Goal: Task Accomplishment & Management: Manage account settings

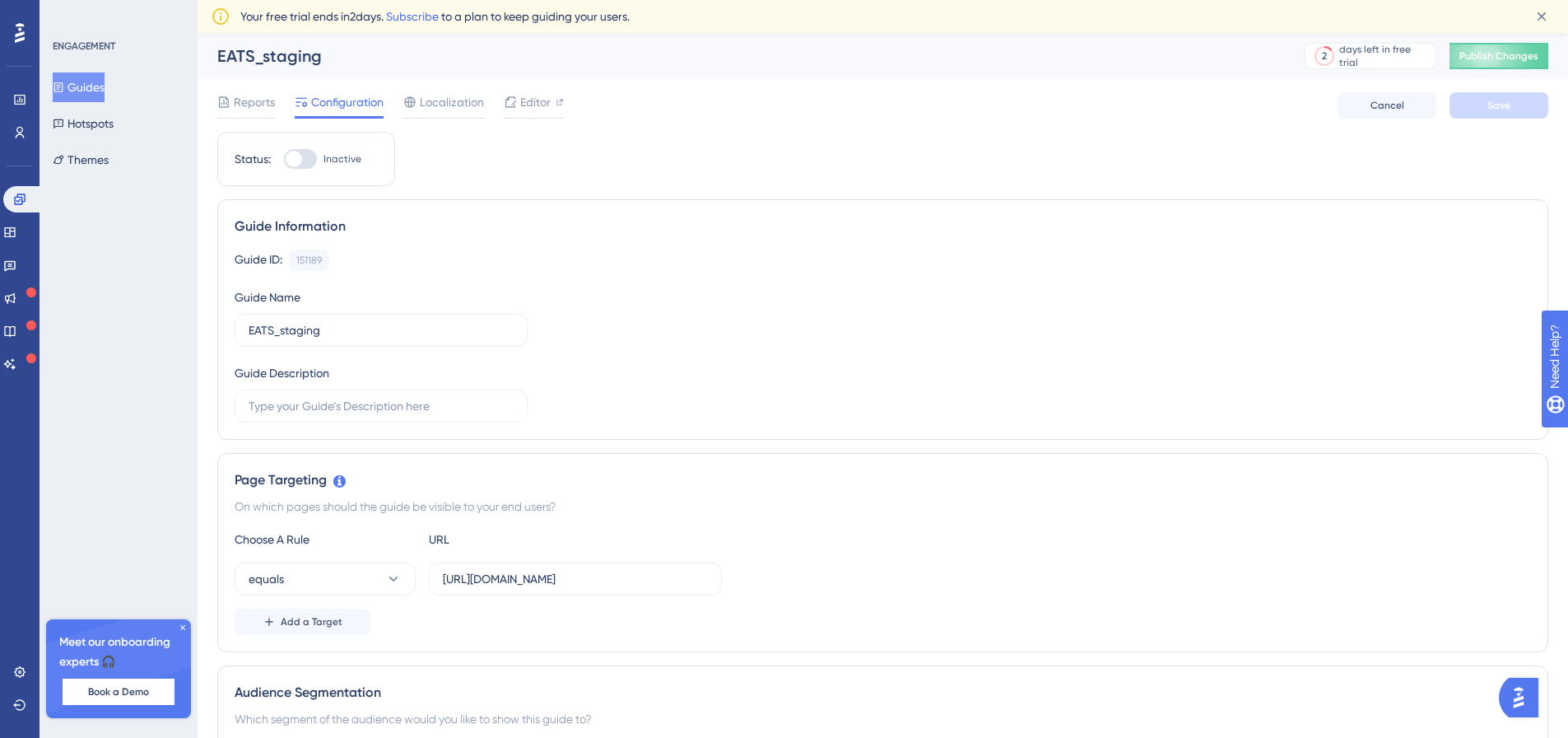
click at [1375, 608] on div "Choose A Rule URL equals [URL][DOMAIN_NAME] Add a Target" at bounding box center [883, 582] width 1297 height 106
click at [1542, 15] on icon at bounding box center [1542, 17] width 10 height 10
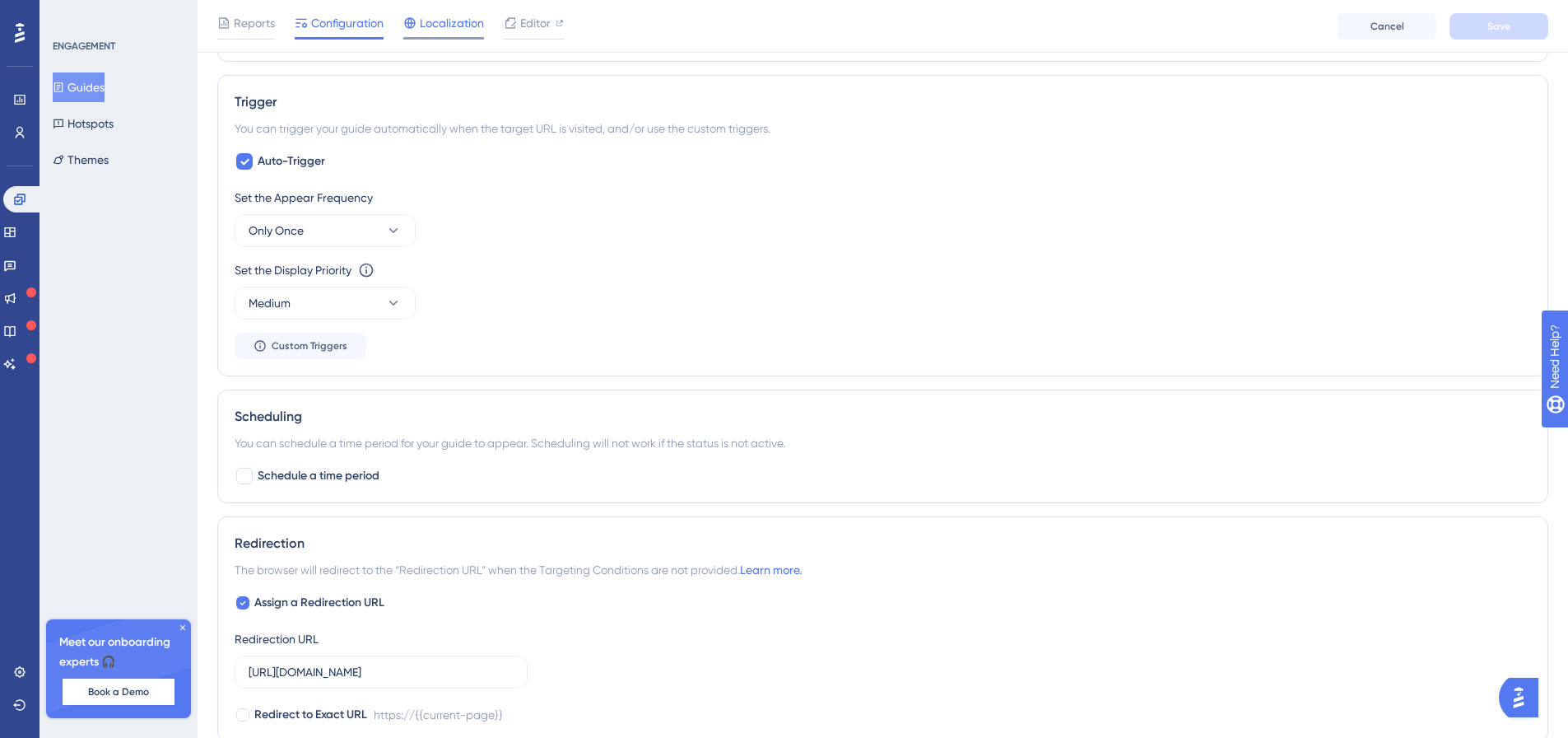
scroll to position [605, 0]
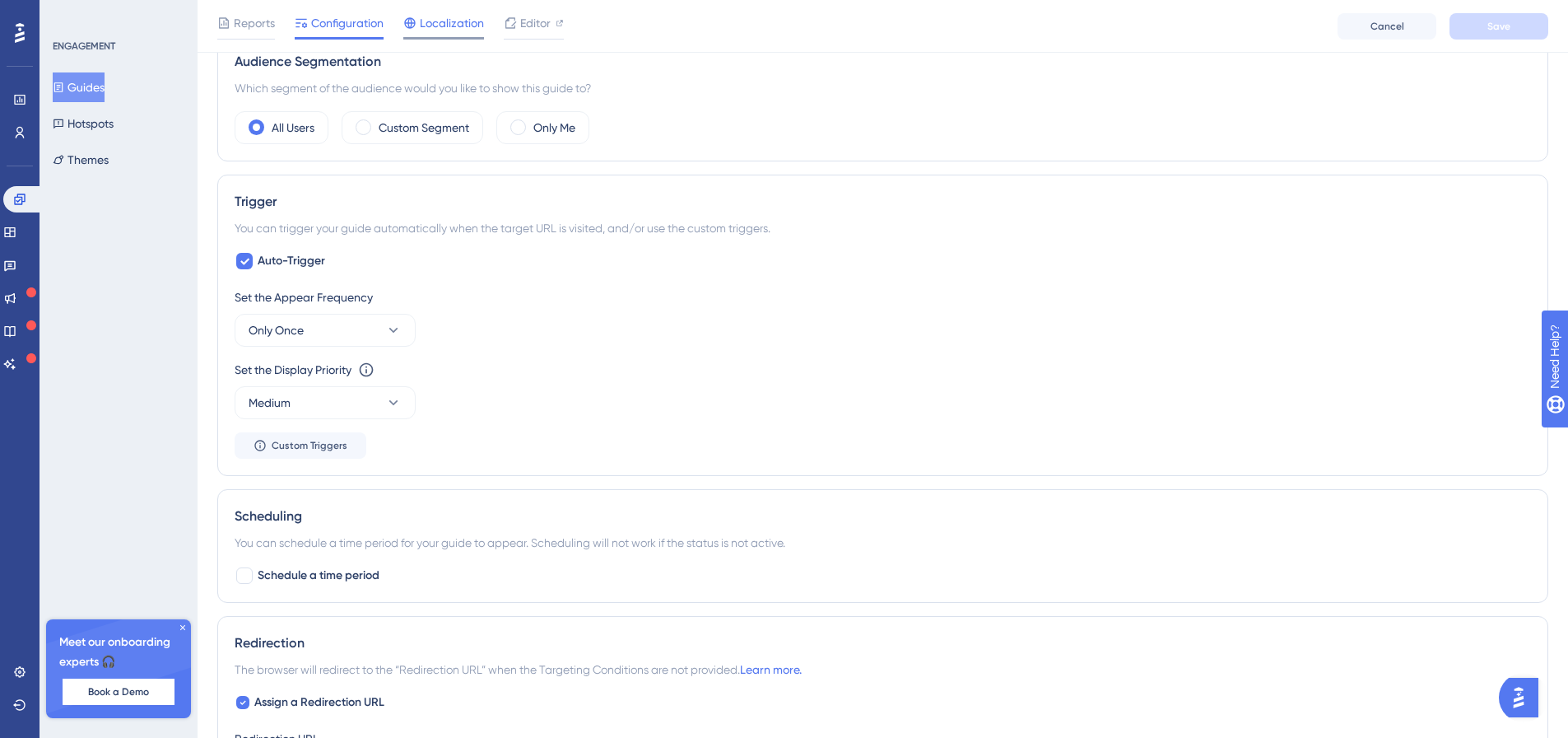
click at [411, 16] on icon at bounding box center [410, 23] width 13 height 13
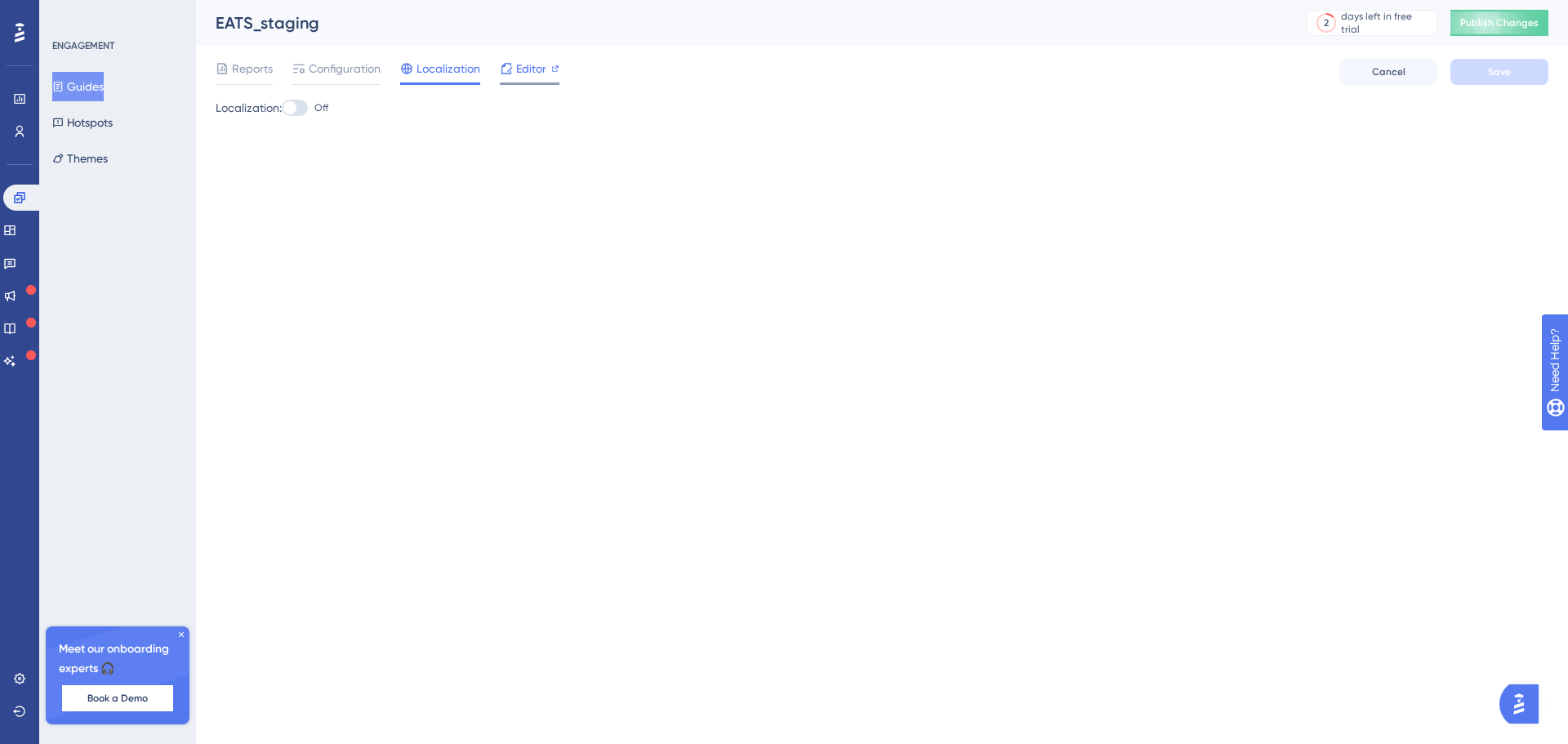
click at [519, 73] on span "Editor" at bounding box center [531, 68] width 30 height 20
click at [518, 69] on span "Editor" at bounding box center [531, 68] width 30 height 20
click at [80, 117] on button "Hotspots" at bounding box center [82, 122] width 60 height 29
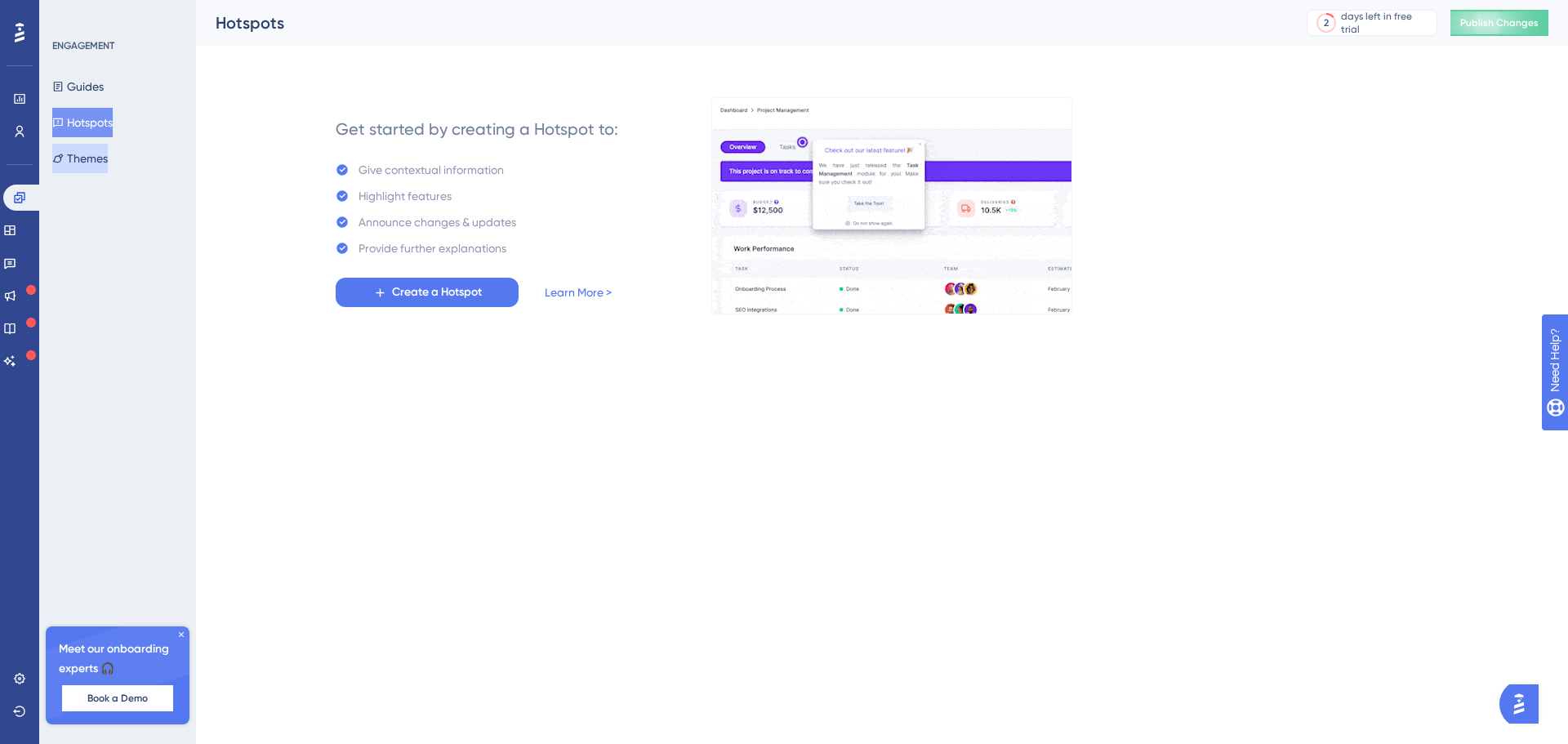
click at [96, 172] on button "Themes" at bounding box center [79, 158] width 56 height 29
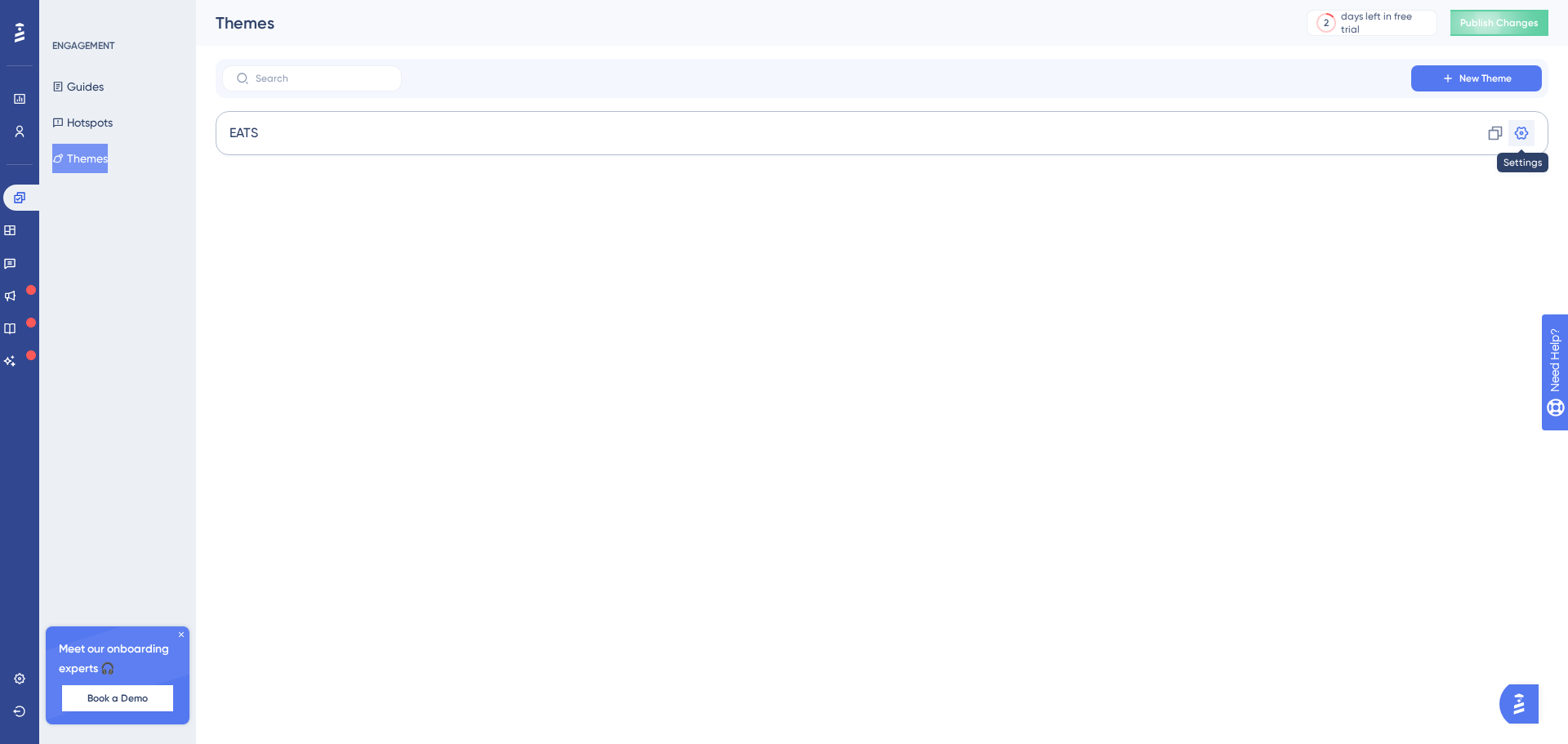
click at [1519, 129] on icon at bounding box center [1521, 132] width 16 height 16
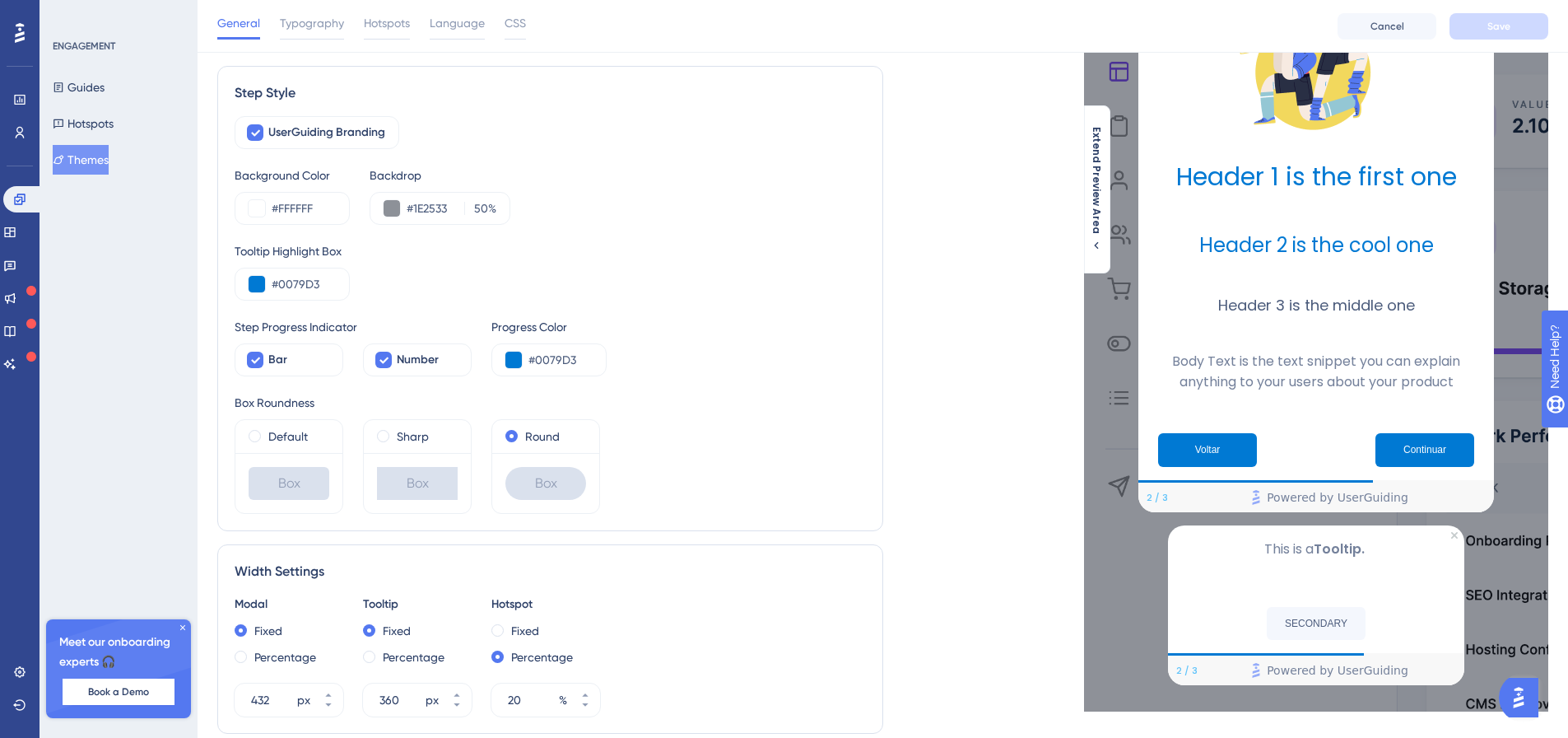
scroll to position [247, 0]
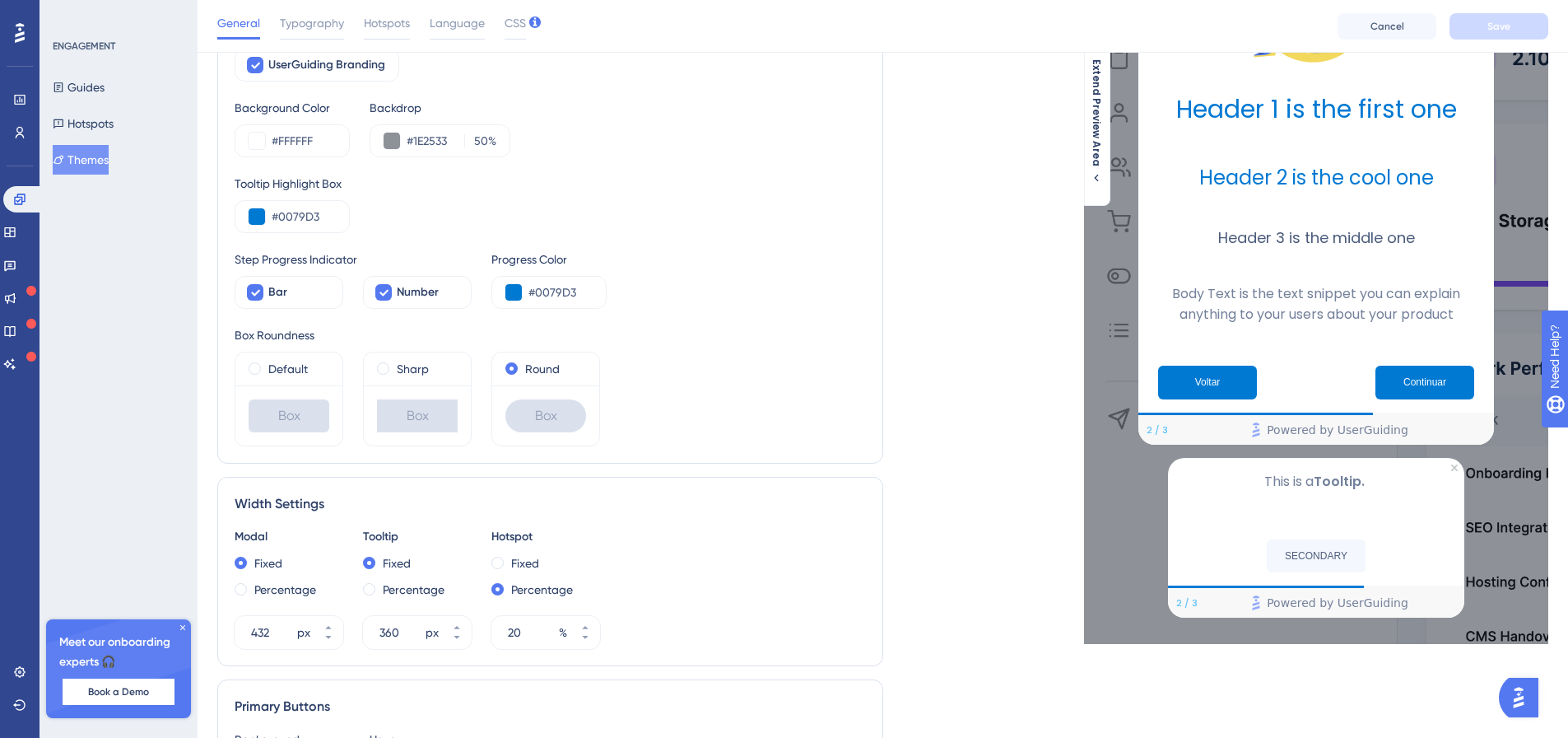
click at [180, 623] on icon at bounding box center [183, 628] width 10 height 10
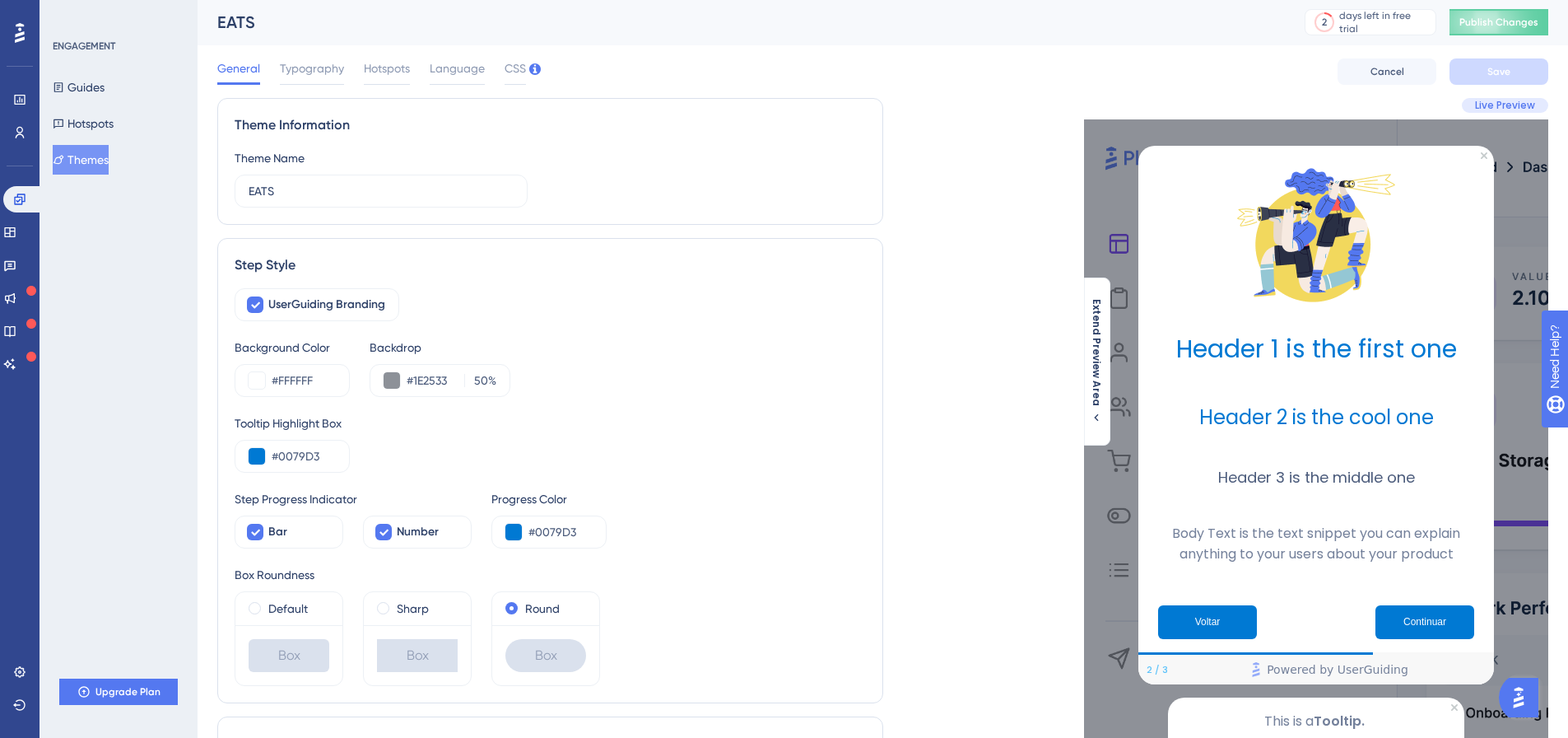
scroll to position [0, 0]
click at [1510, 105] on span "Live Preview" at bounding box center [1504, 107] width 60 height 13
click at [252, 306] on icon at bounding box center [256, 306] width 10 height 7
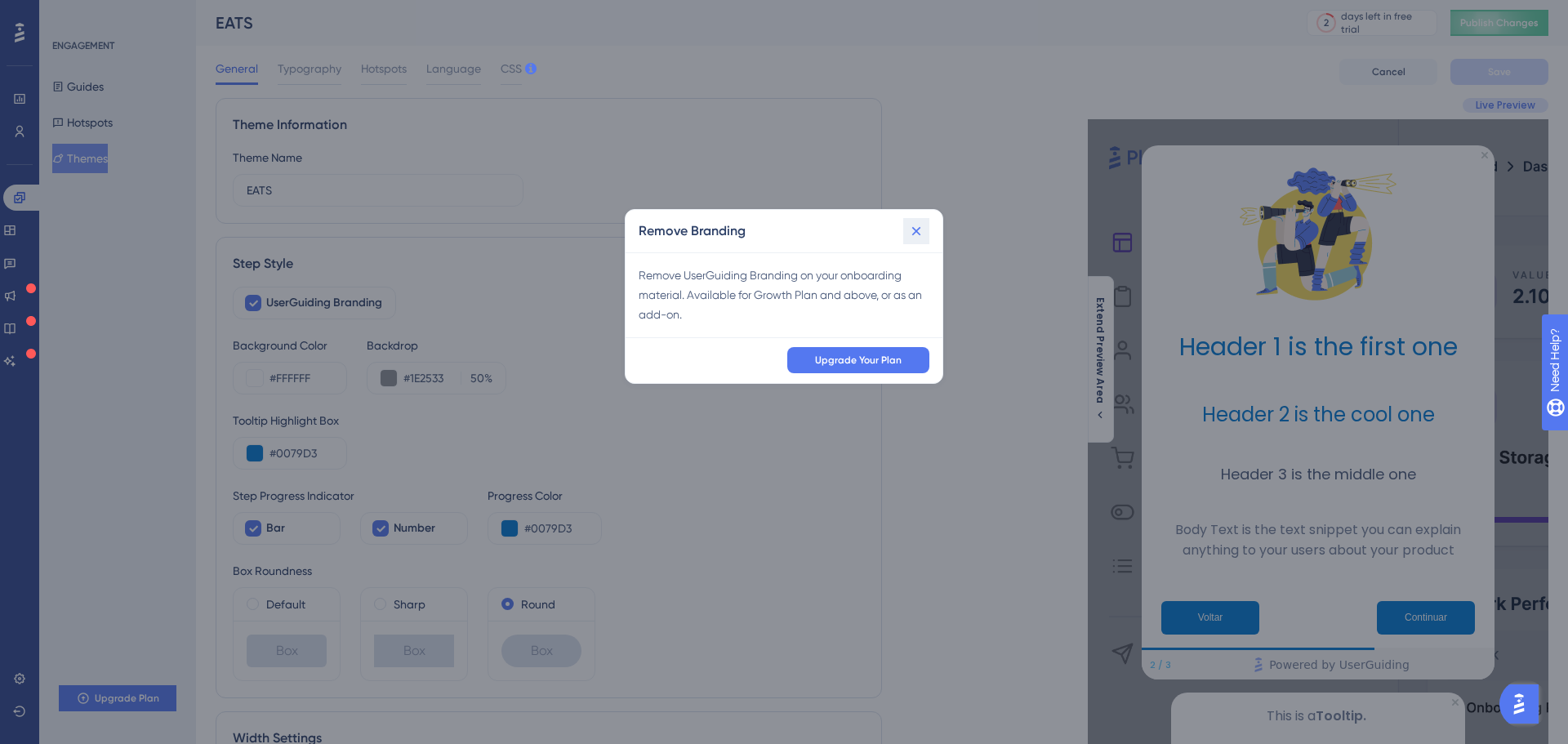
click at [916, 233] on icon at bounding box center [915, 230] width 16 height 16
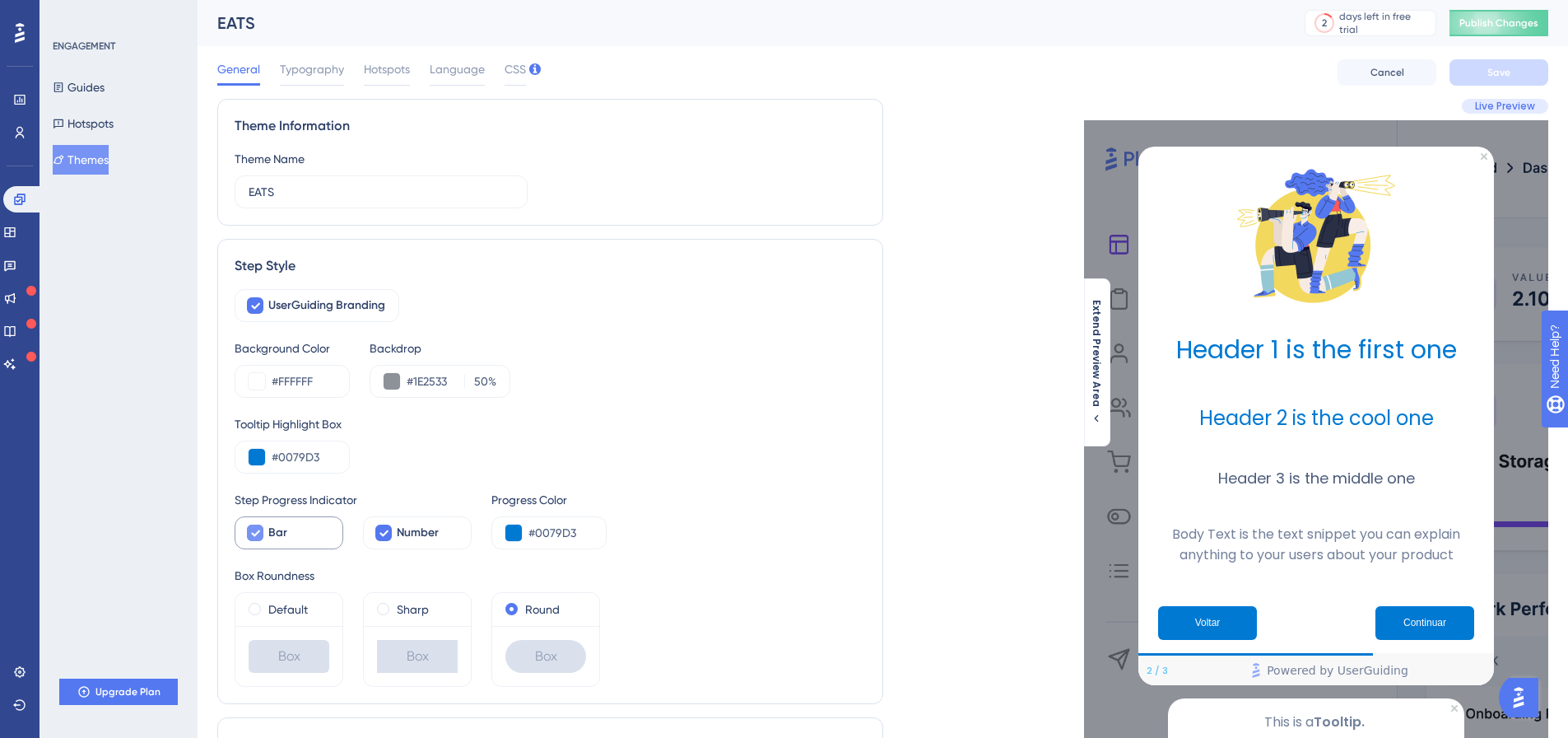
click at [258, 533] on icon at bounding box center [256, 533] width 10 height 7
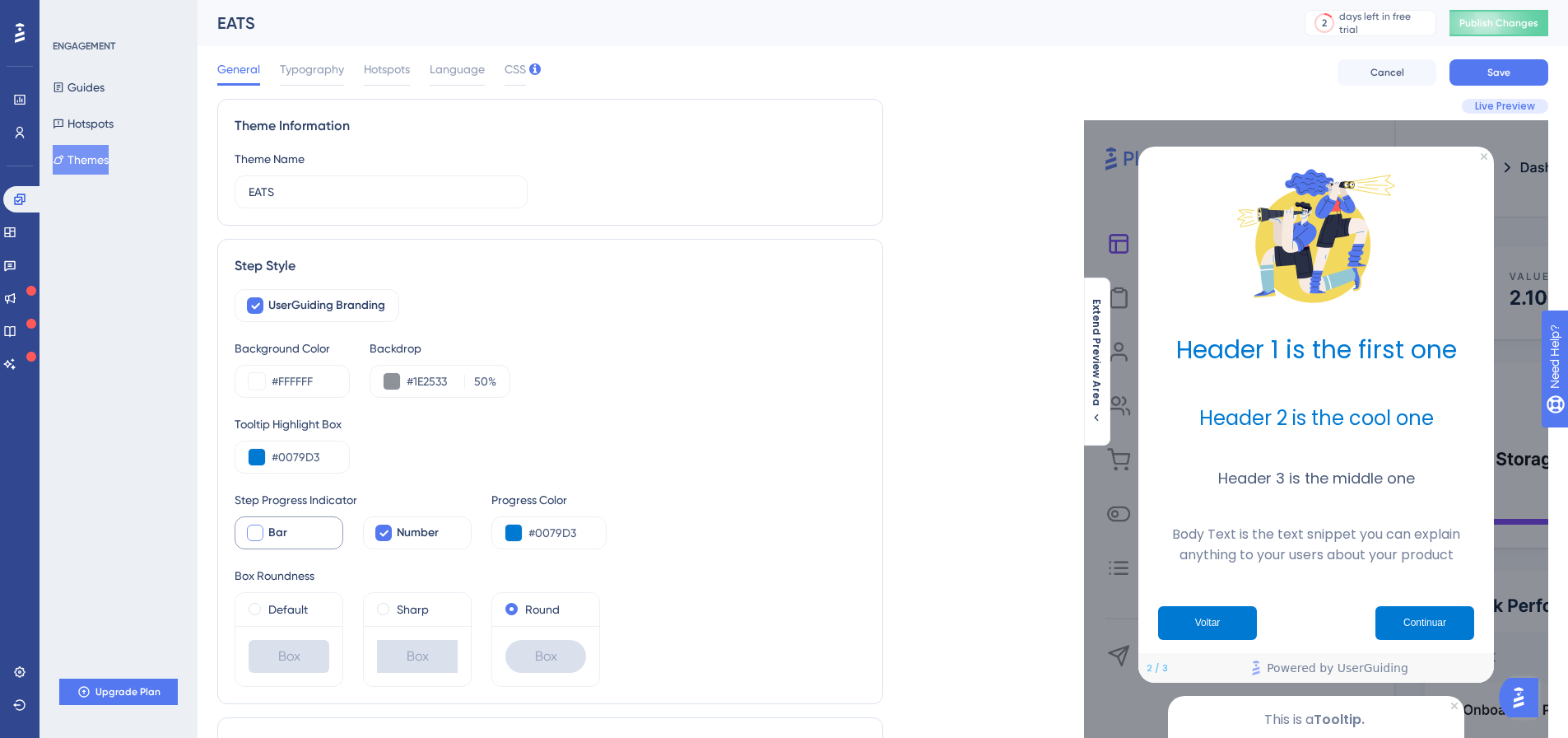
click at [258, 533] on div at bounding box center [254, 532] width 16 height 16
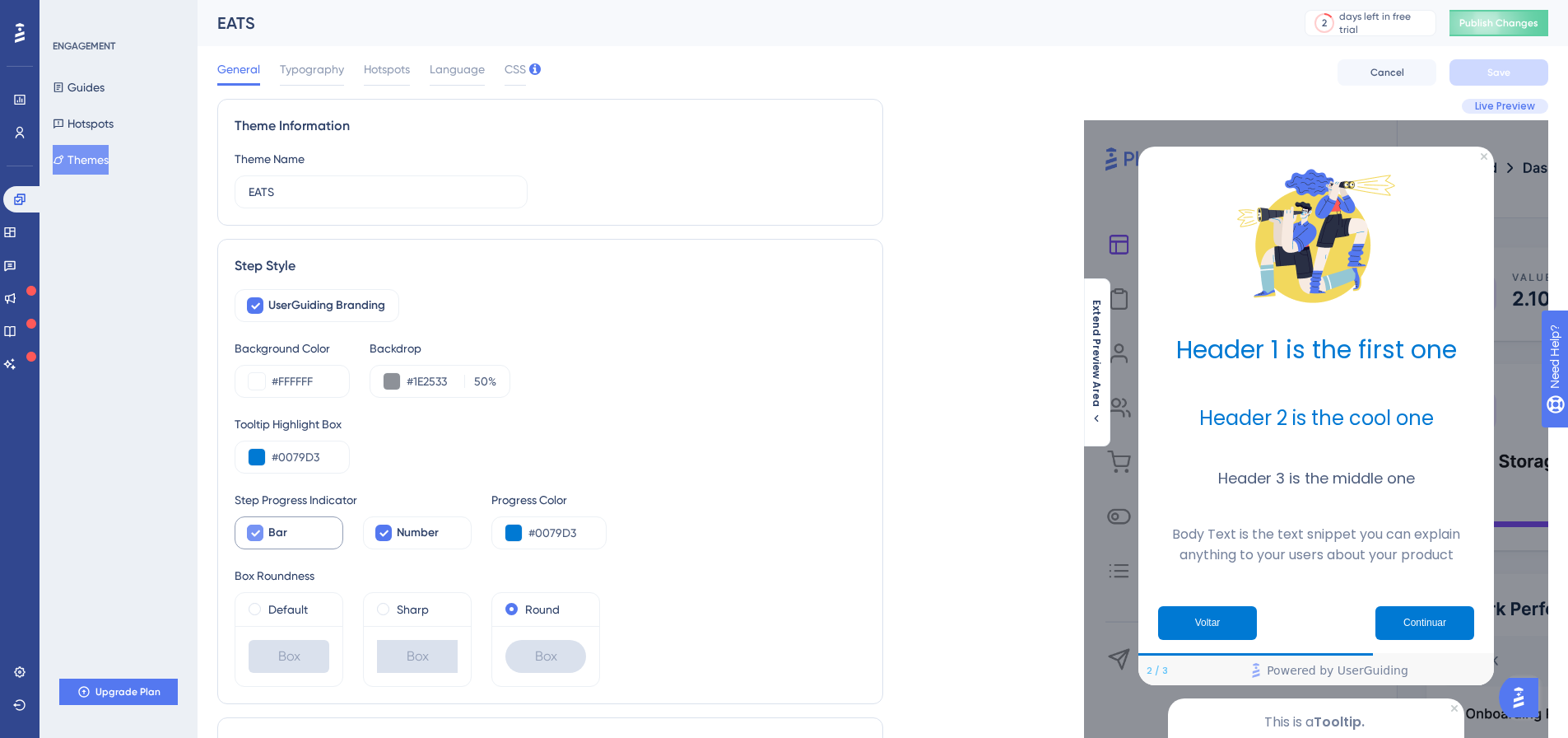
click at [258, 533] on icon at bounding box center [256, 533] width 10 height 7
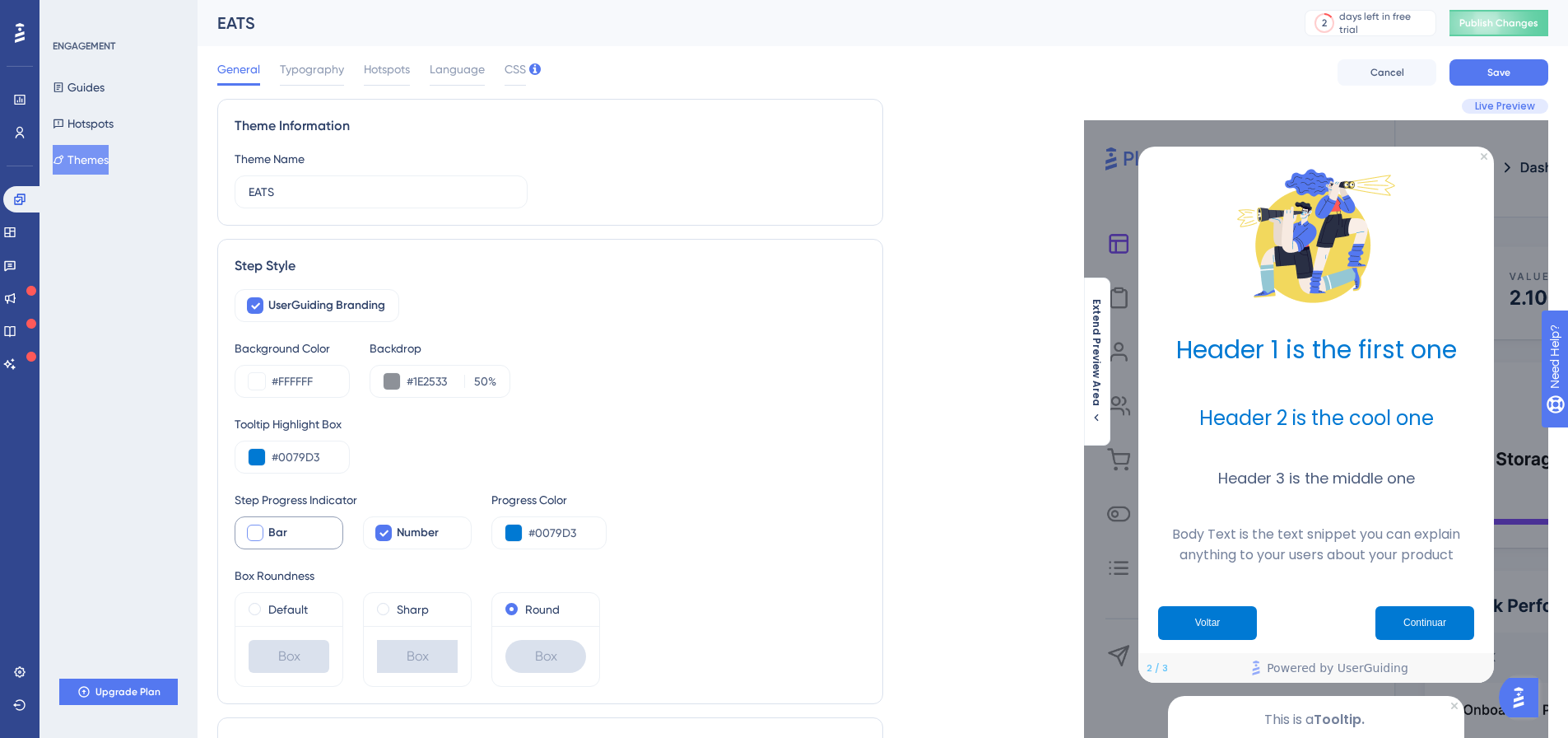
click at [258, 533] on div at bounding box center [254, 532] width 16 height 16
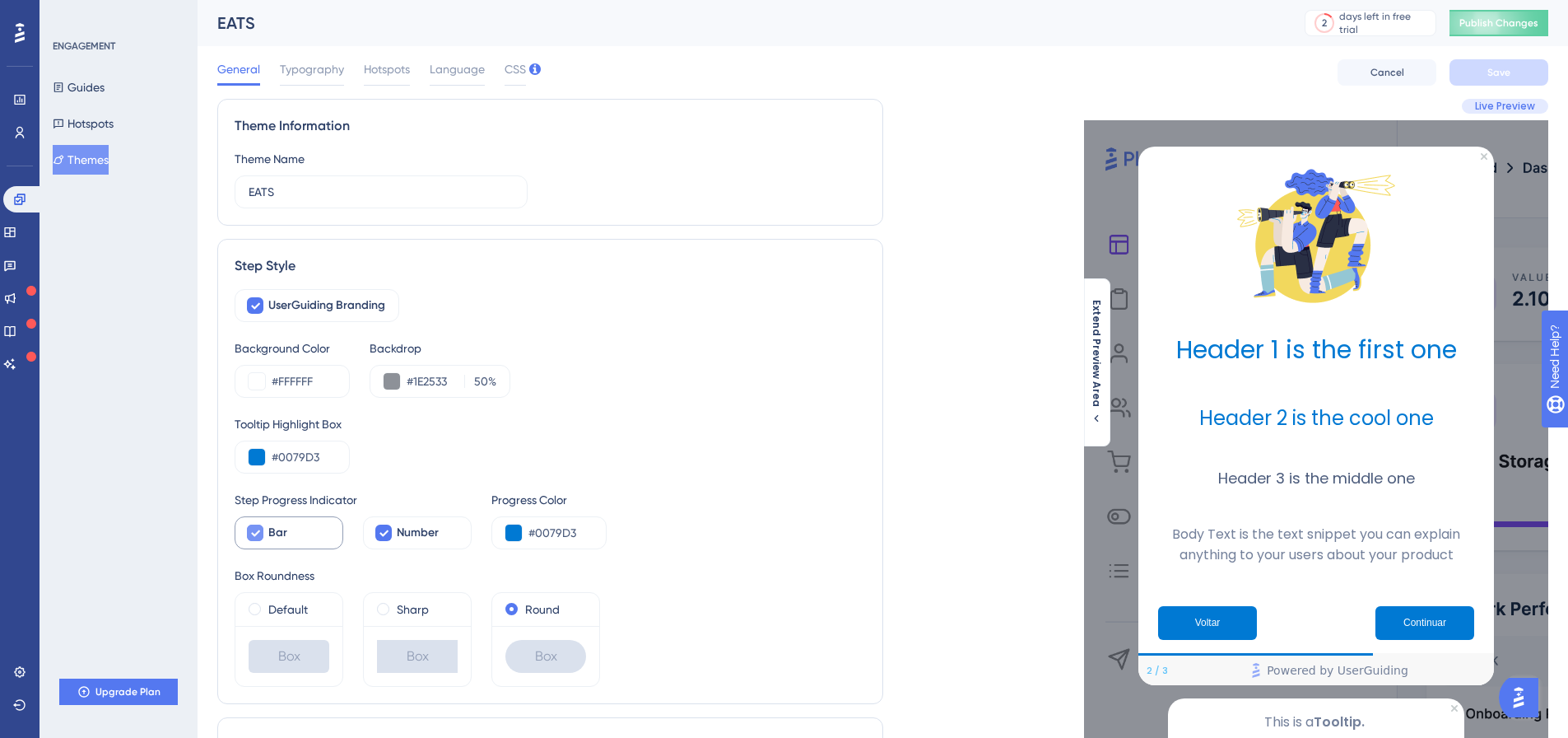
click at [258, 533] on icon at bounding box center [256, 533] width 10 height 7
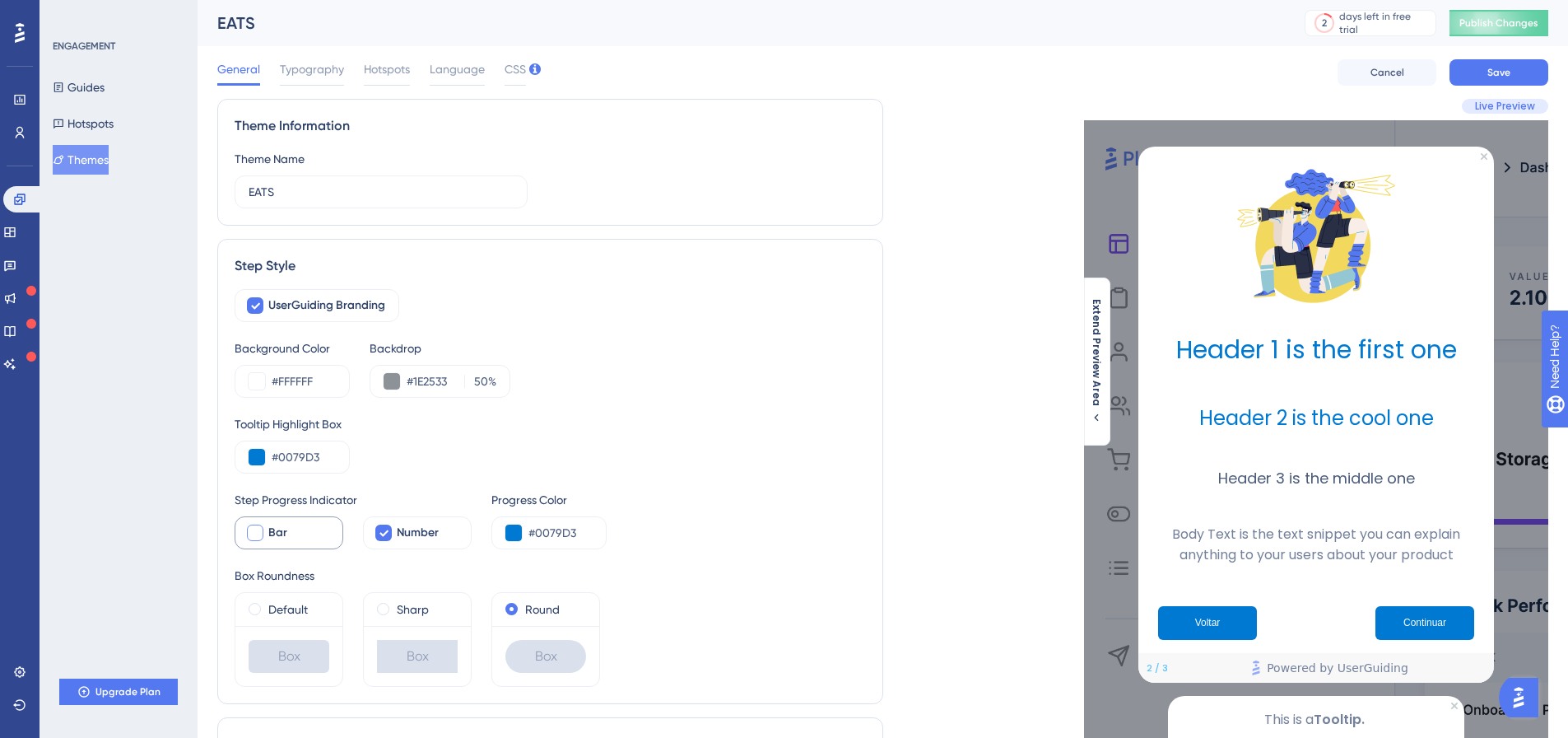
click at [258, 533] on div at bounding box center [254, 532] width 16 height 16
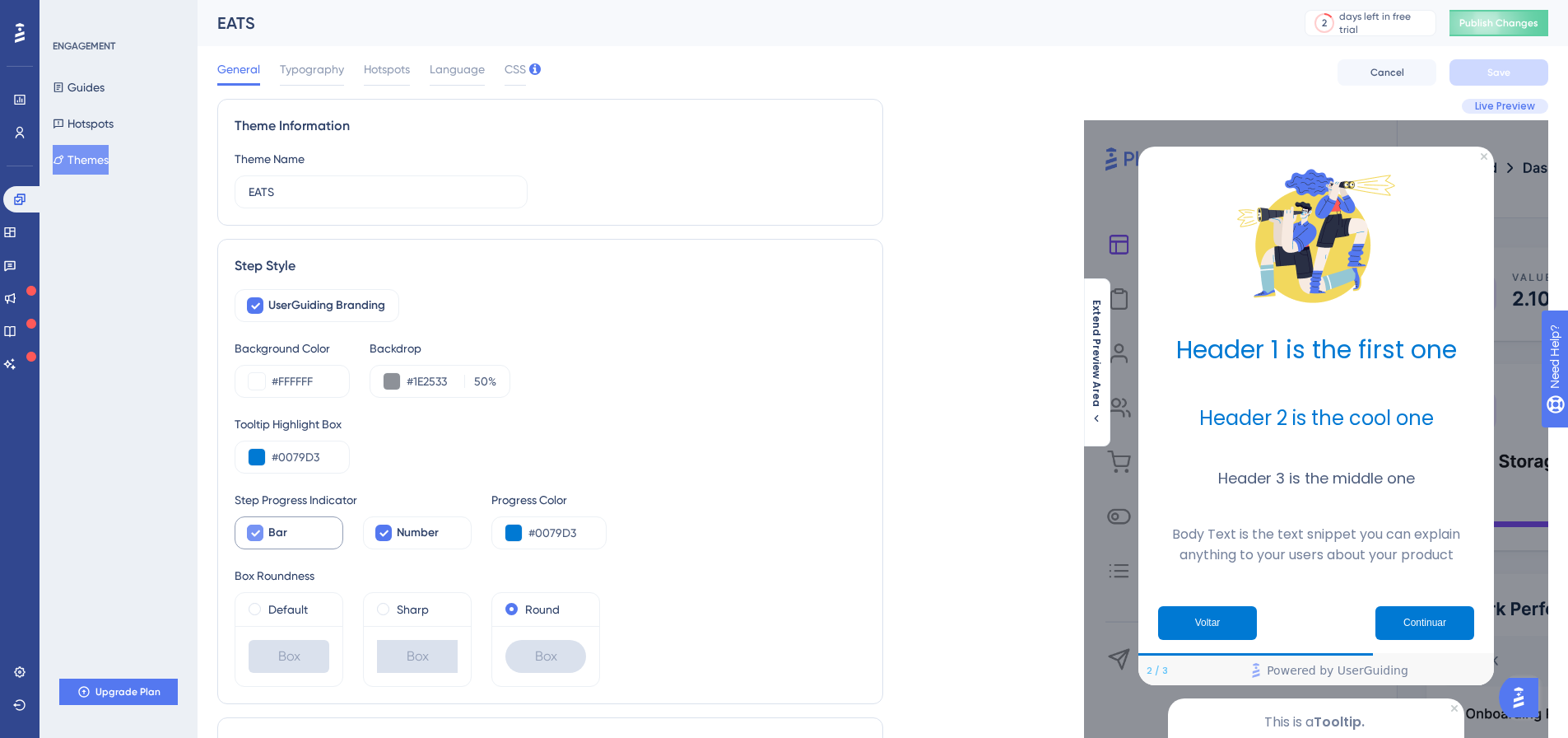
click at [258, 533] on icon at bounding box center [256, 533] width 10 height 7
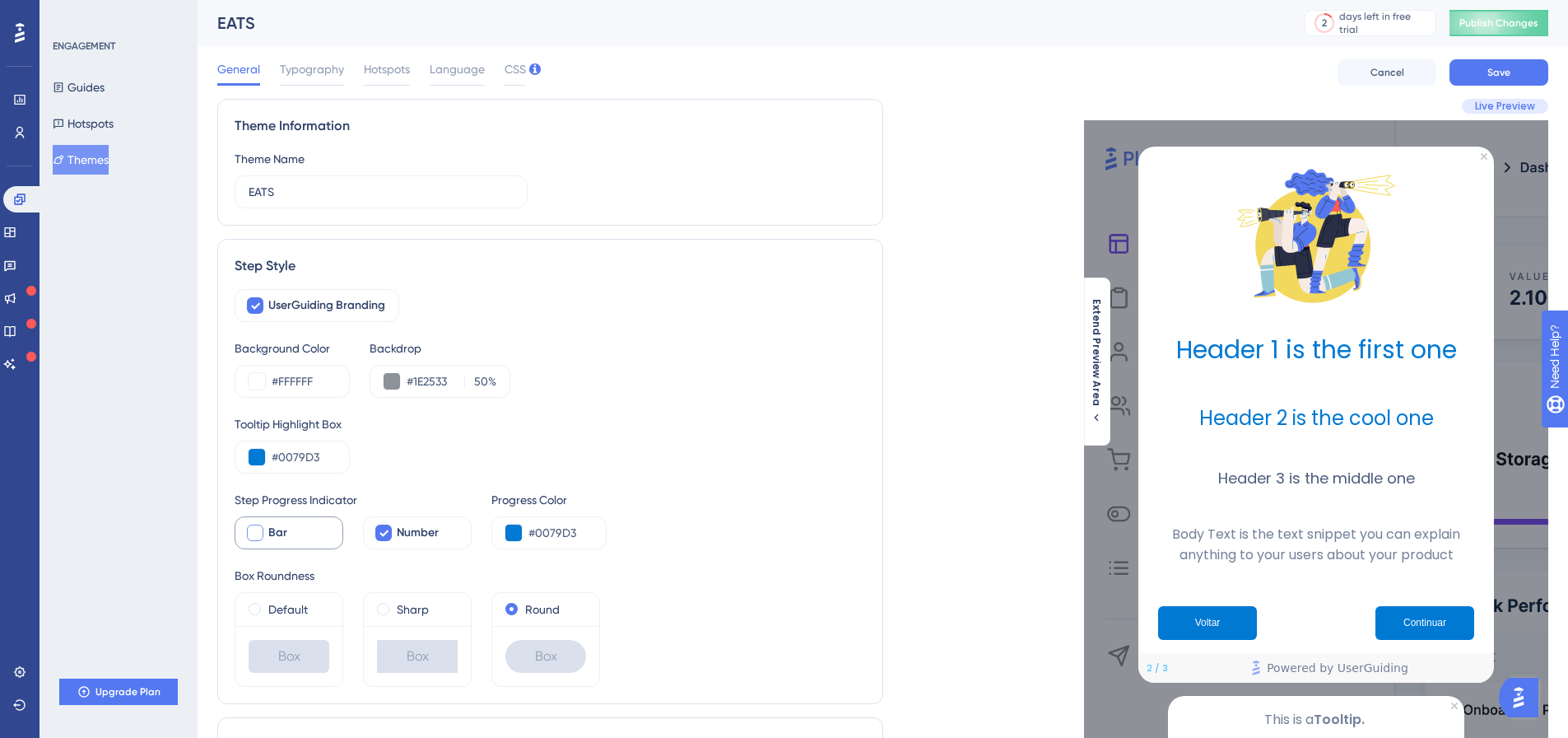
click at [258, 533] on div at bounding box center [254, 532] width 16 height 16
checkbox input "true"
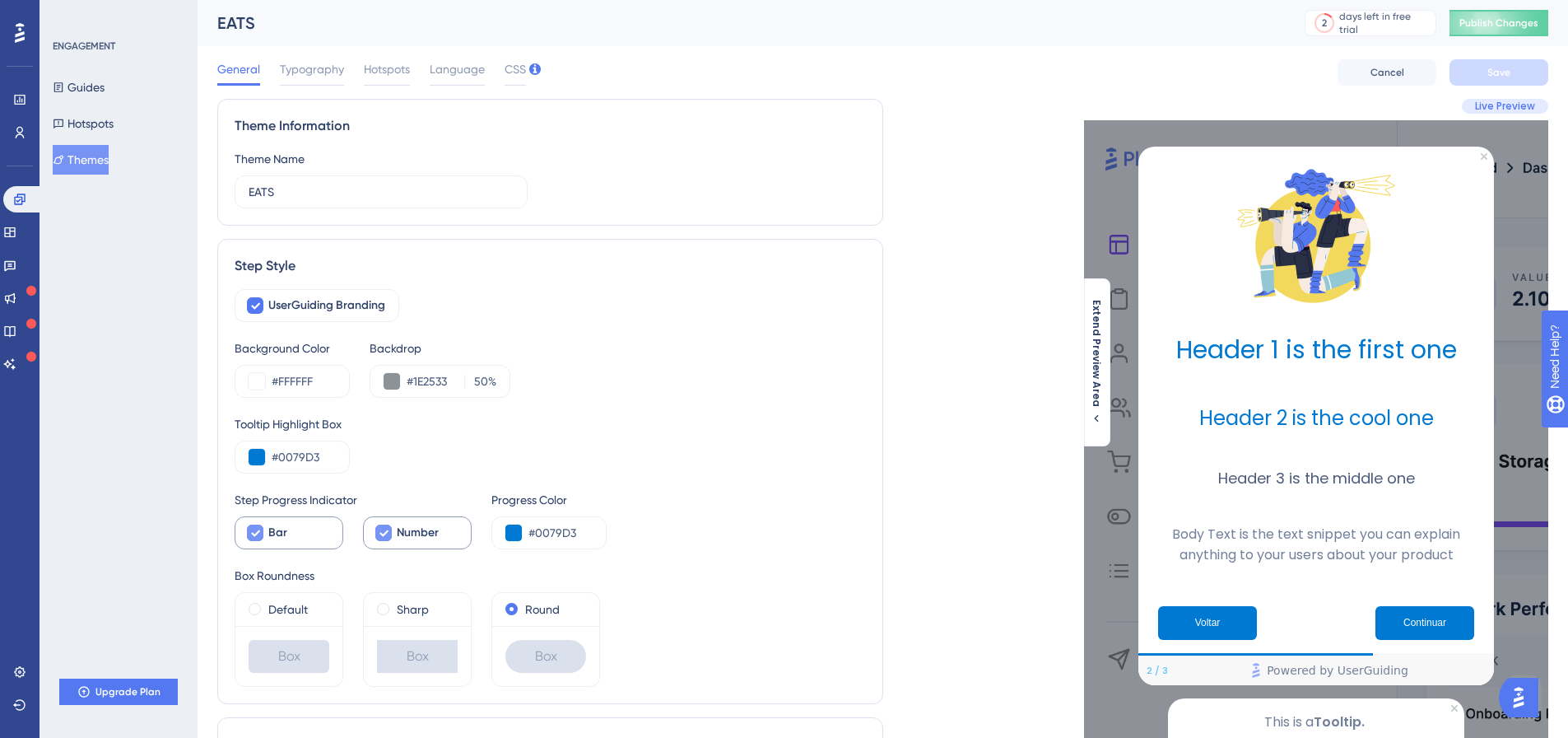
click at [387, 529] on icon at bounding box center [384, 532] width 10 height 13
click at [387, 529] on div at bounding box center [383, 532] width 16 height 16
checkbox input "true"
click at [514, 530] on button at bounding box center [513, 532] width 16 height 16
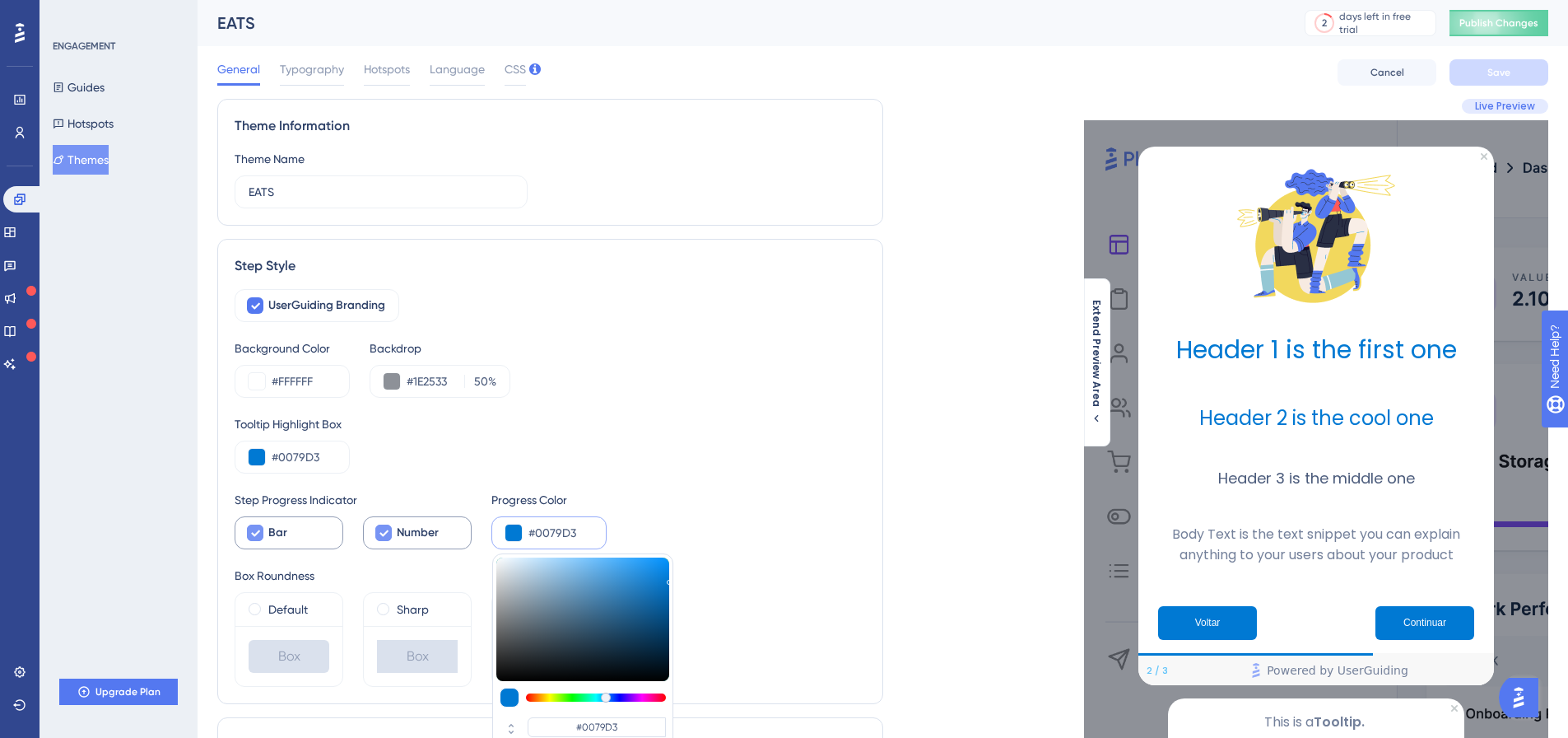
click at [514, 530] on button at bounding box center [513, 532] width 16 height 16
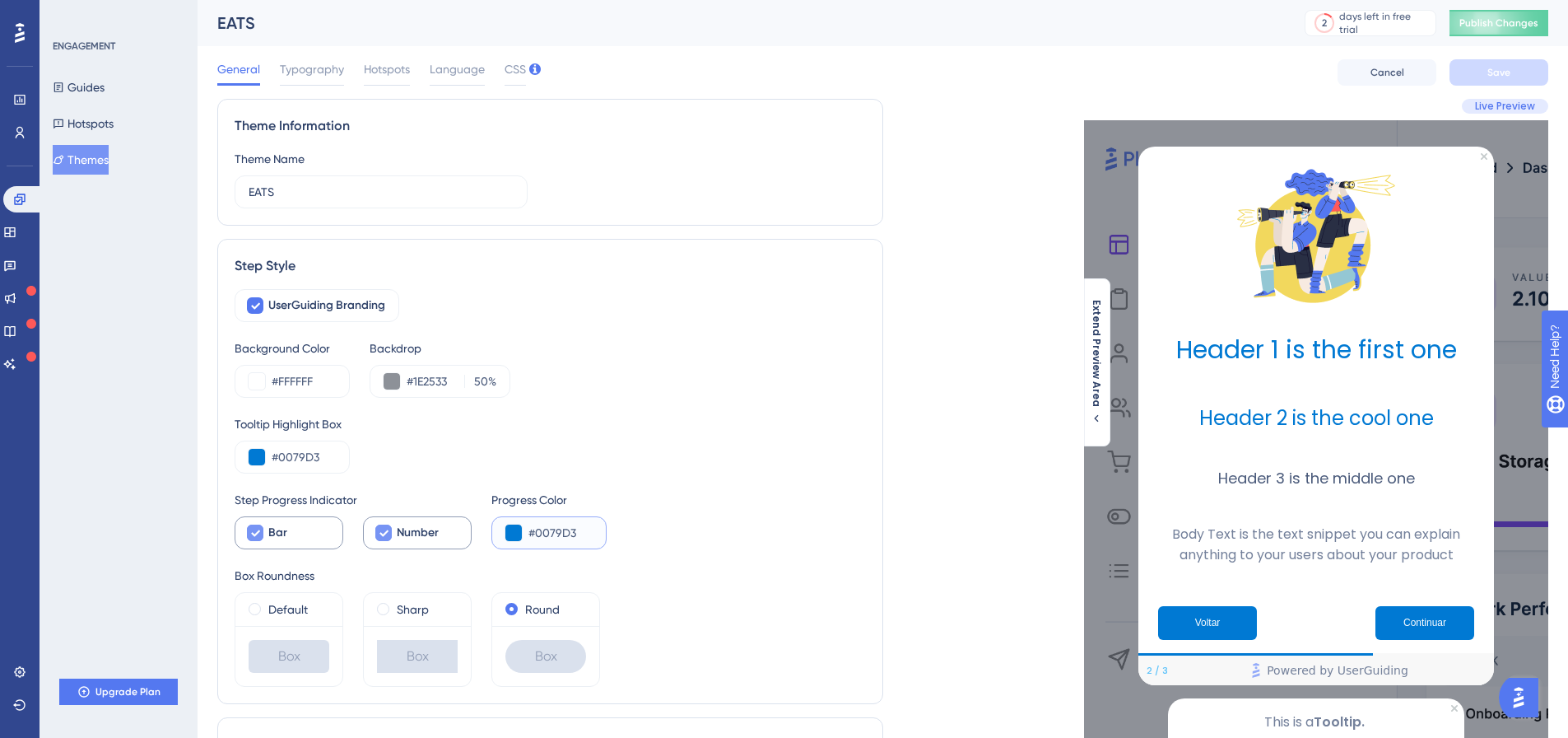
click at [514, 530] on button at bounding box center [513, 532] width 16 height 16
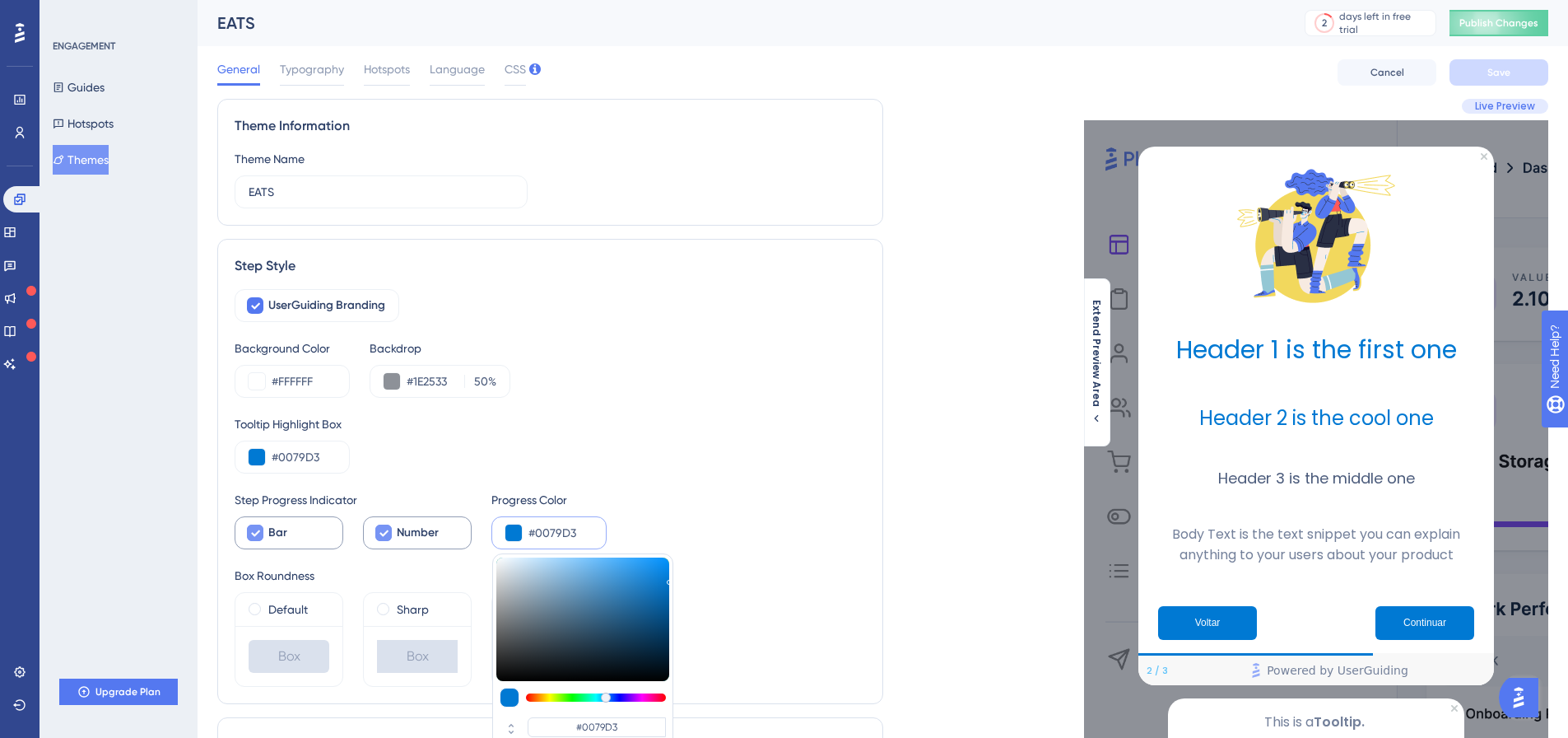
click at [514, 530] on button at bounding box center [513, 532] width 16 height 16
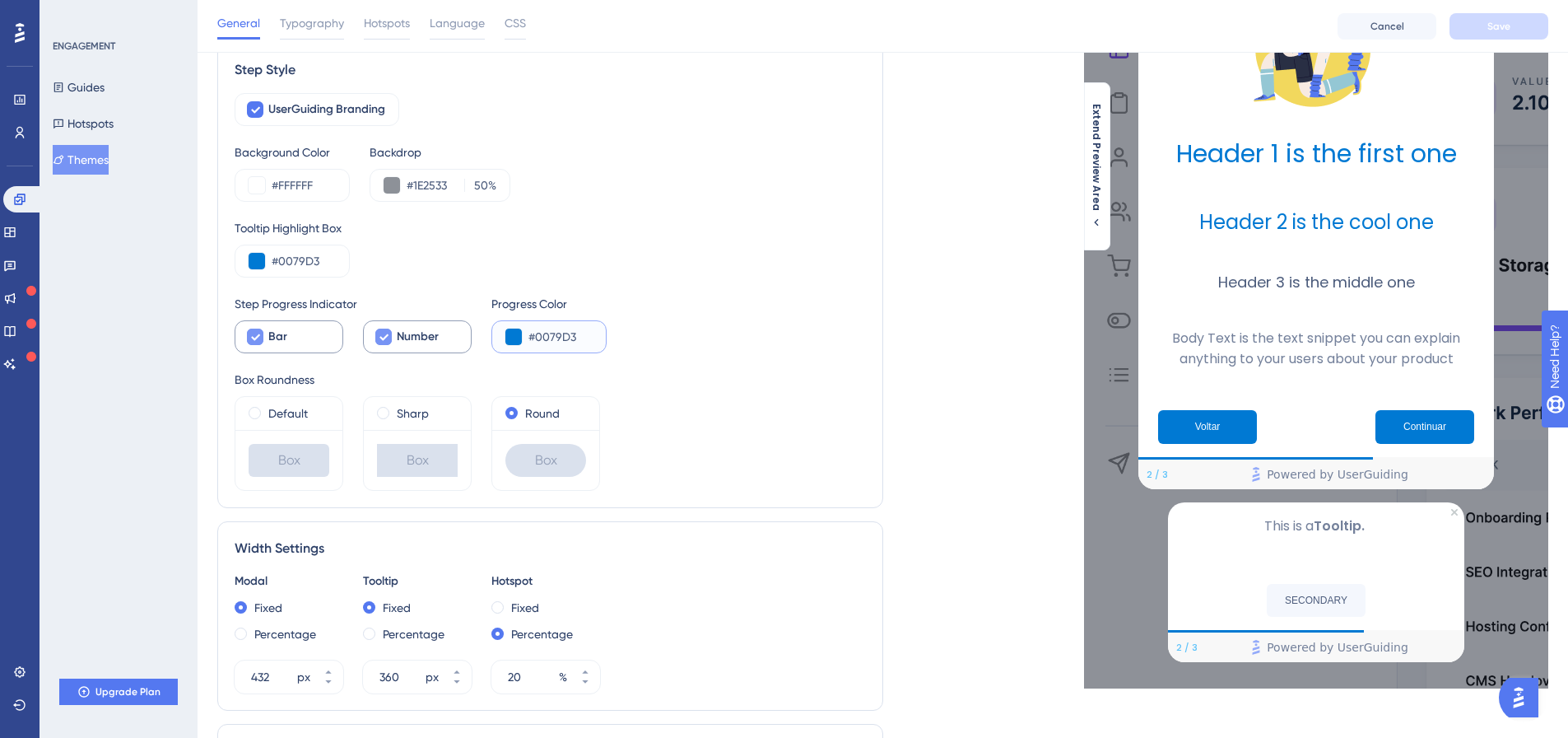
scroll to position [247, 0]
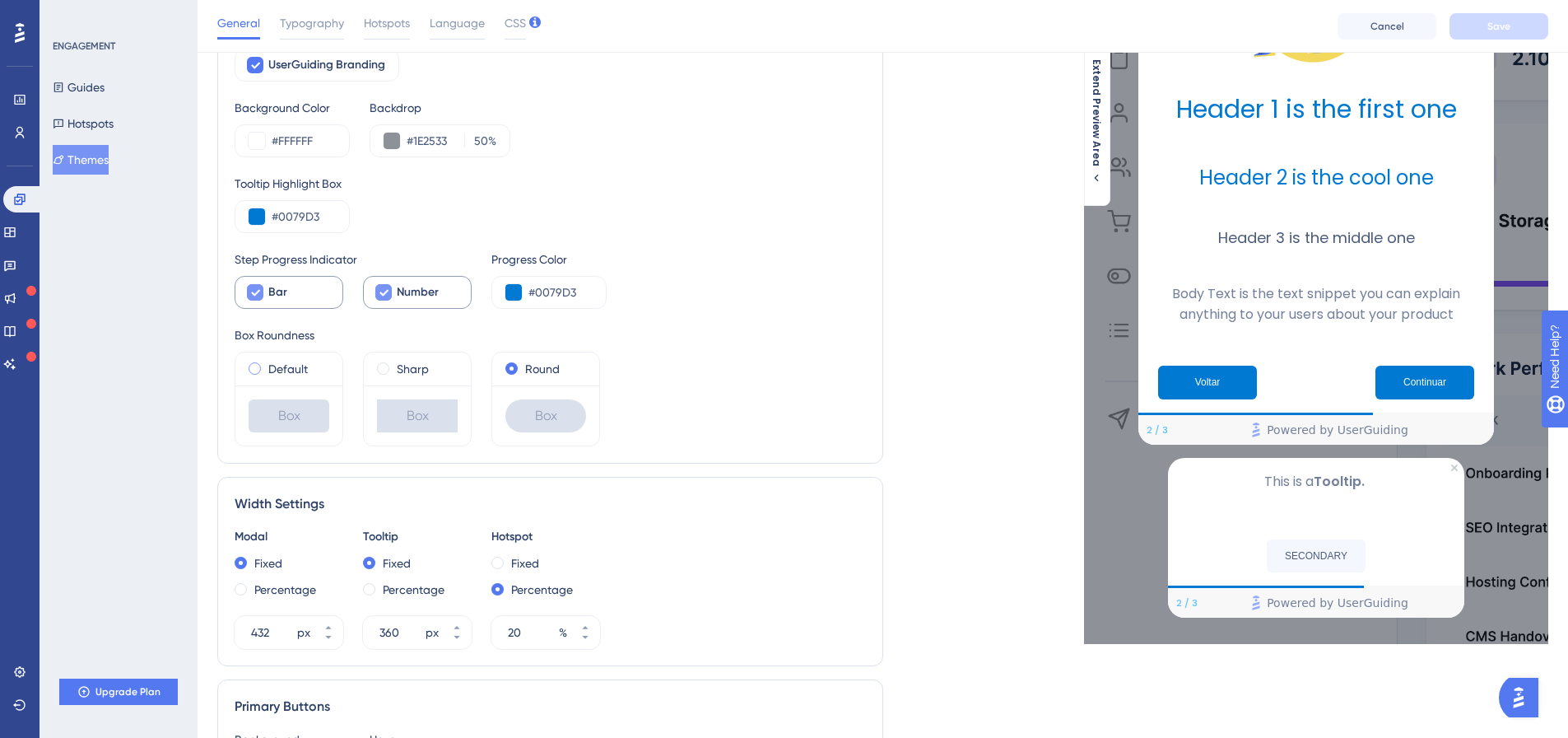
click at [251, 369] on span at bounding box center [254, 368] width 12 height 12
click at [266, 365] on input "radio" at bounding box center [266, 365] width 0 height 0
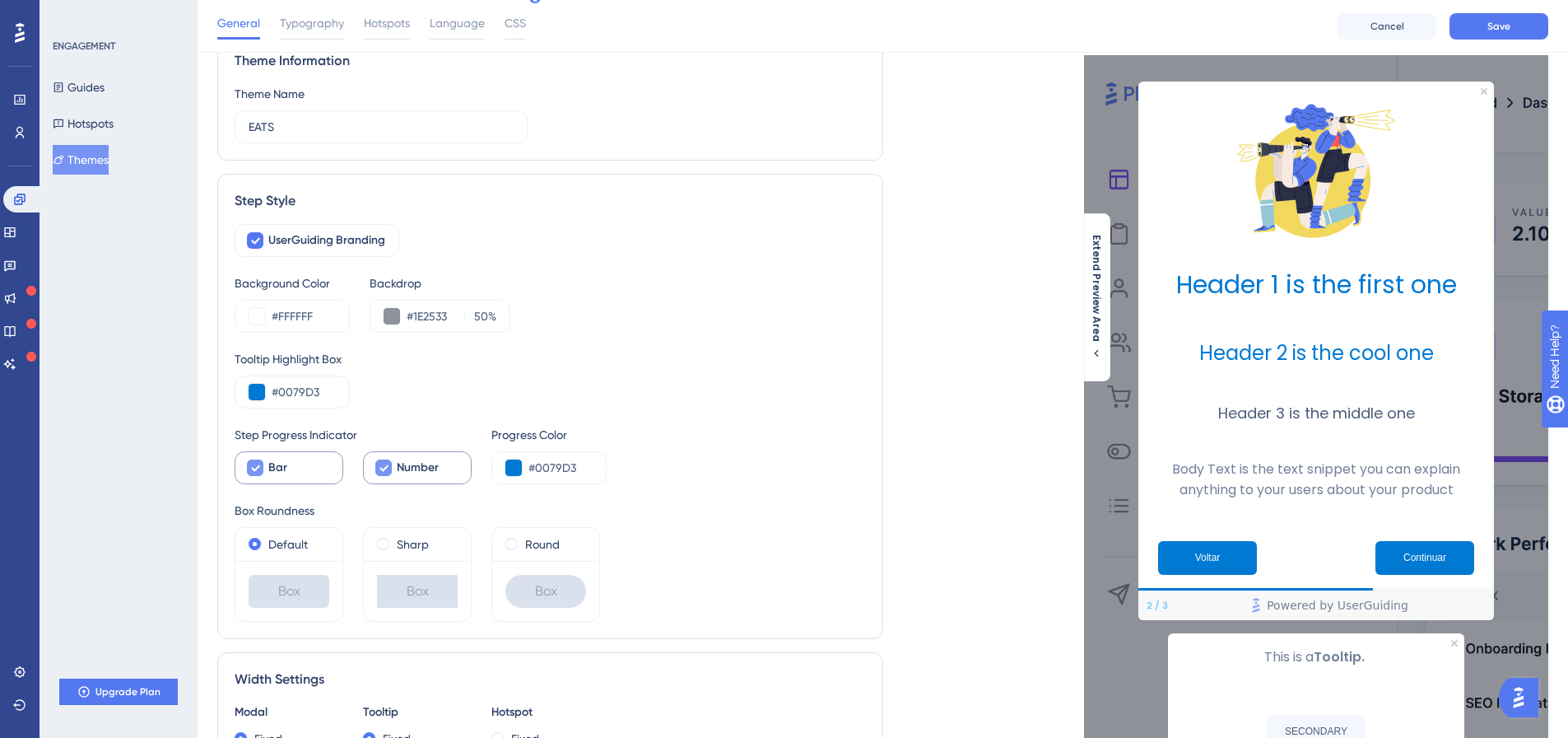
scroll to position [82, 0]
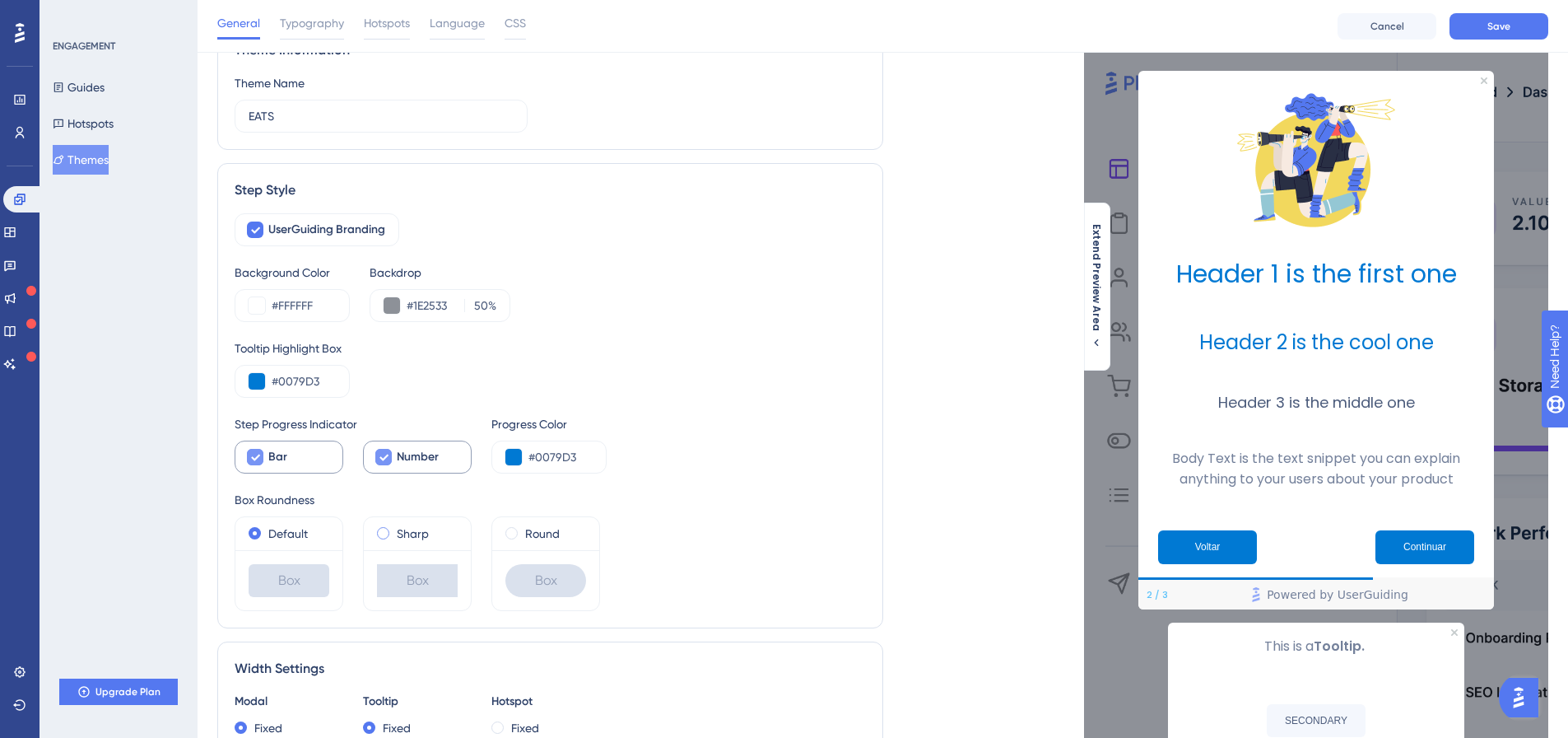
click at [385, 533] on span at bounding box center [383, 532] width 12 height 12
click at [394, 529] on input "radio" at bounding box center [394, 529] width 0 height 0
click at [255, 531] on span at bounding box center [254, 532] width 12 height 12
click at [266, 529] on input "radio" at bounding box center [266, 529] width 0 height 0
click at [516, 534] on span at bounding box center [511, 532] width 12 height 12
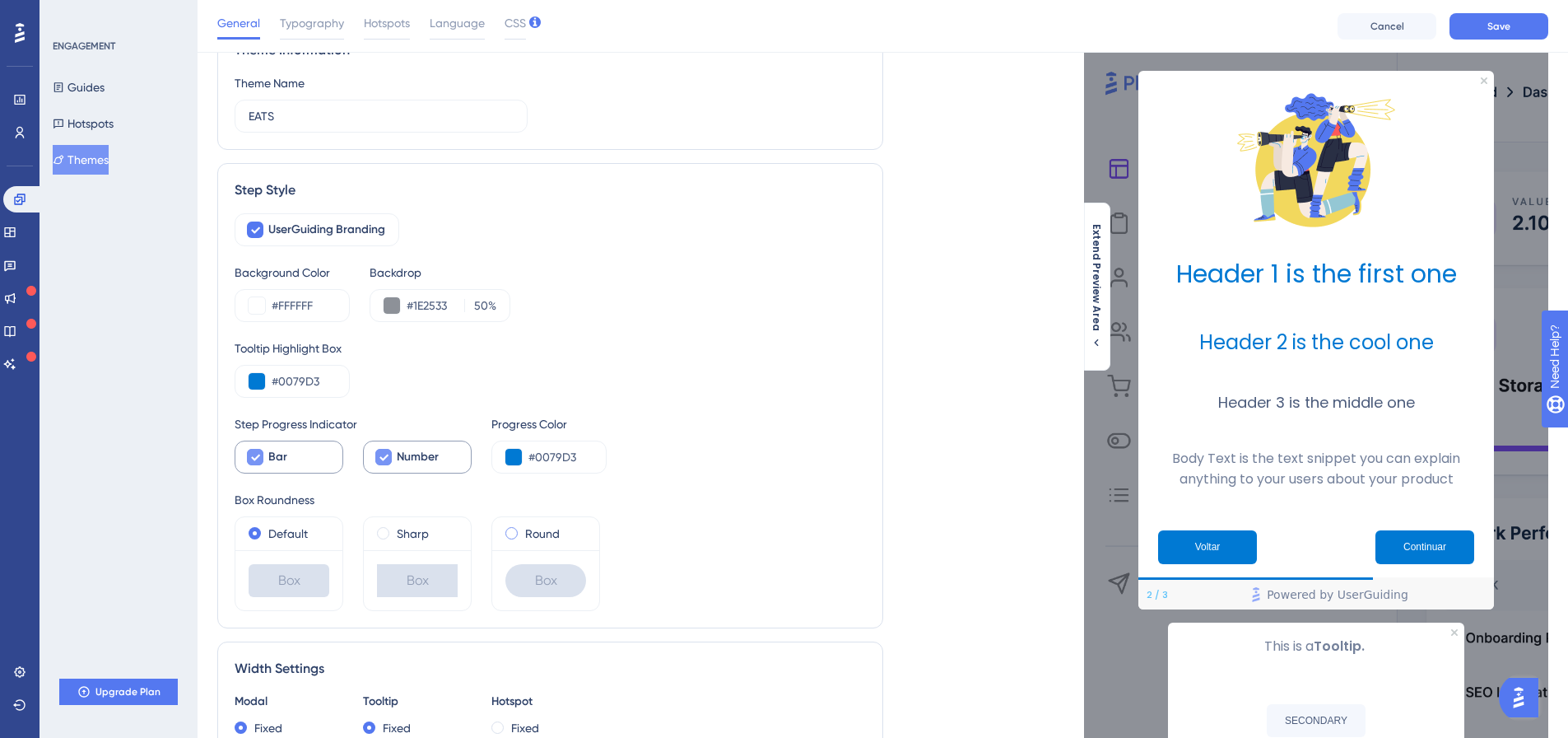
click at [523, 529] on input "radio" at bounding box center [523, 529] width 0 height 0
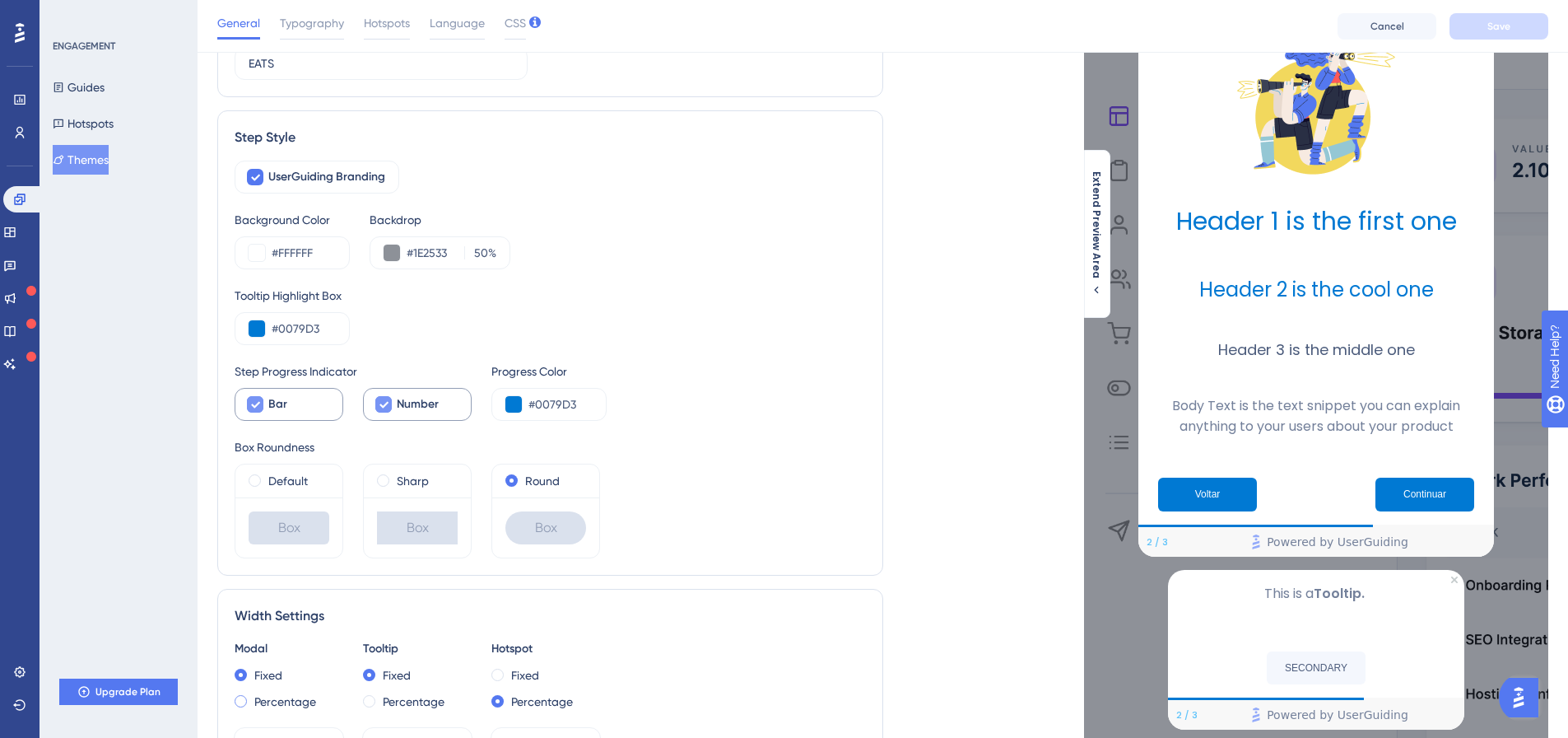
scroll to position [165, 0]
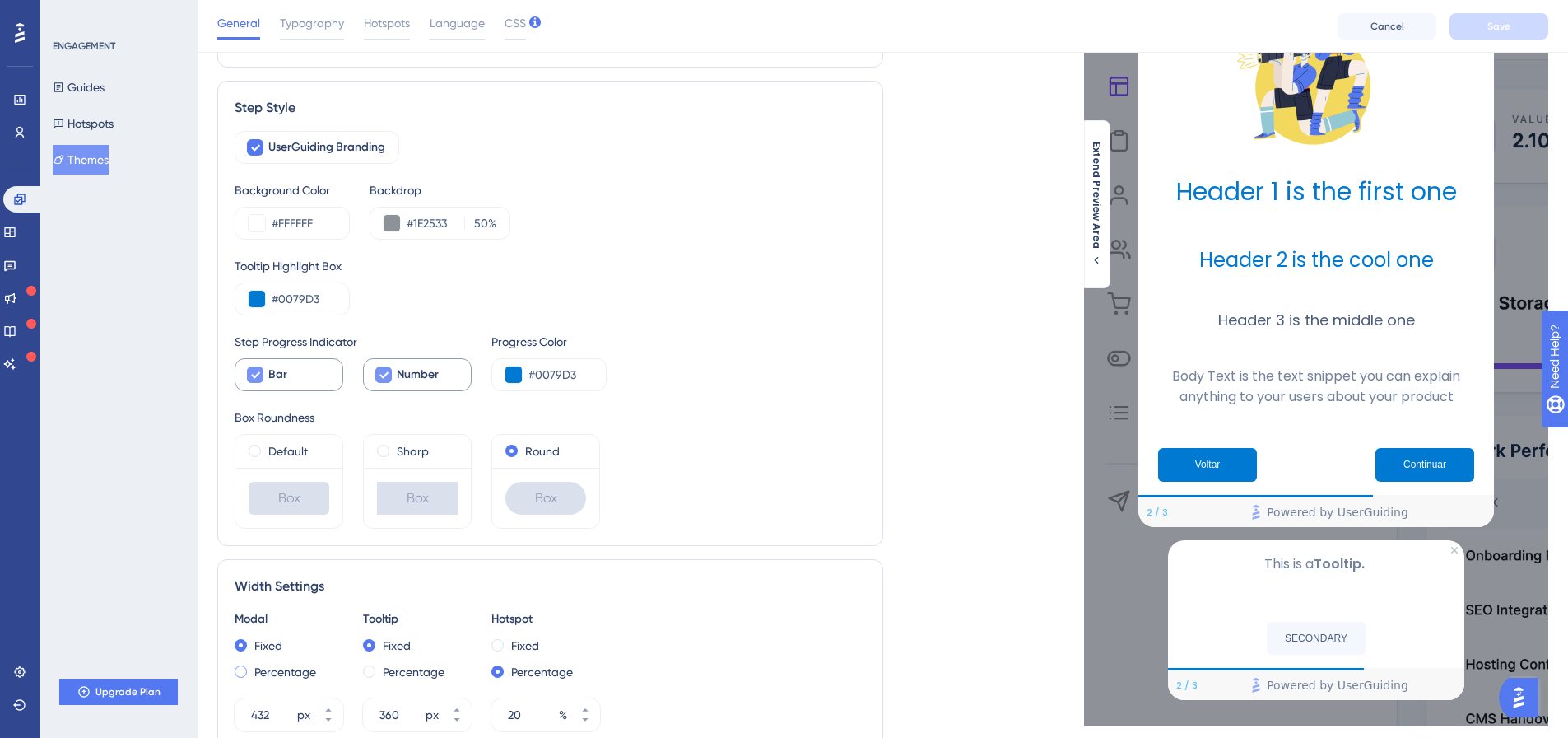
click at [240, 674] on span at bounding box center [240, 671] width 12 height 12
click at [252, 668] on input "radio" at bounding box center [252, 668] width 0 height 0
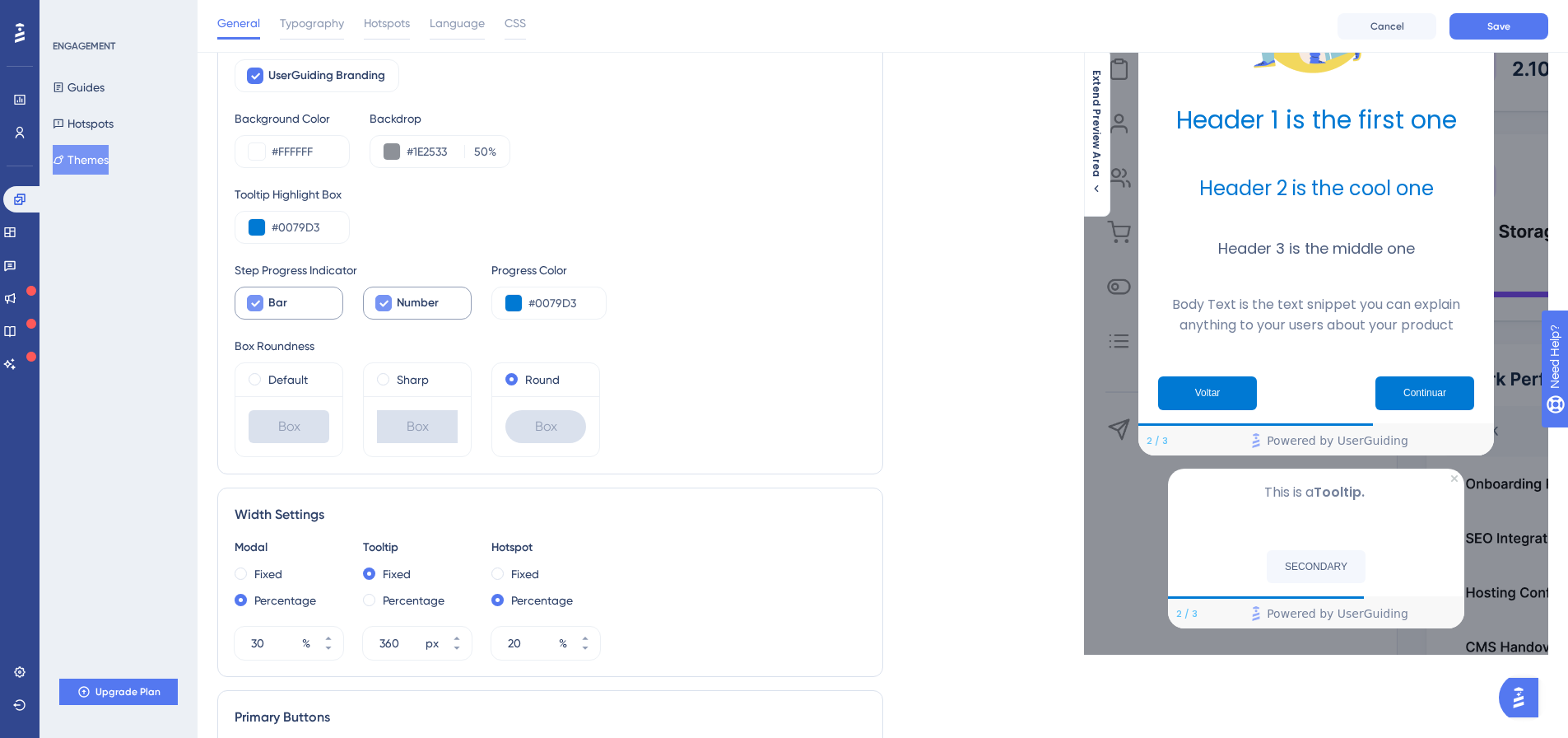
scroll to position [247, 0]
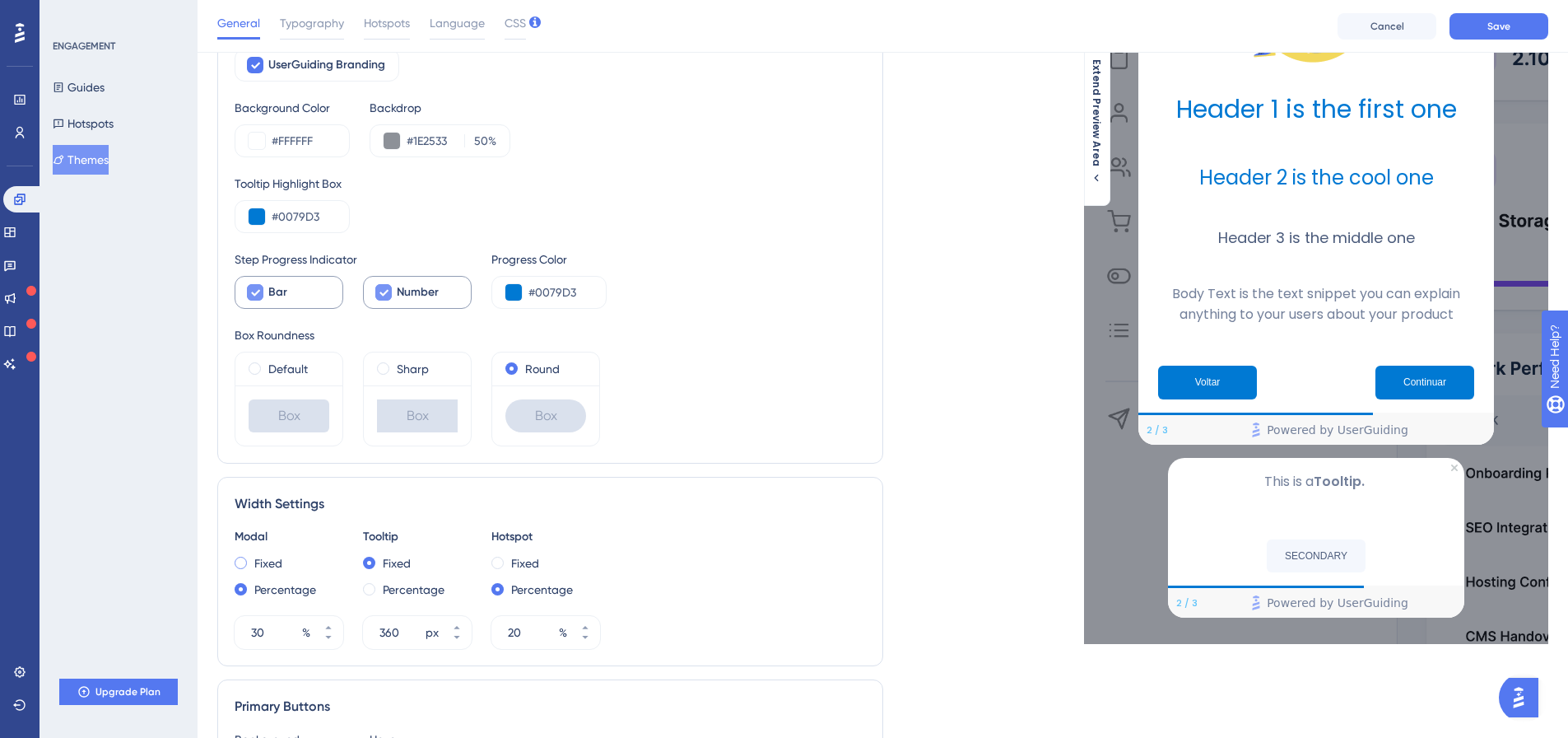
click at [238, 560] on span at bounding box center [240, 562] width 12 height 12
click at [252, 559] on input "radio" at bounding box center [252, 559] width 0 height 0
click at [275, 628] on input "432" at bounding box center [272, 632] width 43 height 20
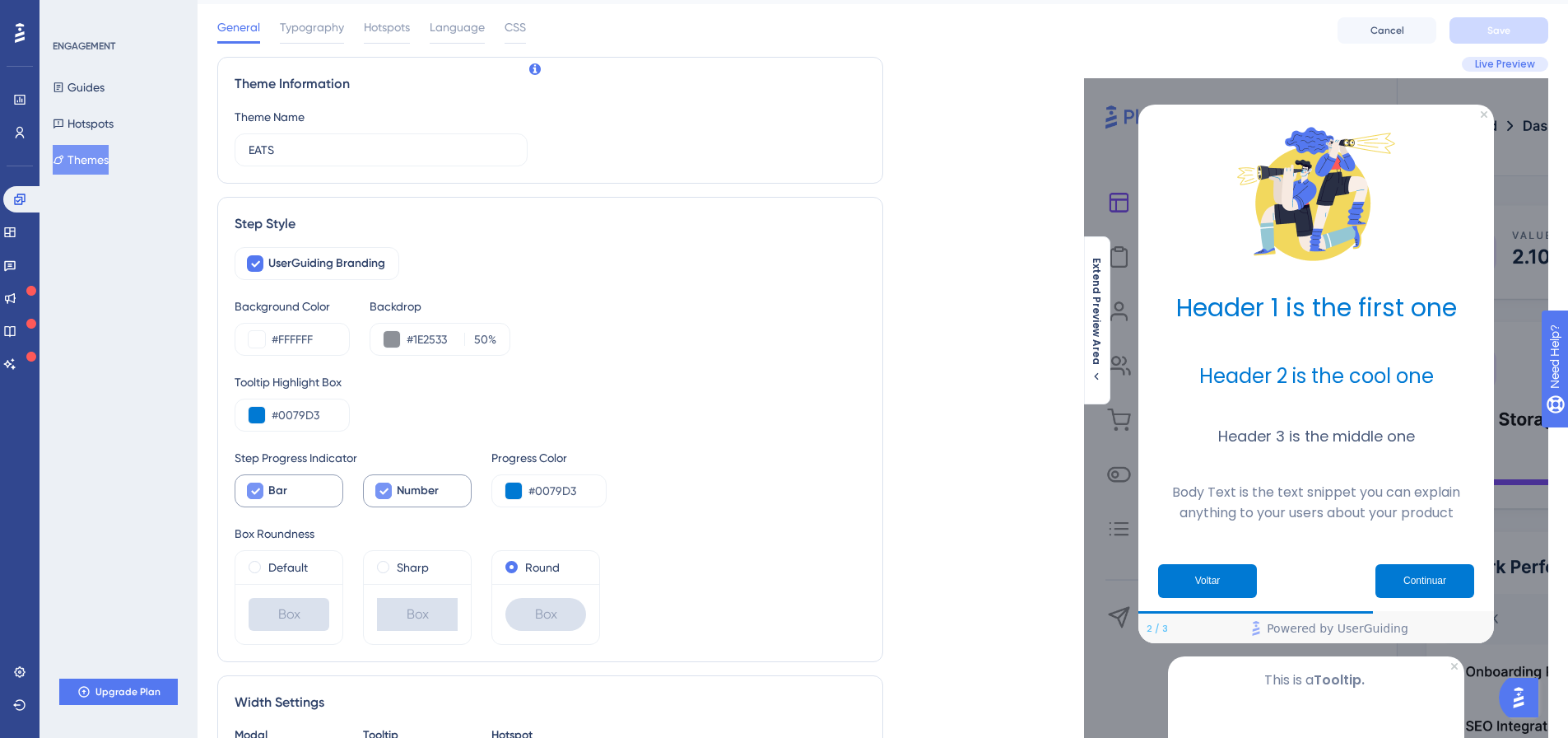
scroll to position [0, 0]
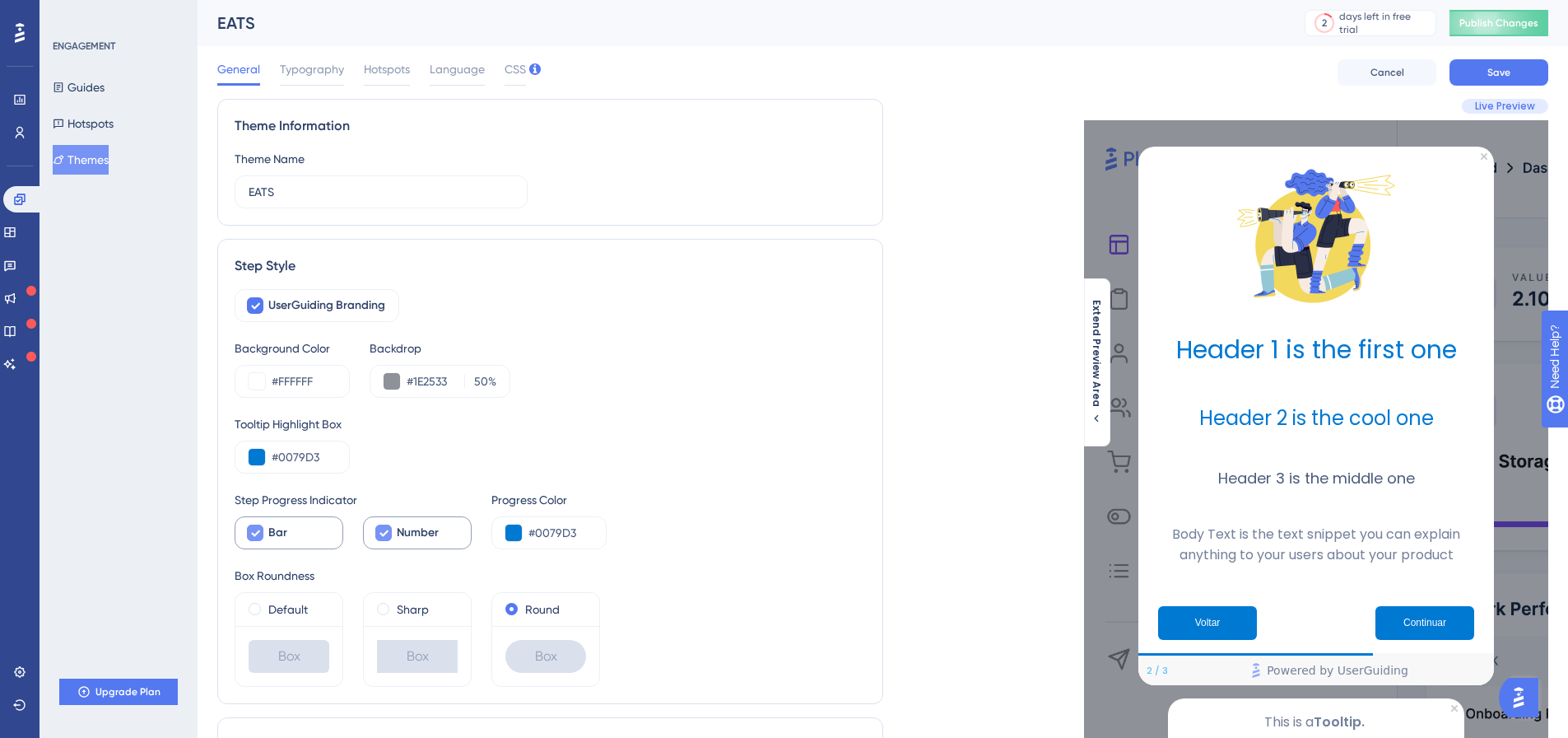
type input "432"
click at [1420, 304] on div at bounding box center [1316, 235] width 329 height 165
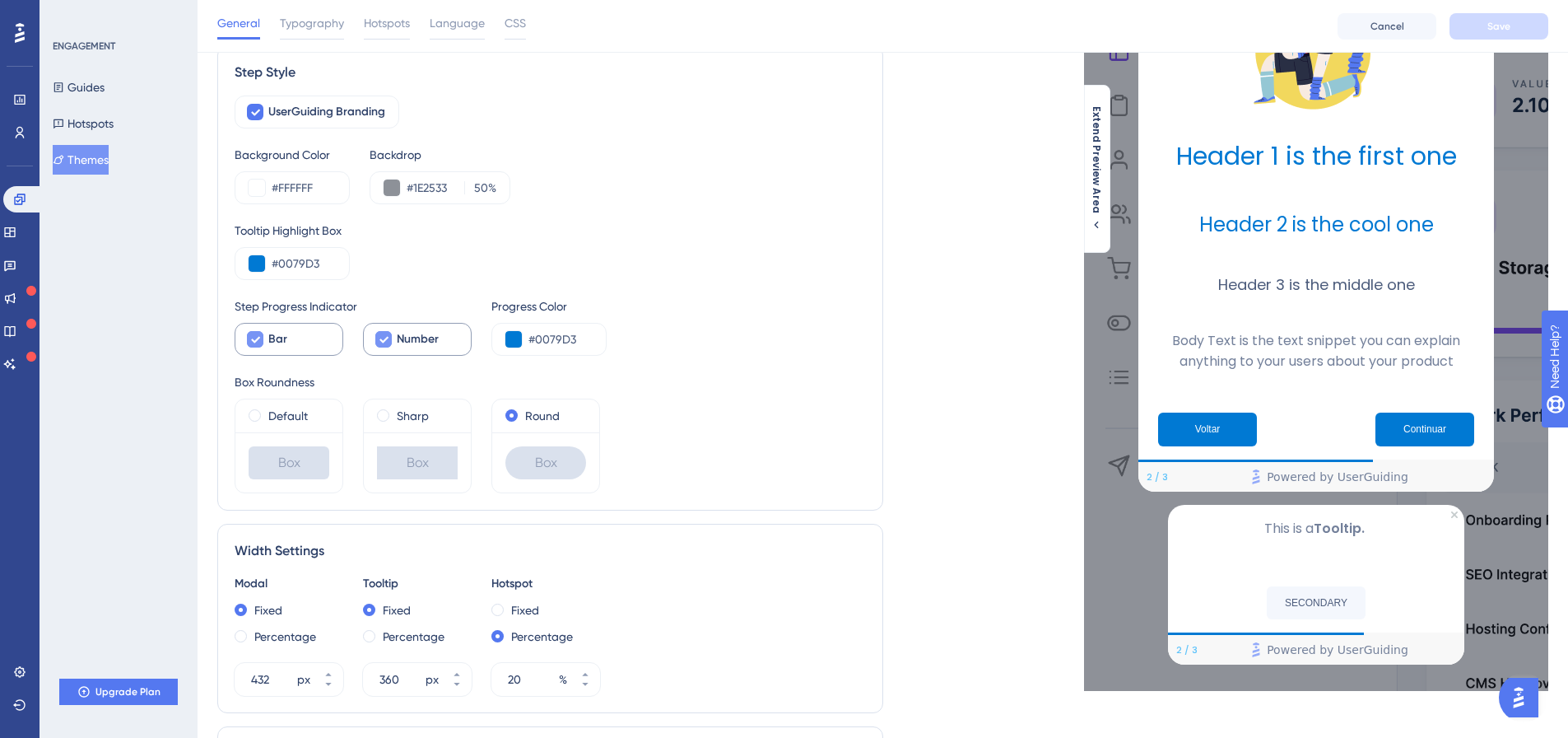
scroll to position [247, 0]
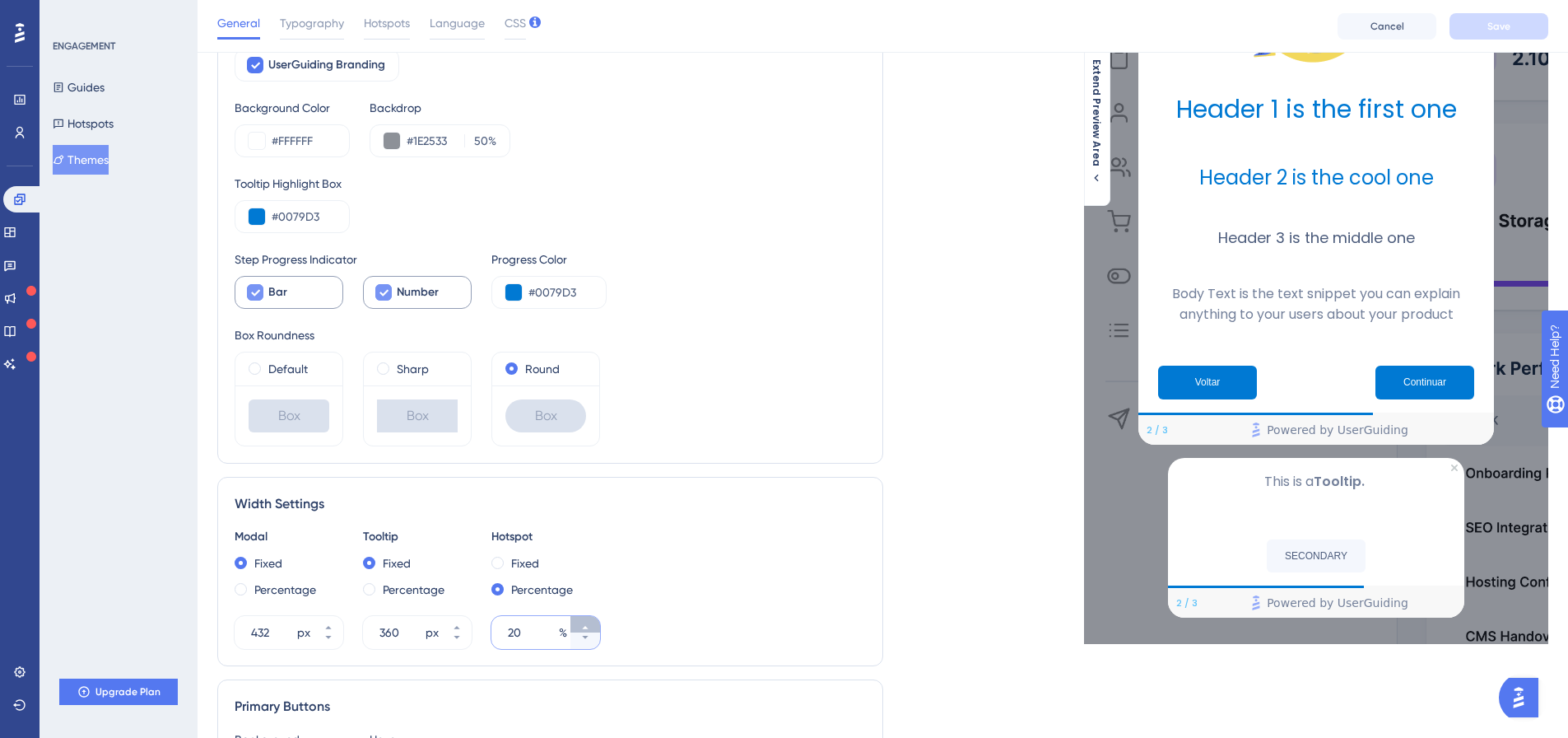
click at [585, 624] on icon at bounding box center [585, 628] width 10 height 10
click at [531, 627] on input "23" at bounding box center [531, 632] width 48 height 20
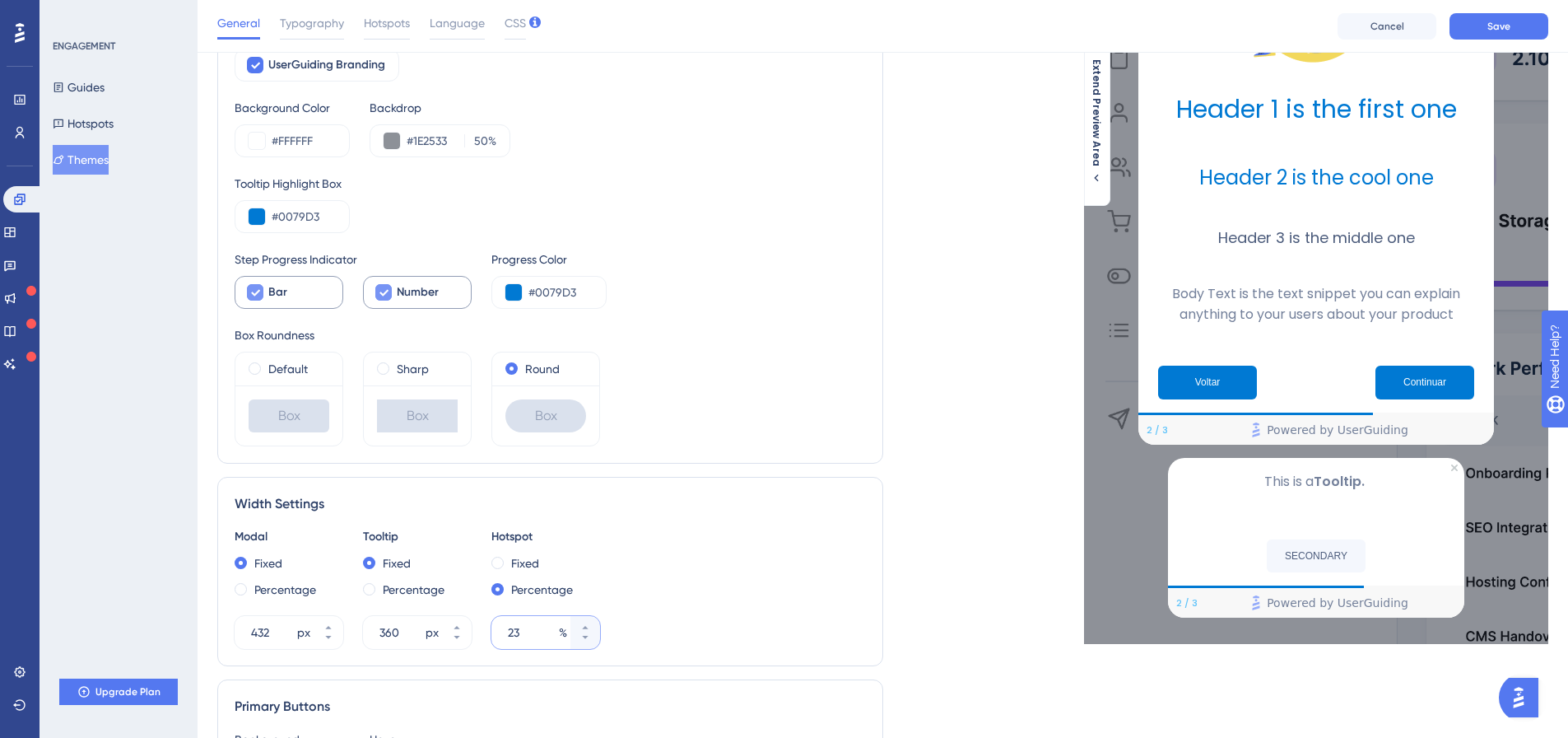
drag, startPoint x: 522, startPoint y: 628, endPoint x: 502, endPoint y: 617, distance: 22.8
click at [497, 628] on div "23 %" at bounding box center [530, 632] width 79 height 33
type input "50"
click at [501, 562] on span at bounding box center [497, 562] width 12 height 12
click at [508, 559] on input "radio" at bounding box center [508, 559] width 0 height 0
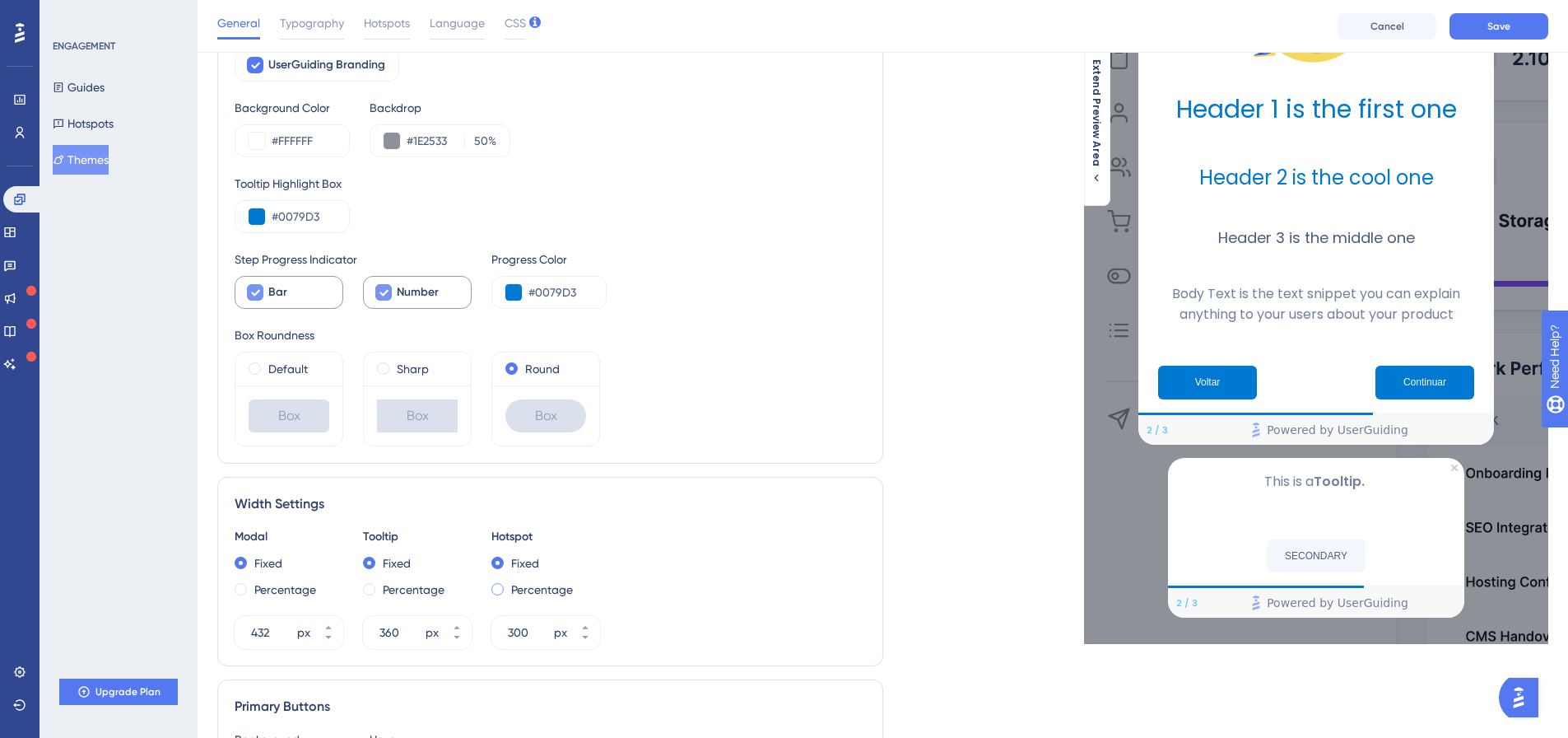
click at [504, 584] on div "Percentage" at bounding box center [546, 589] width 109 height 20
drag, startPoint x: 521, startPoint y: 630, endPoint x: 470, endPoint y: 610, distance: 54.8
click at [471, 612] on div "Modal Fixed Percentage 432 px Tooltip Fixed Percentage 360 px Hotspot Fixed Per…" at bounding box center [549, 588] width 631 height 122
type input "20"
drag, startPoint x: 276, startPoint y: 634, endPoint x: 228, endPoint y: 636, distance: 48.0
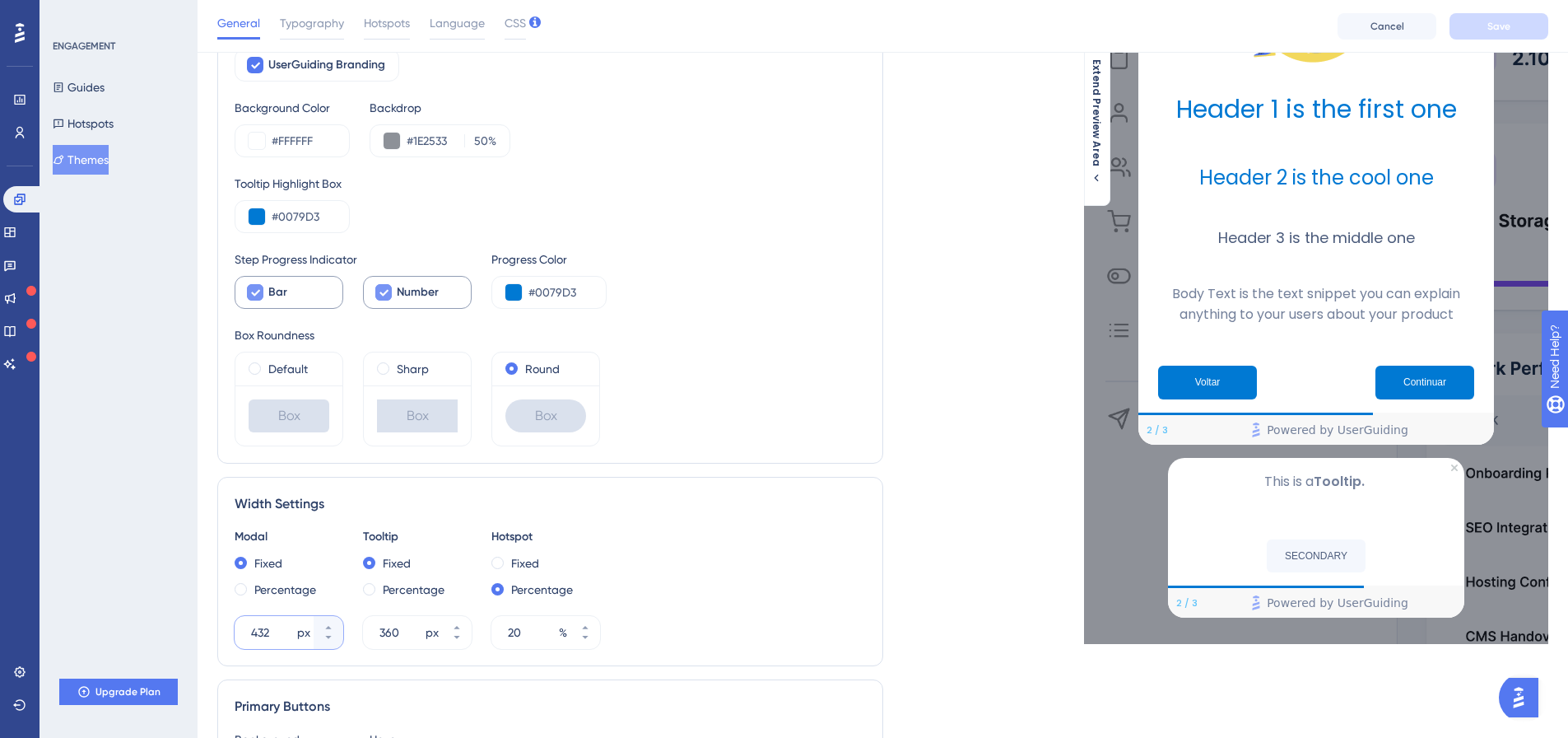
click at [220, 634] on div "Width Settings Modal Fixed Percentage 432 px Tooltip Fixed Percentage 360 px Ho…" at bounding box center [549, 571] width 665 height 189
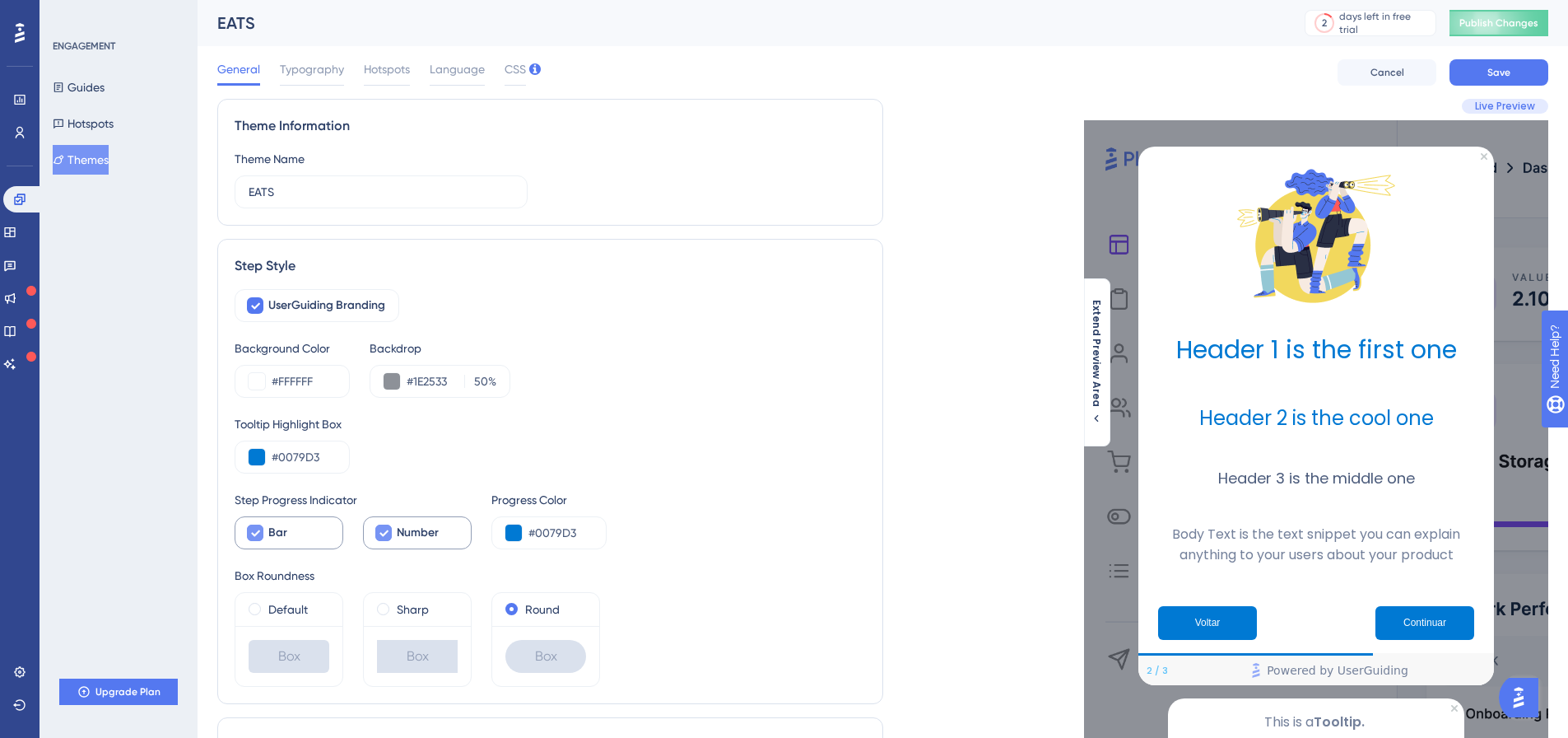
scroll to position [82, 0]
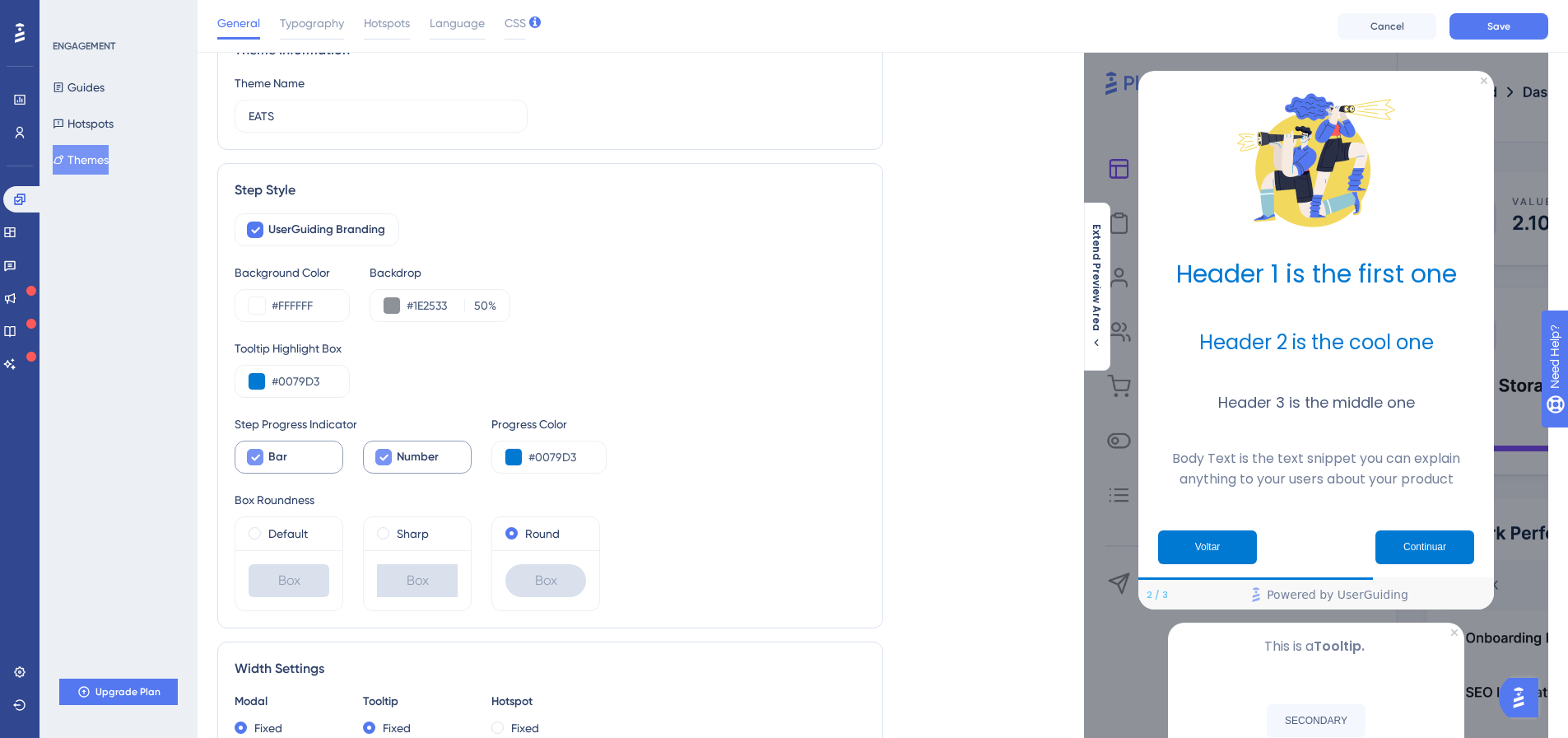
type input "507"
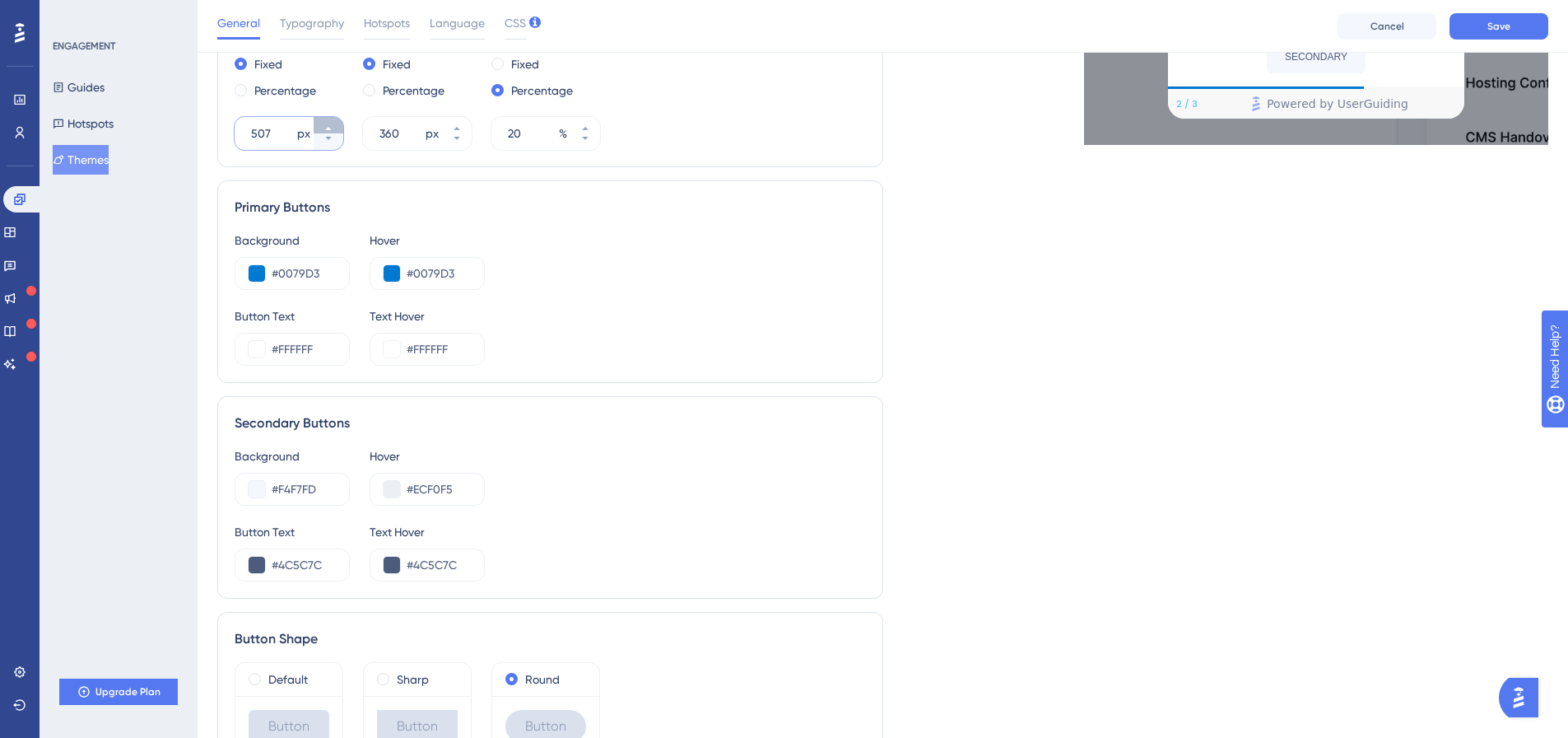
scroll to position [436, 0]
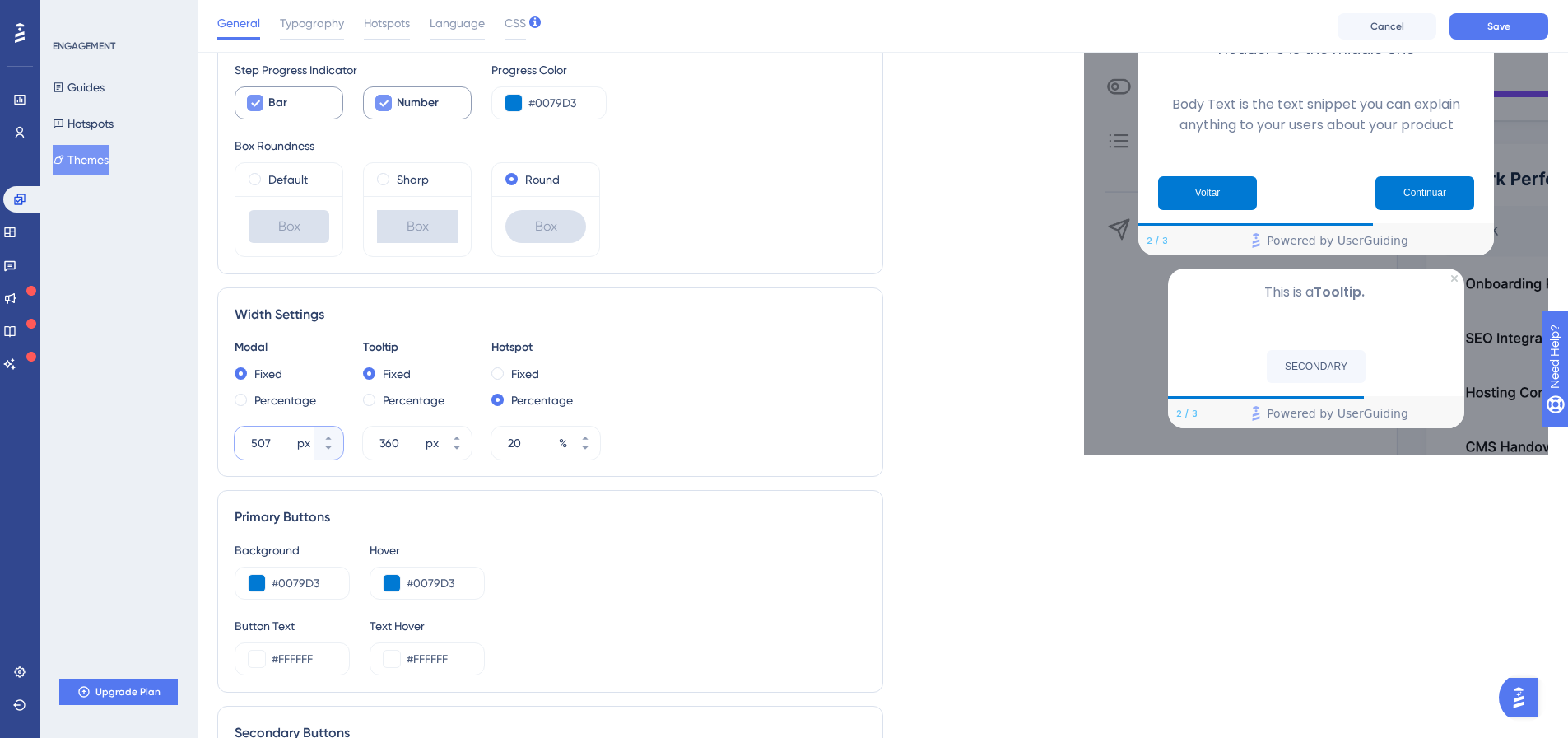
click at [267, 441] on input "507" at bounding box center [272, 443] width 43 height 20
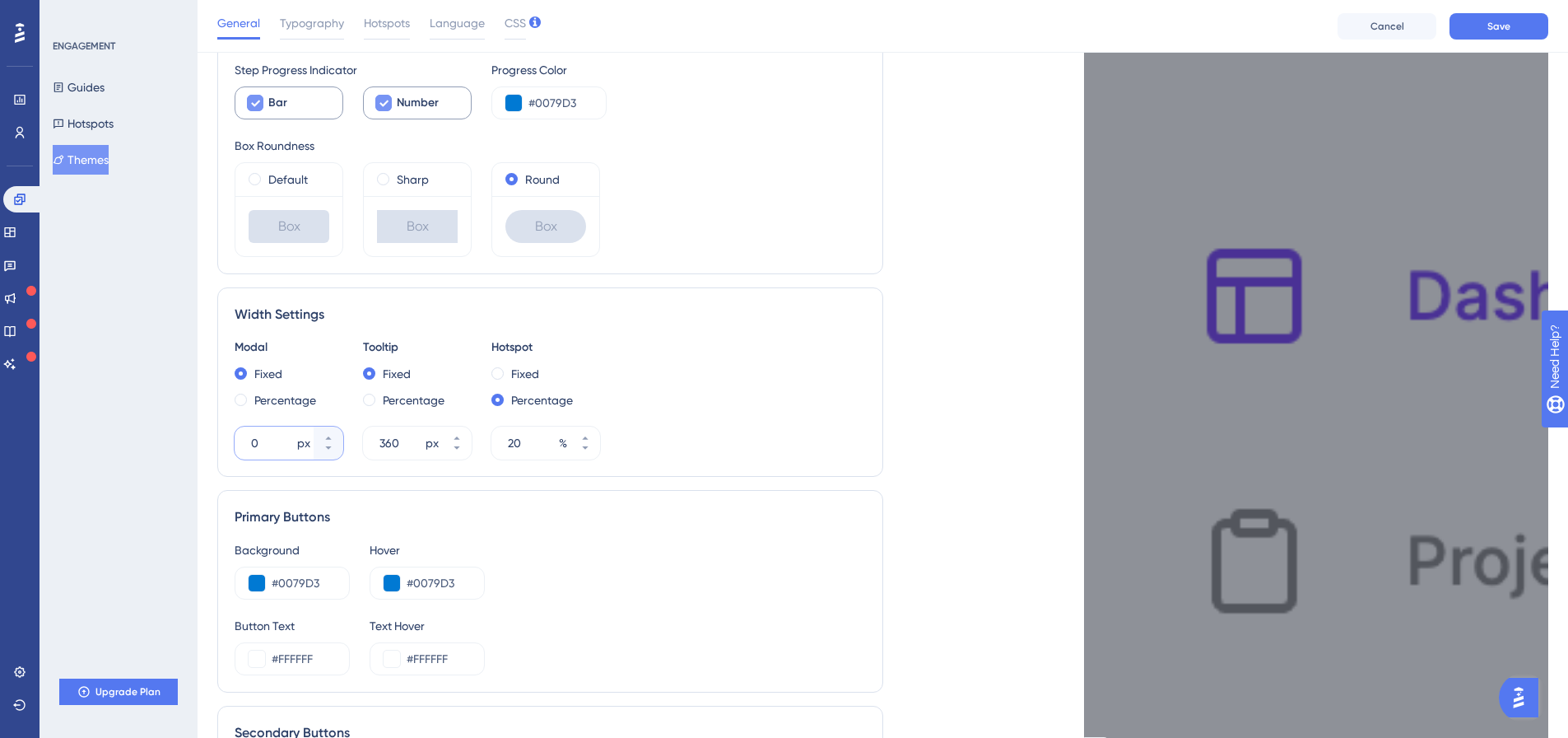
click at [272, 442] on input "0" at bounding box center [272, 443] width 43 height 20
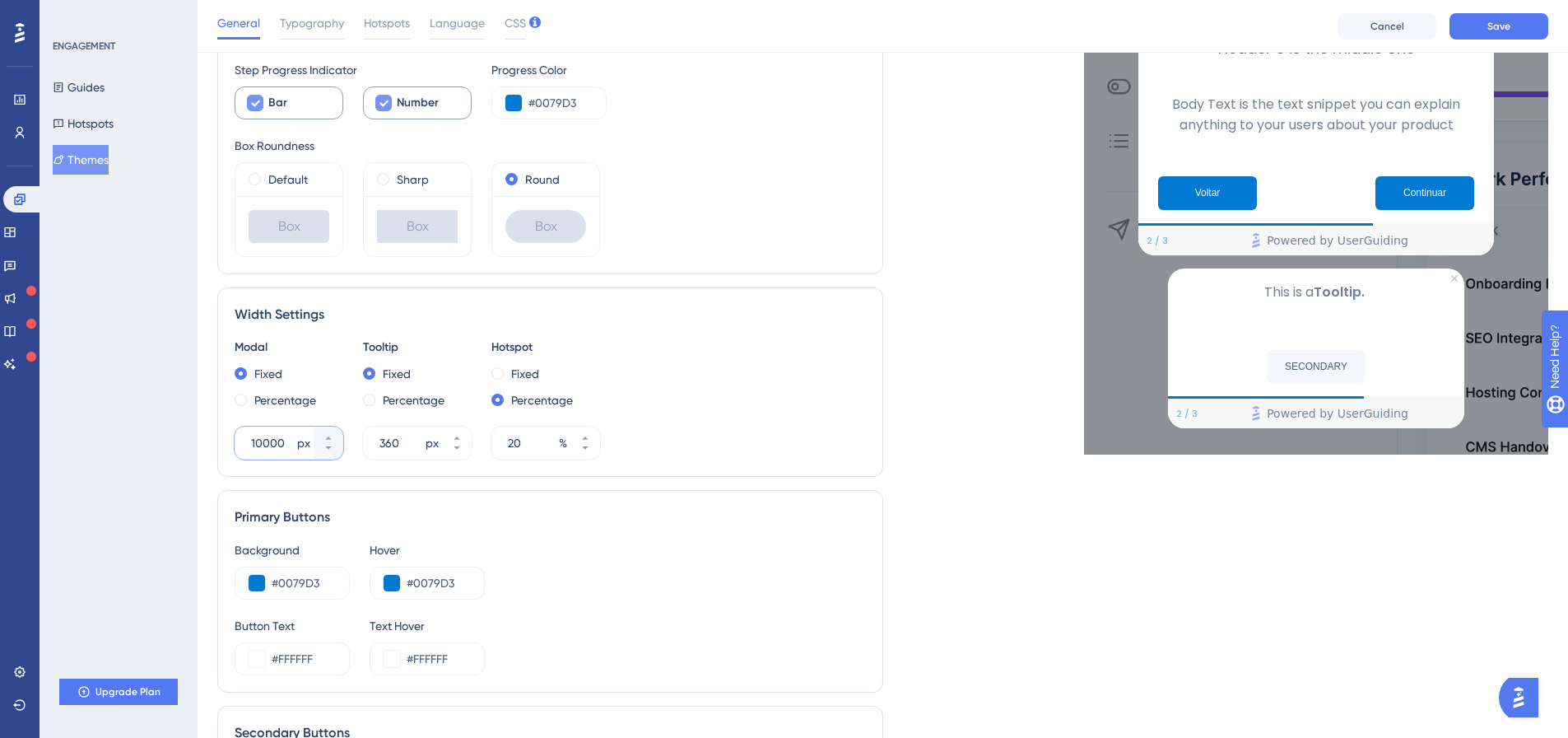
click at [275, 446] on input "10000" at bounding box center [272, 443] width 43 height 20
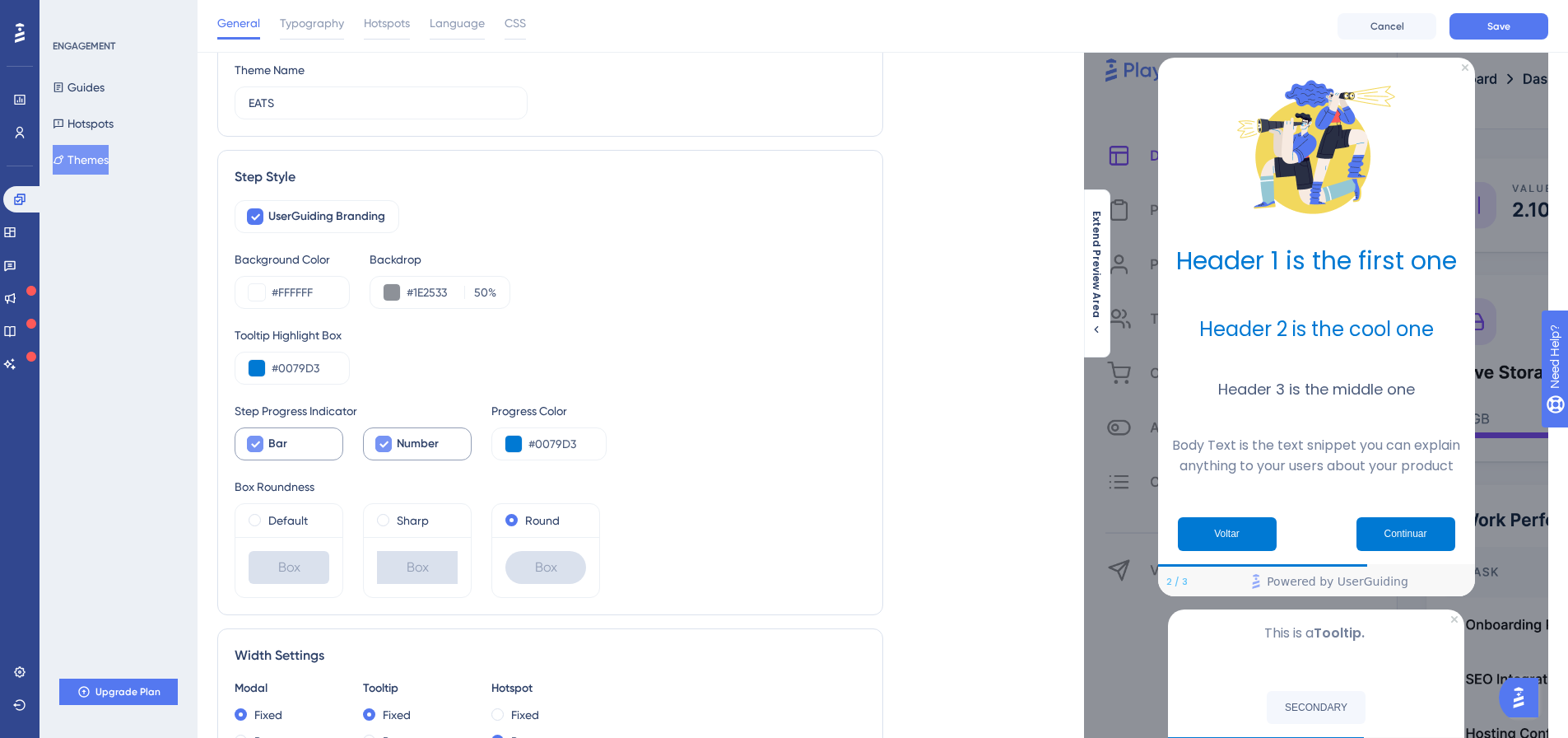
scroll to position [165, 0]
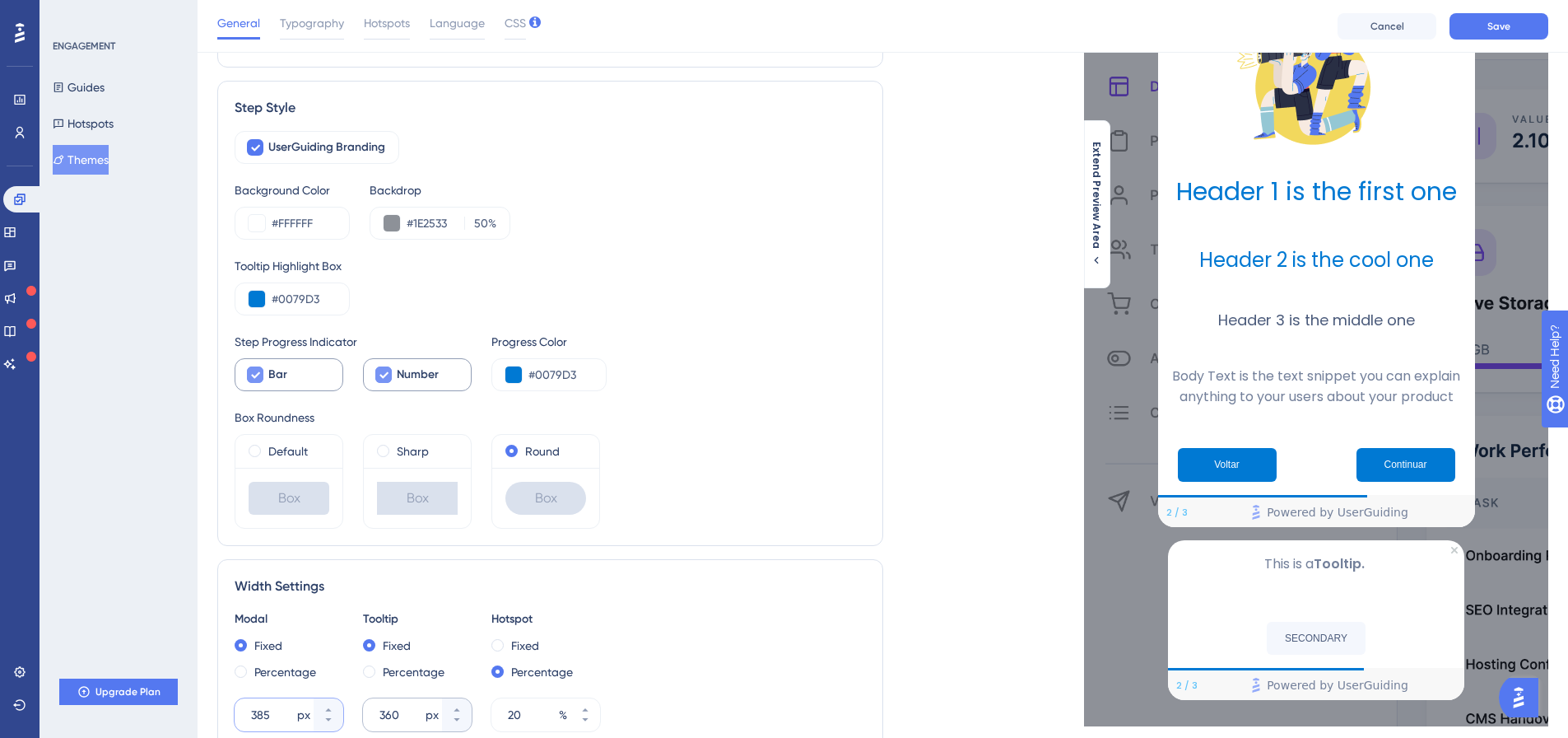
type input "385"
click at [404, 708] on input "360" at bounding box center [401, 714] width 43 height 20
click at [407, 716] on input "360" at bounding box center [401, 714] width 43 height 20
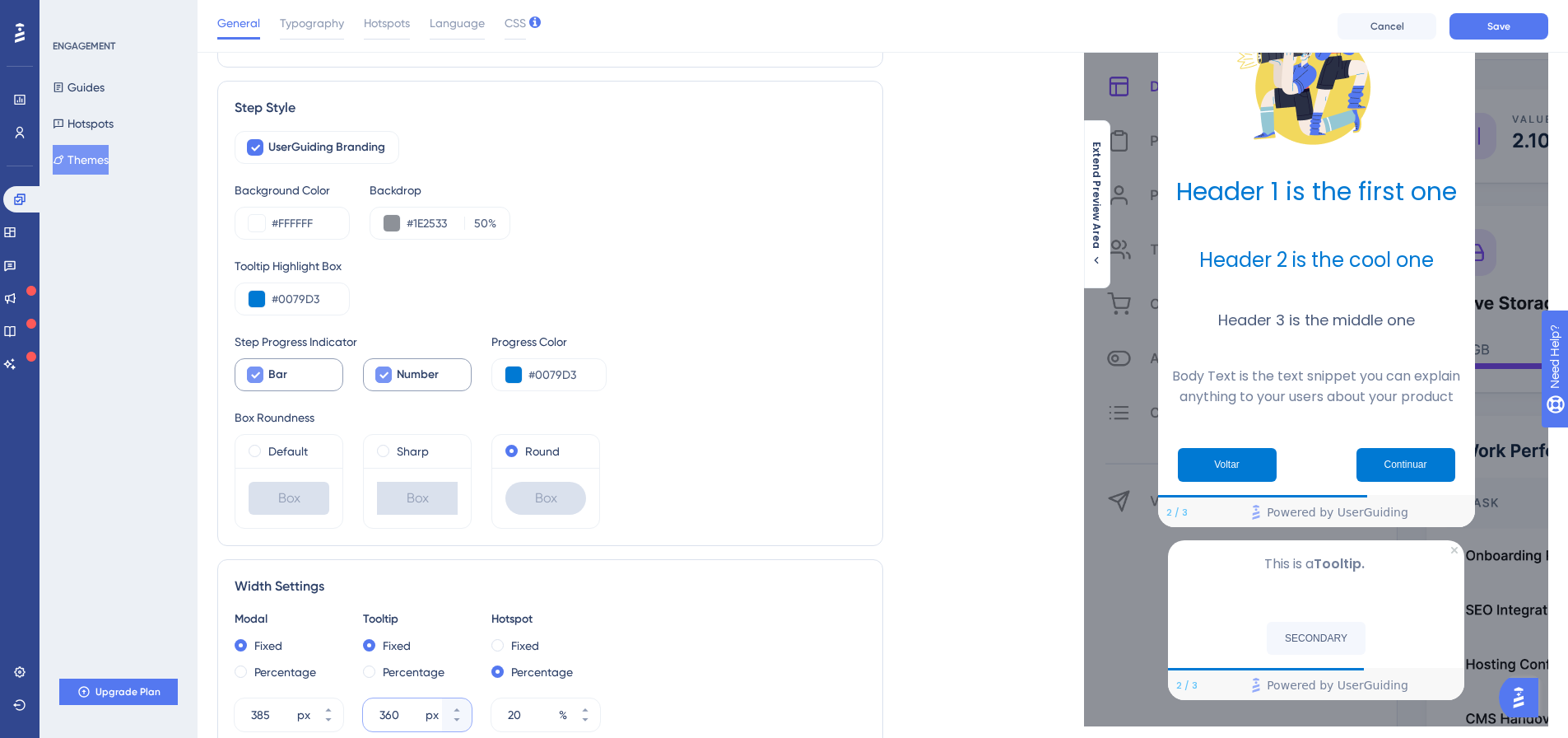
drag, startPoint x: 406, startPoint y: 710, endPoint x: 366, endPoint y: 705, distance: 40.3
click at [366, 705] on div "360 px" at bounding box center [402, 714] width 79 height 33
click at [387, 715] on input "595" at bounding box center [401, 714] width 43 height 20
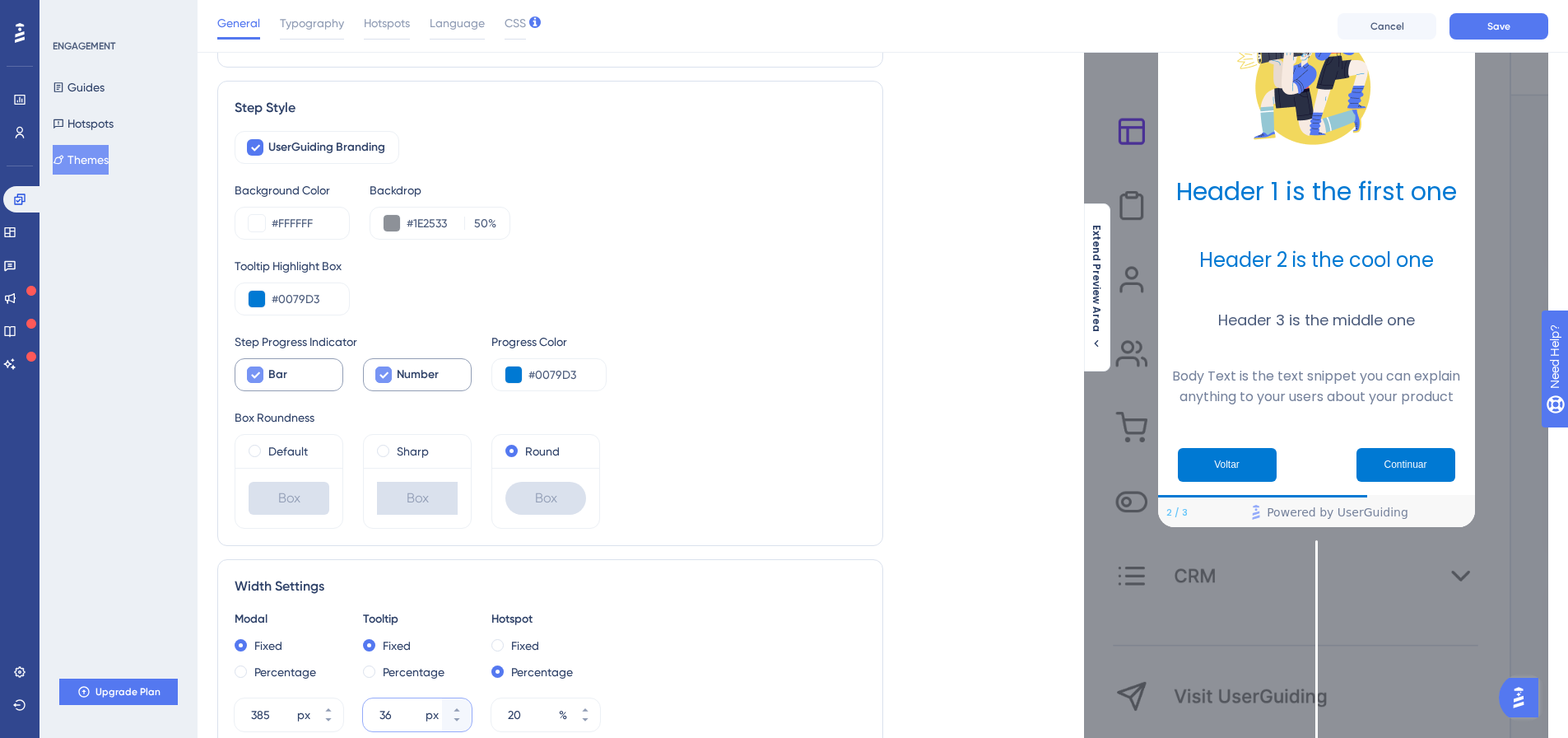
type input "360"
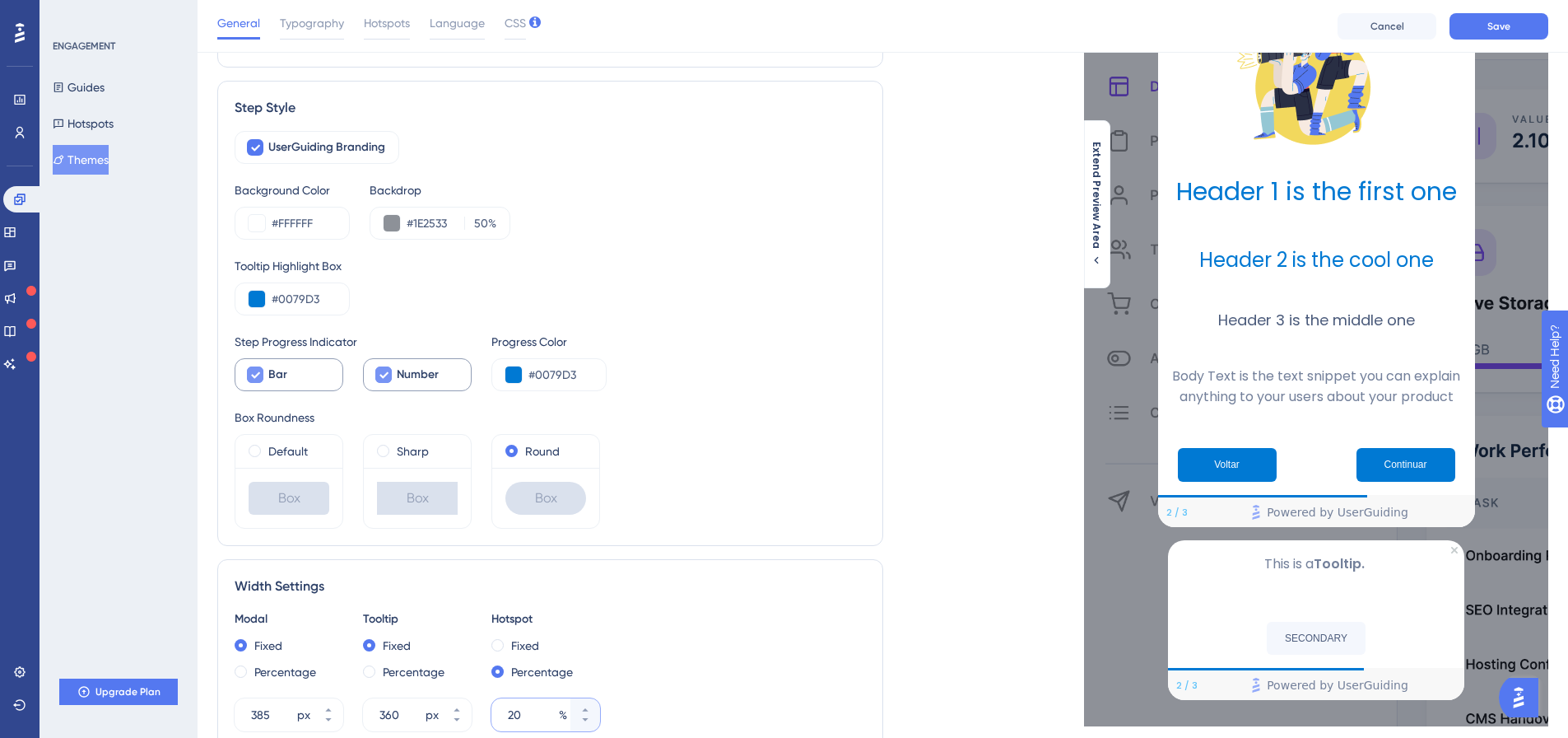
click at [533, 714] on input "20" at bounding box center [531, 714] width 48 height 20
drag, startPoint x: 526, startPoint y: 712, endPoint x: 502, endPoint y: 702, distance: 26.0
click at [502, 702] on div "20 %" at bounding box center [530, 714] width 79 height 33
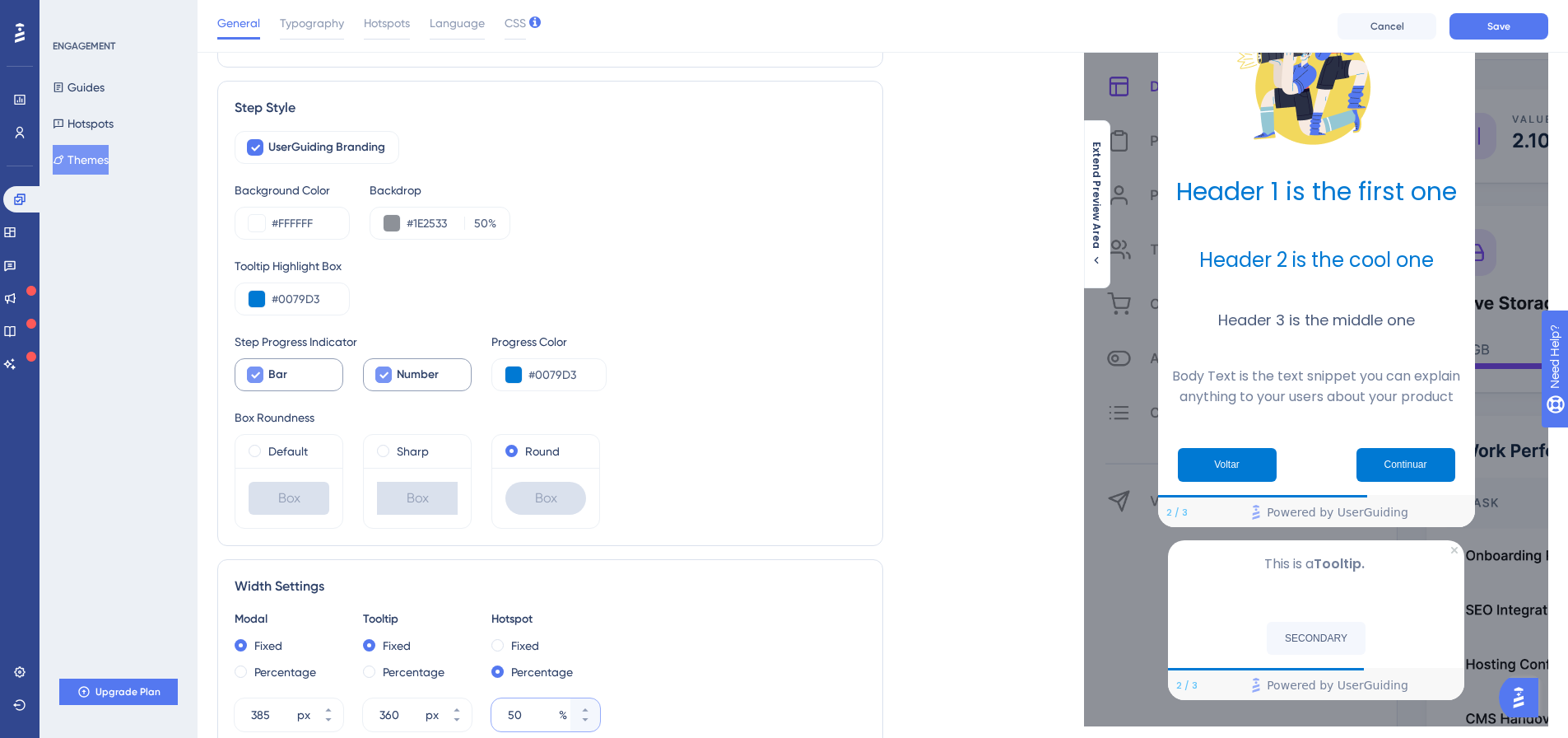
click at [522, 715] on input "50" at bounding box center [531, 714] width 48 height 20
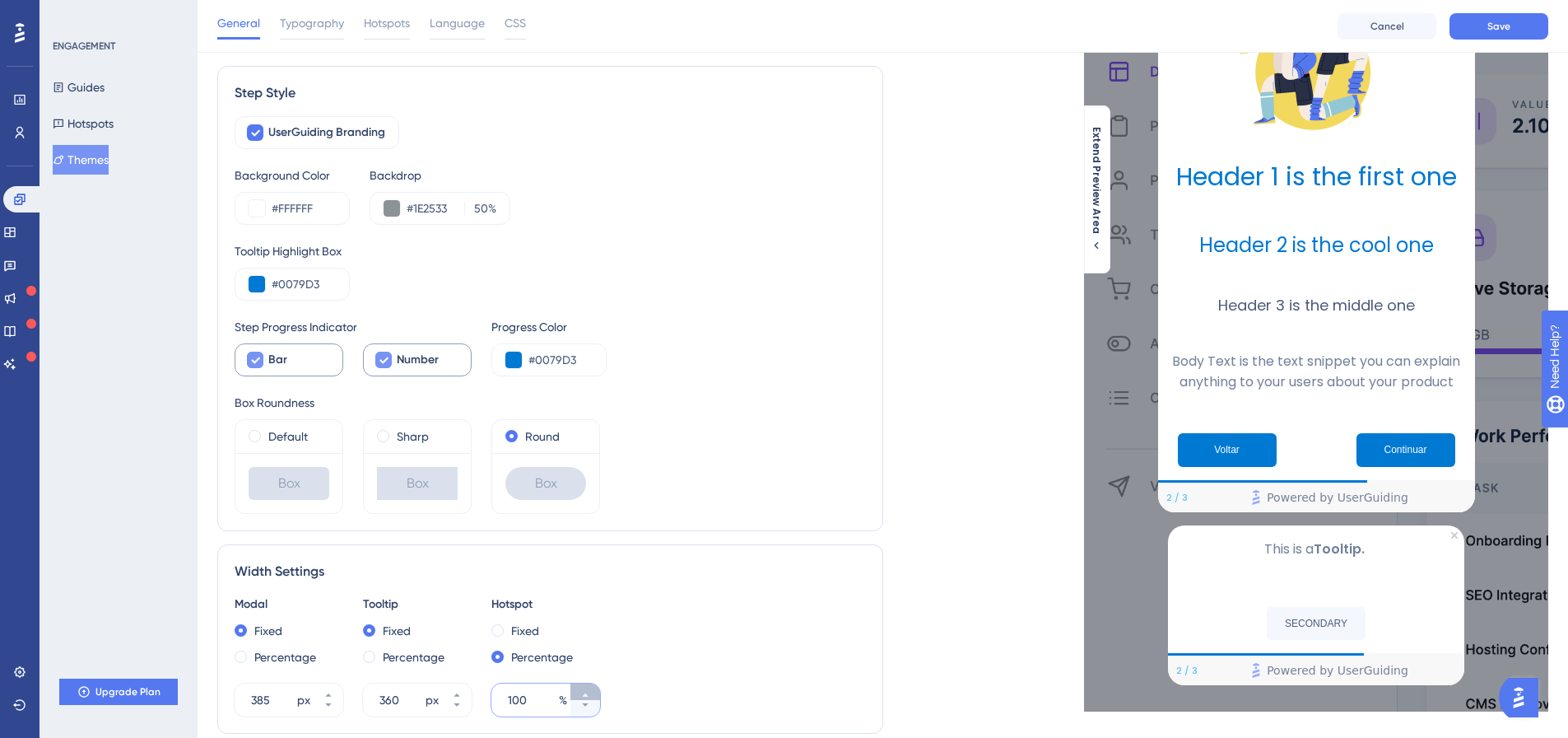
scroll to position [247, 0]
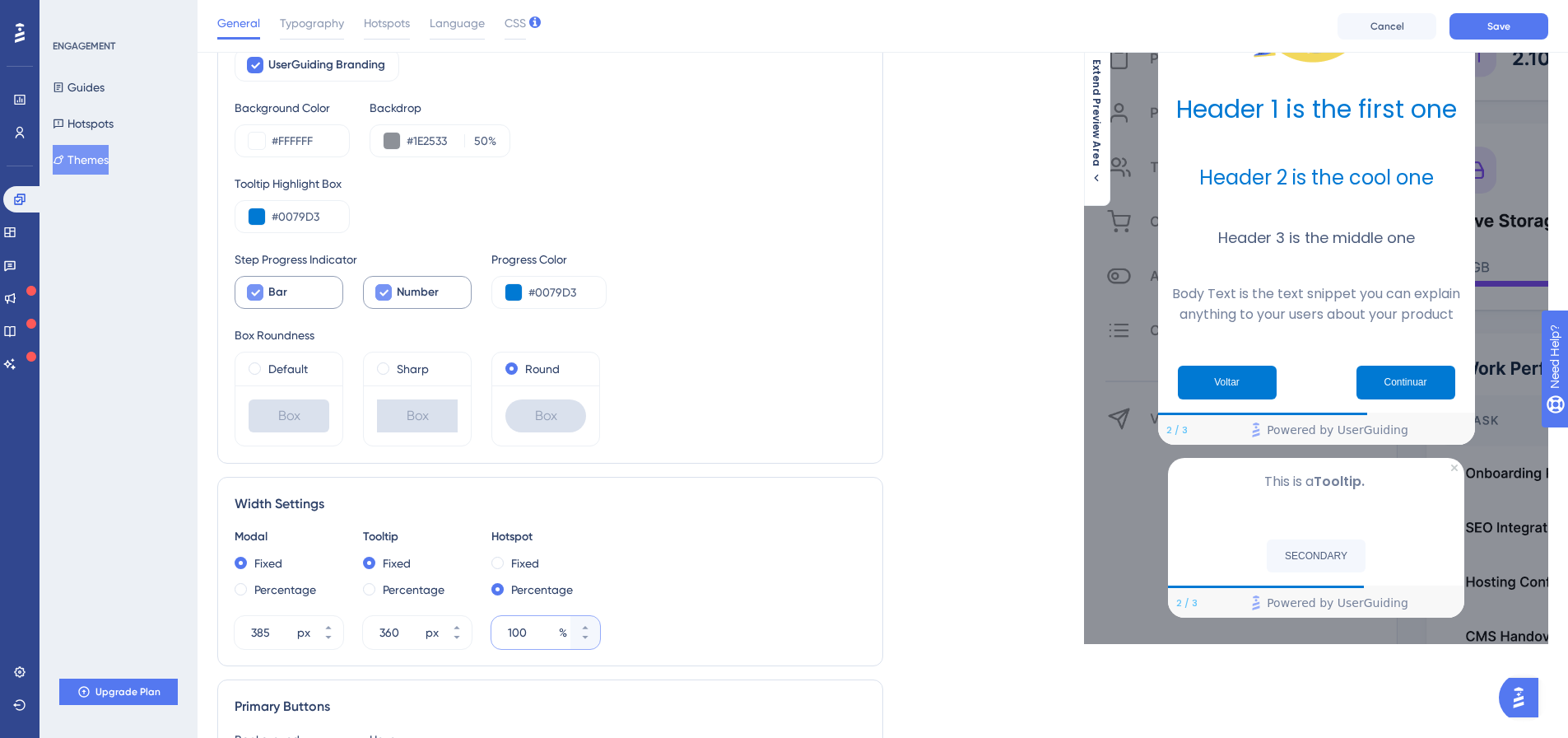
click at [519, 632] on input "100" at bounding box center [531, 632] width 48 height 20
type input "20"
click at [1528, 10] on div "General Typography Hotspots Language CSS Cancel Save" at bounding box center [882, 26] width 1370 height 52
click at [1516, 33] on button "Save" at bounding box center [1499, 27] width 99 height 27
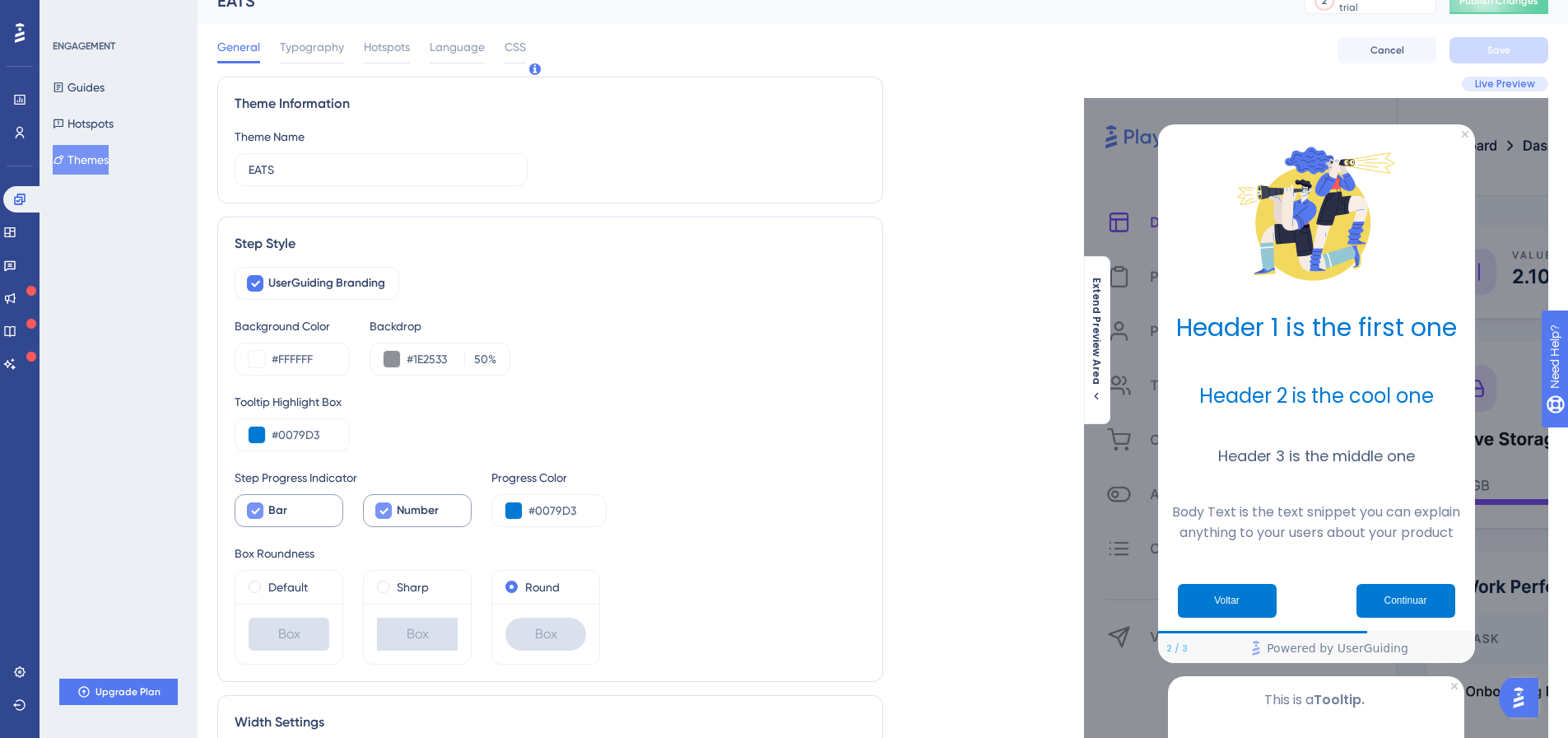
scroll to position [0, 0]
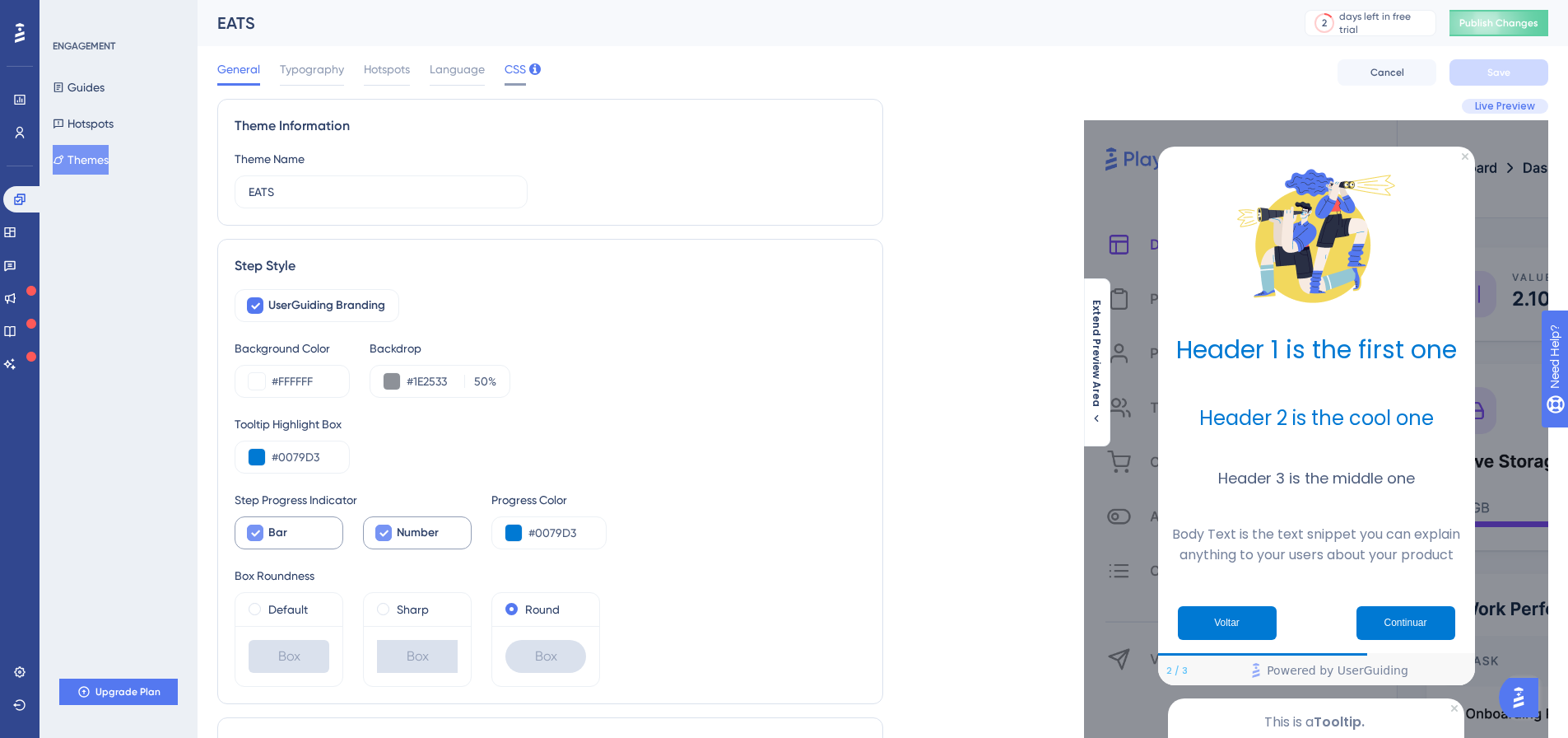
click at [519, 68] on span "CSS" at bounding box center [515, 69] width 21 height 20
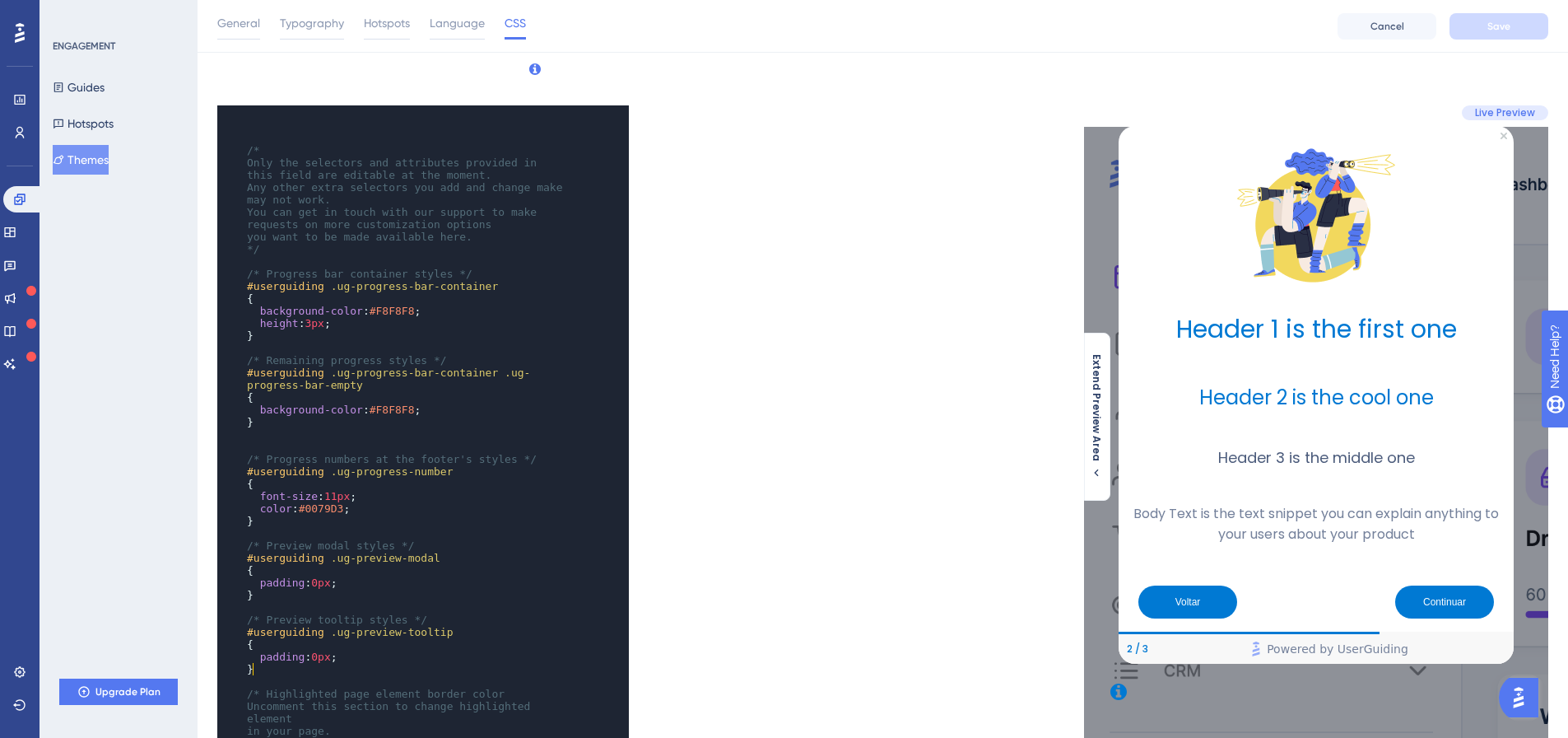
click at [265, 301] on div "​ /* Only the selectors and attributes provided in this field are editable at t…" at bounding box center [407, 668] width 327 height 1074
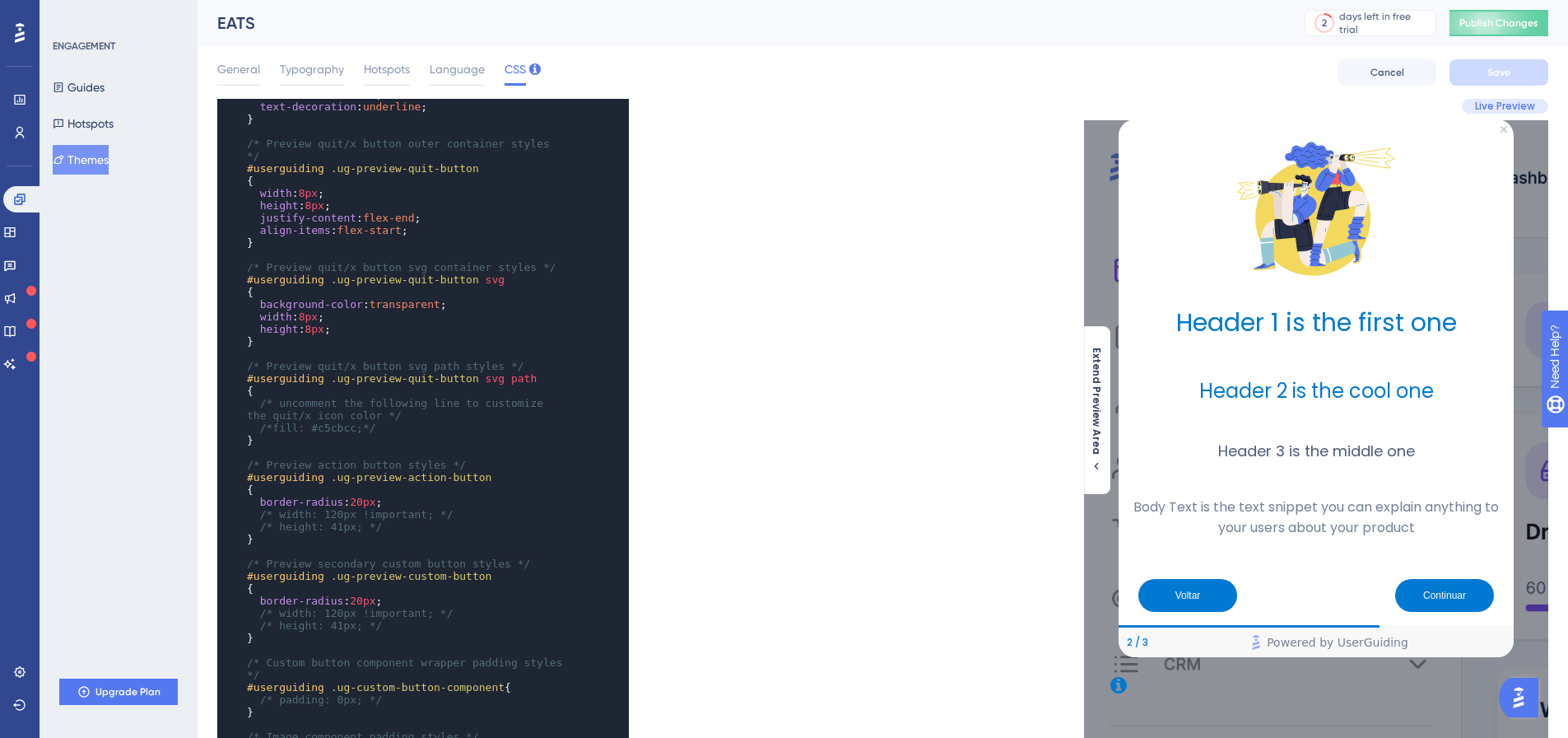
click at [354, 495] on span "20px" at bounding box center [362, 501] width 26 height 12
type textarea "20"
type textarea "50"
type textarea "100"
click at [350, 594] on span "20px" at bounding box center [362, 600] width 26 height 12
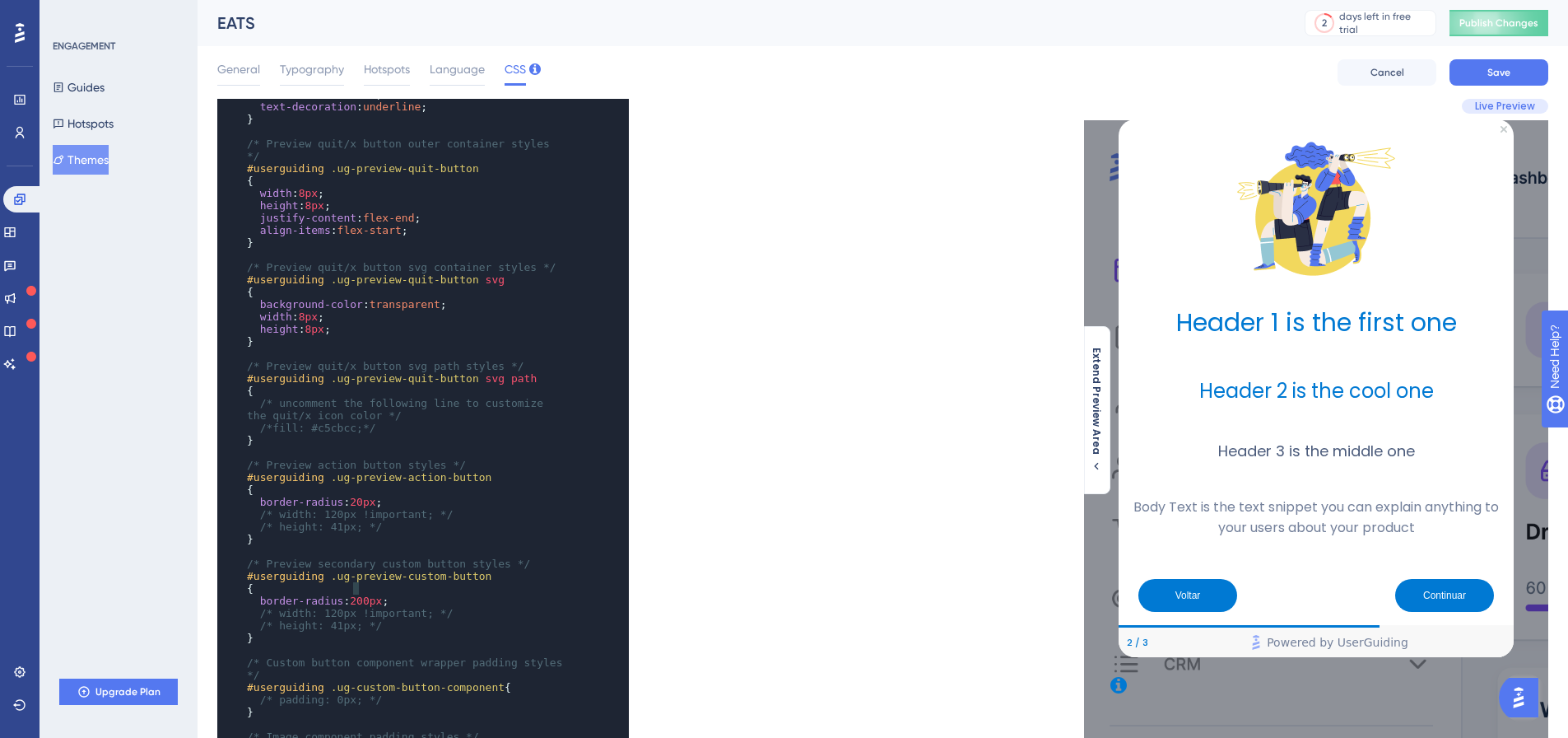
type textarea "20"
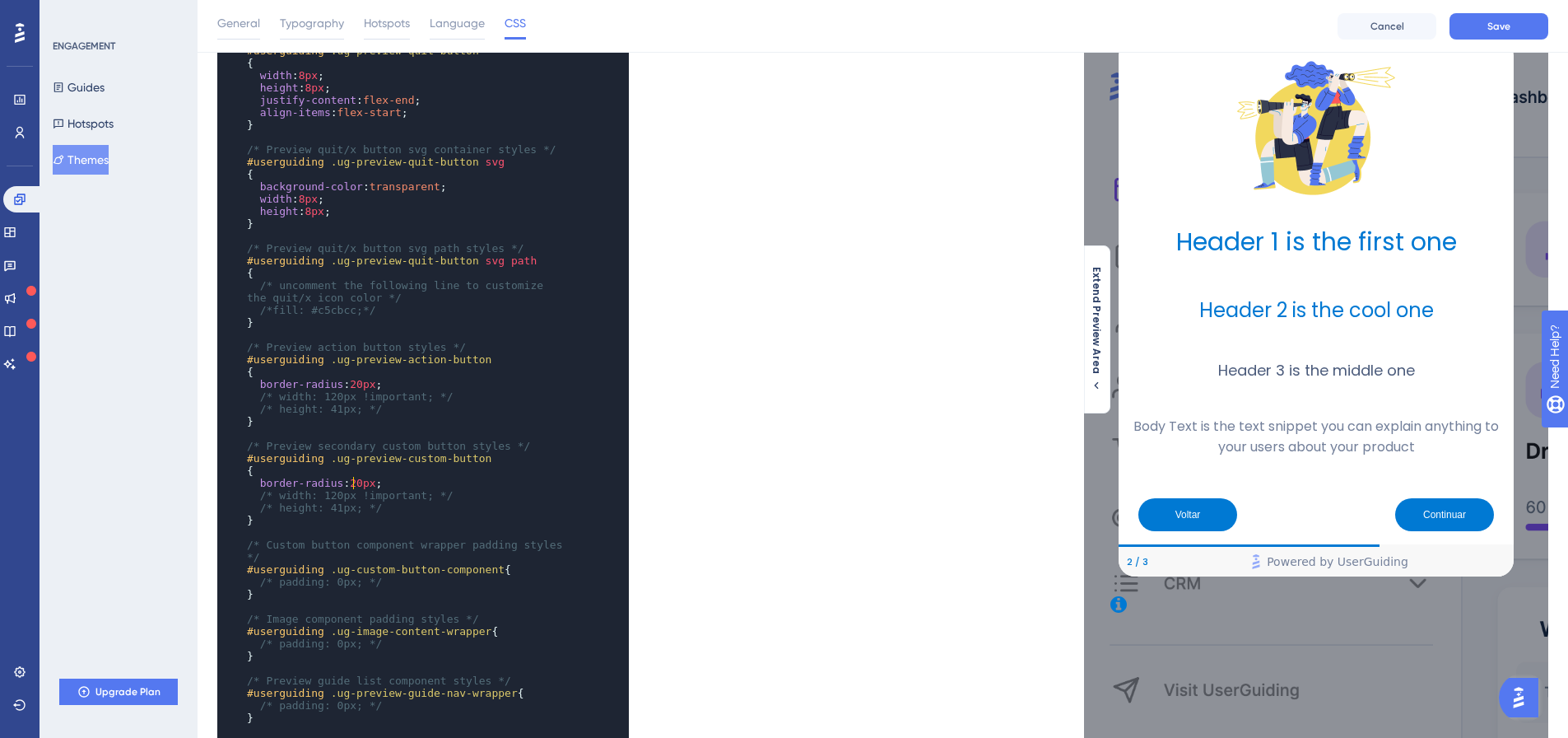
scroll to position [165, 0]
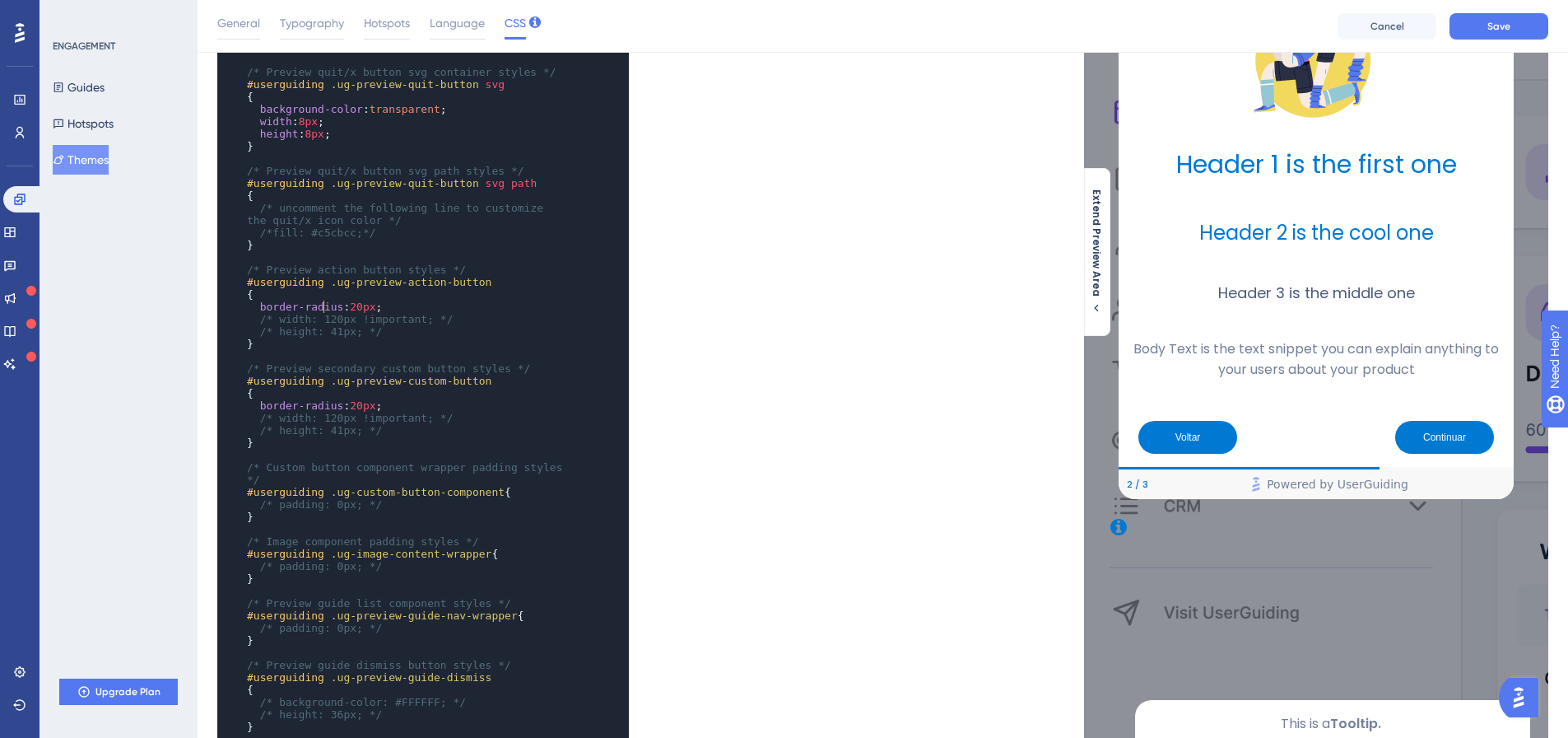
click at [325, 313] on span "/* width: 120px !important; */" at bounding box center [356, 319] width 193 height 12
click at [327, 449] on pre "​" at bounding box center [407, 454] width 327 height 12
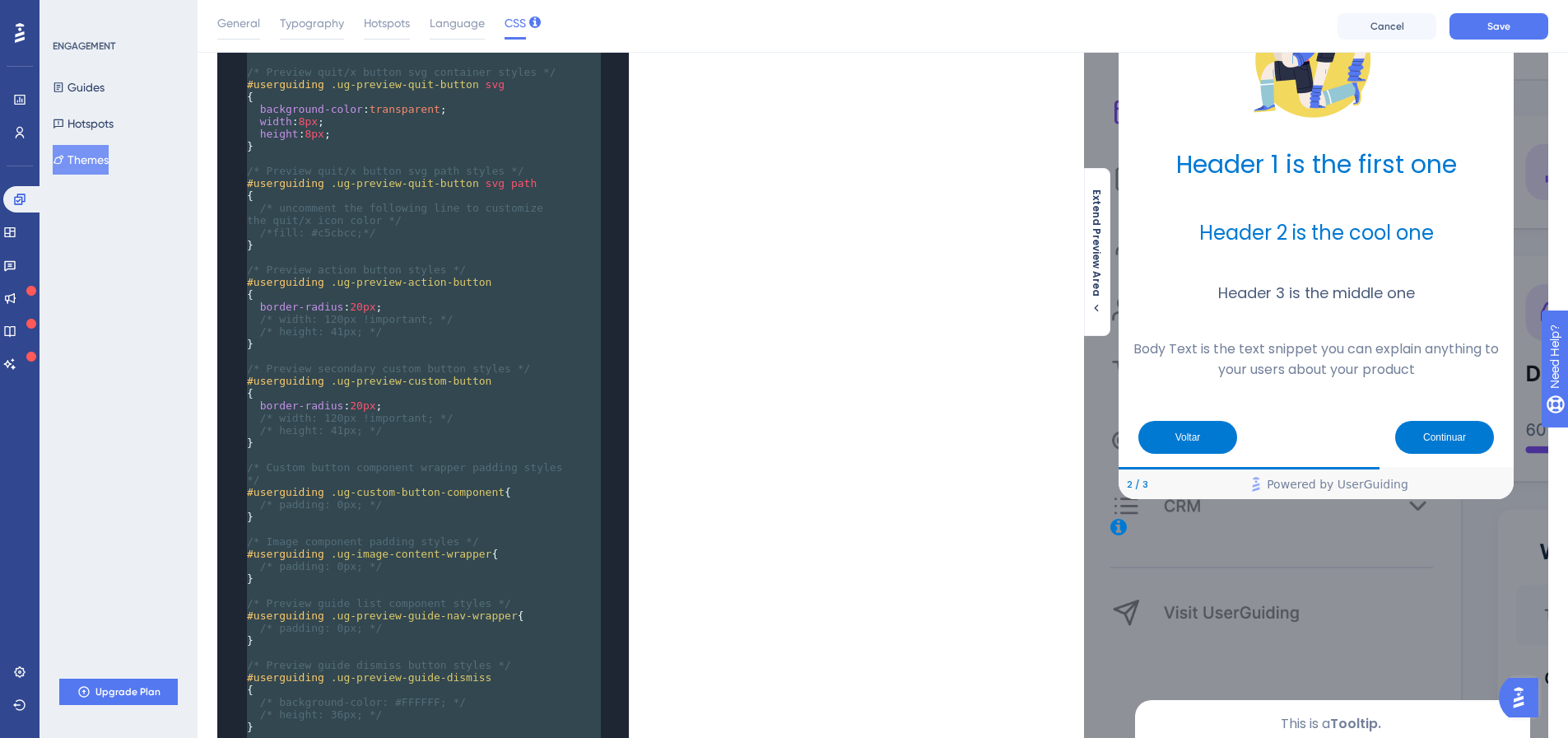
type textarea "/* Only the selectors and attributes provided in this field are editable at the…"
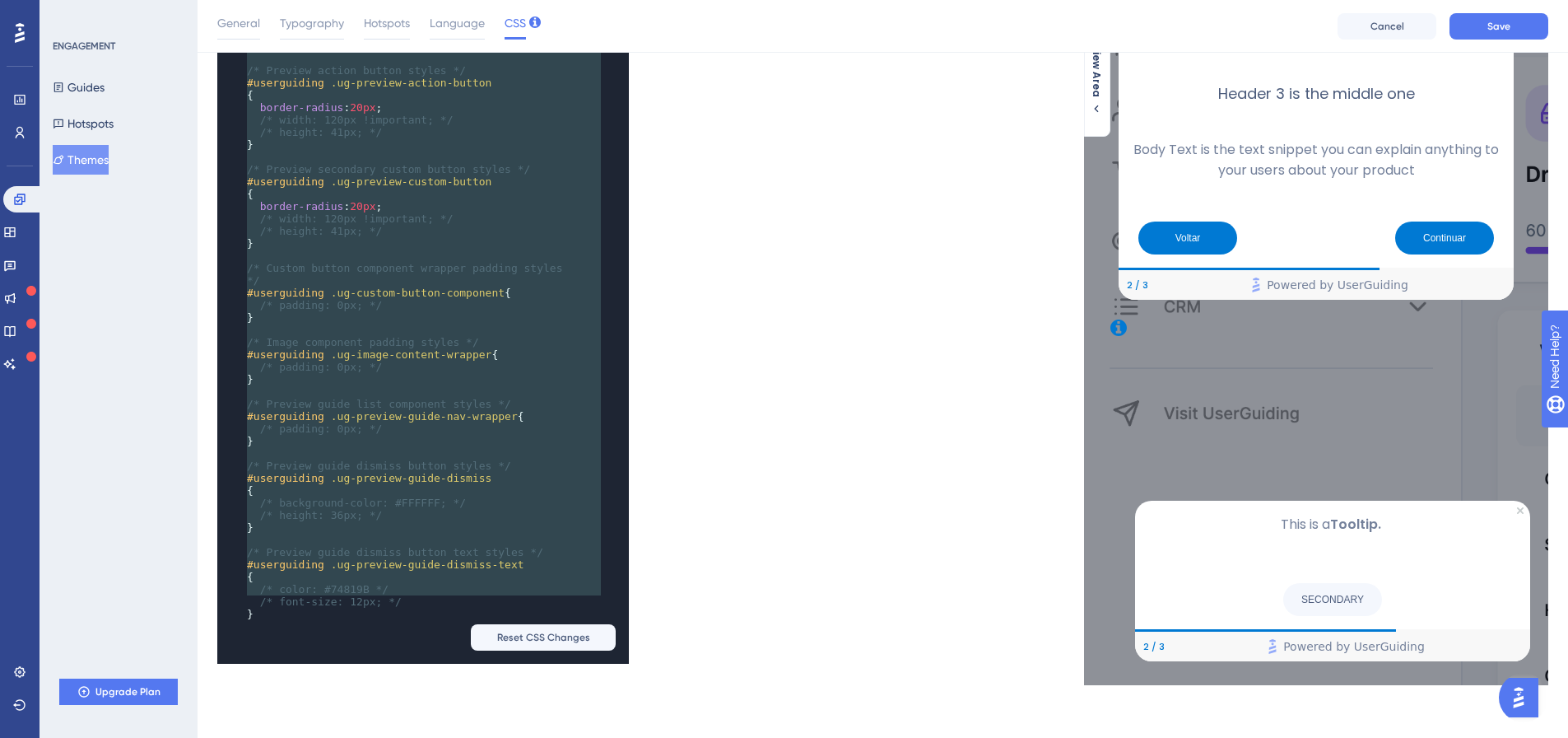
click at [735, 386] on div "x ​ /* Preview text link styles */ #userguiding .ug-preview-text a { color : -w…" at bounding box center [549, 203] width 665 height 922
click at [465, 423] on pre "/* padding: 0px; */" at bounding box center [407, 429] width 327 height 12
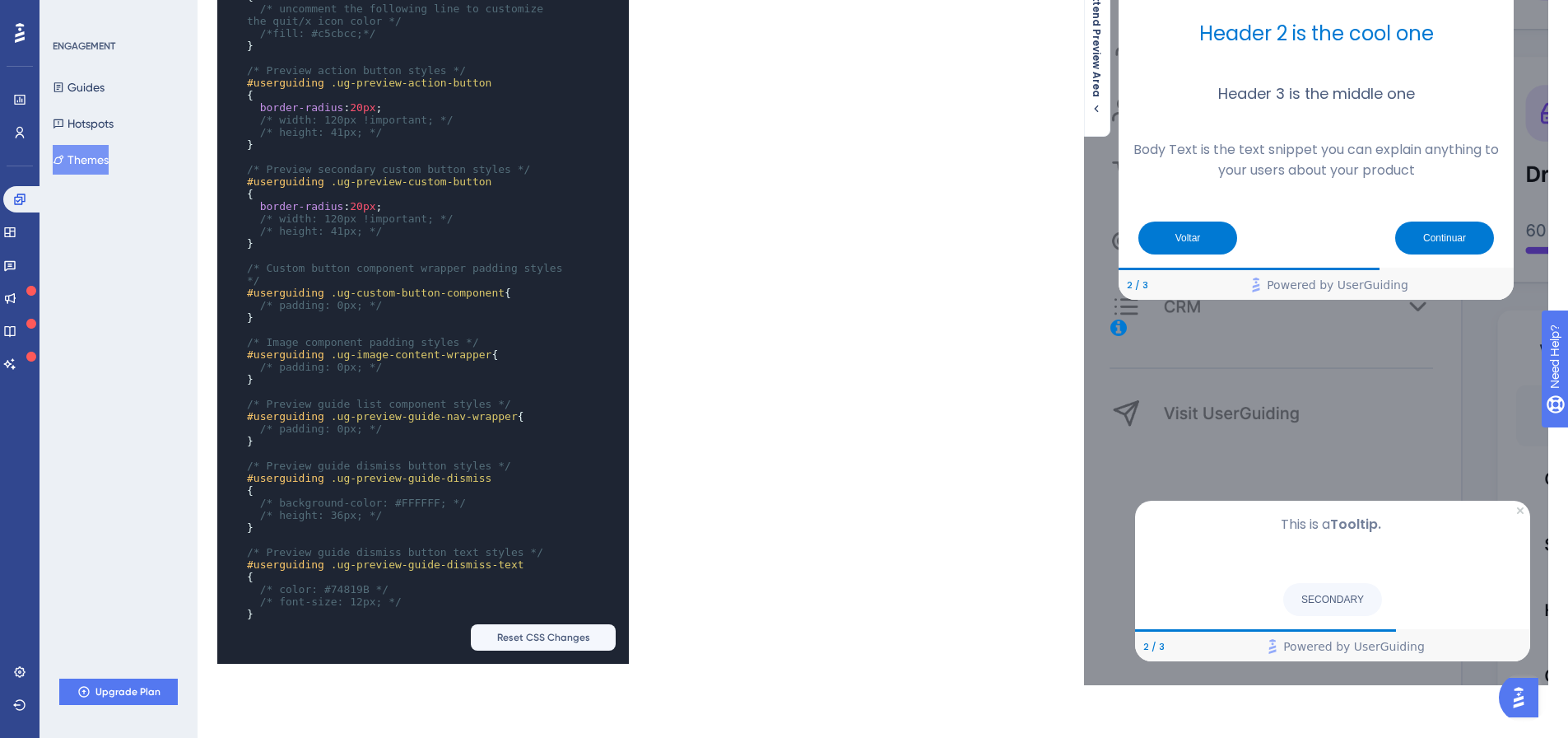
scroll to position [0, 0]
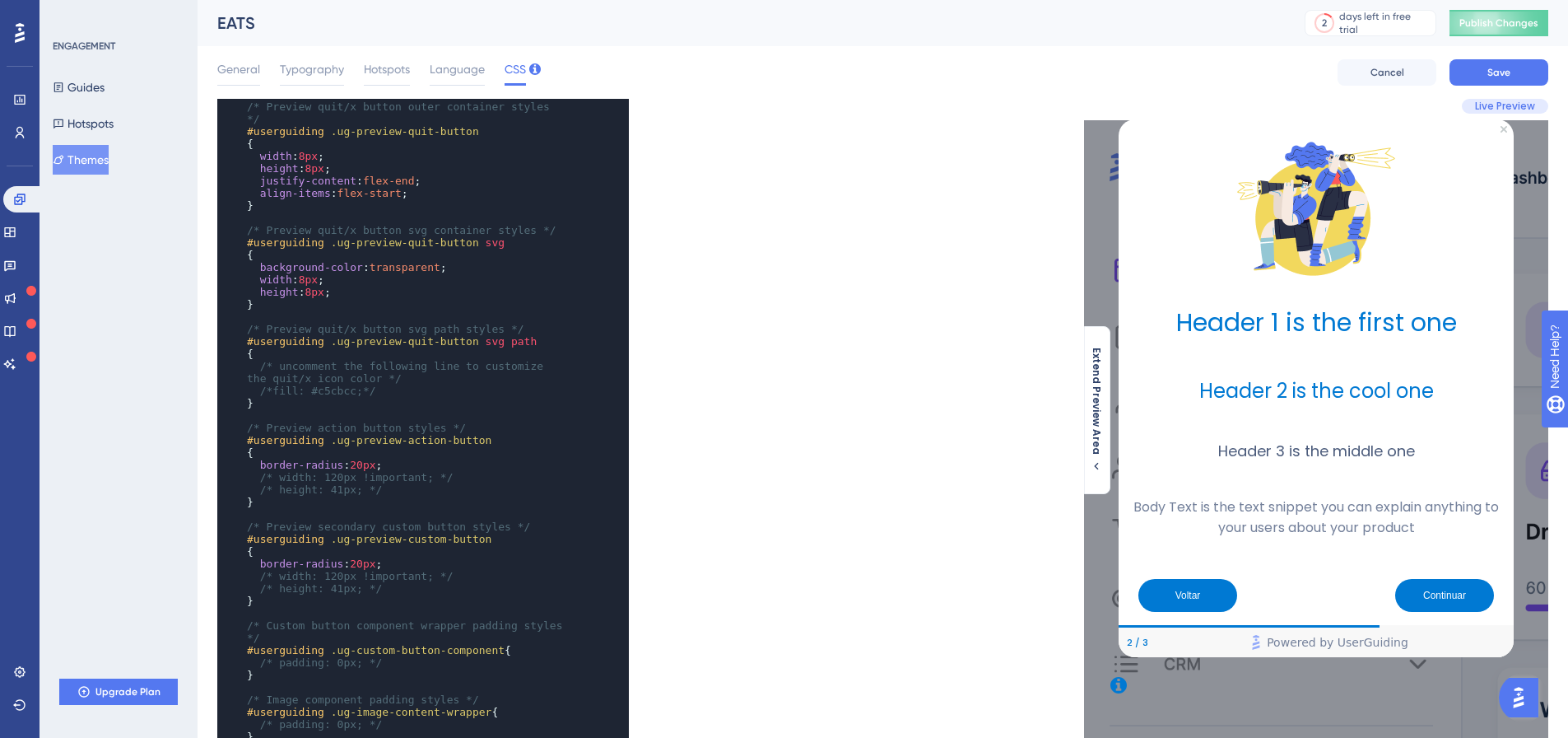
click at [305, 273] on span "8px" at bounding box center [308, 279] width 19 height 12
type textarea "8"
type textarea "5"
type textarea "100"
type textarea "8"
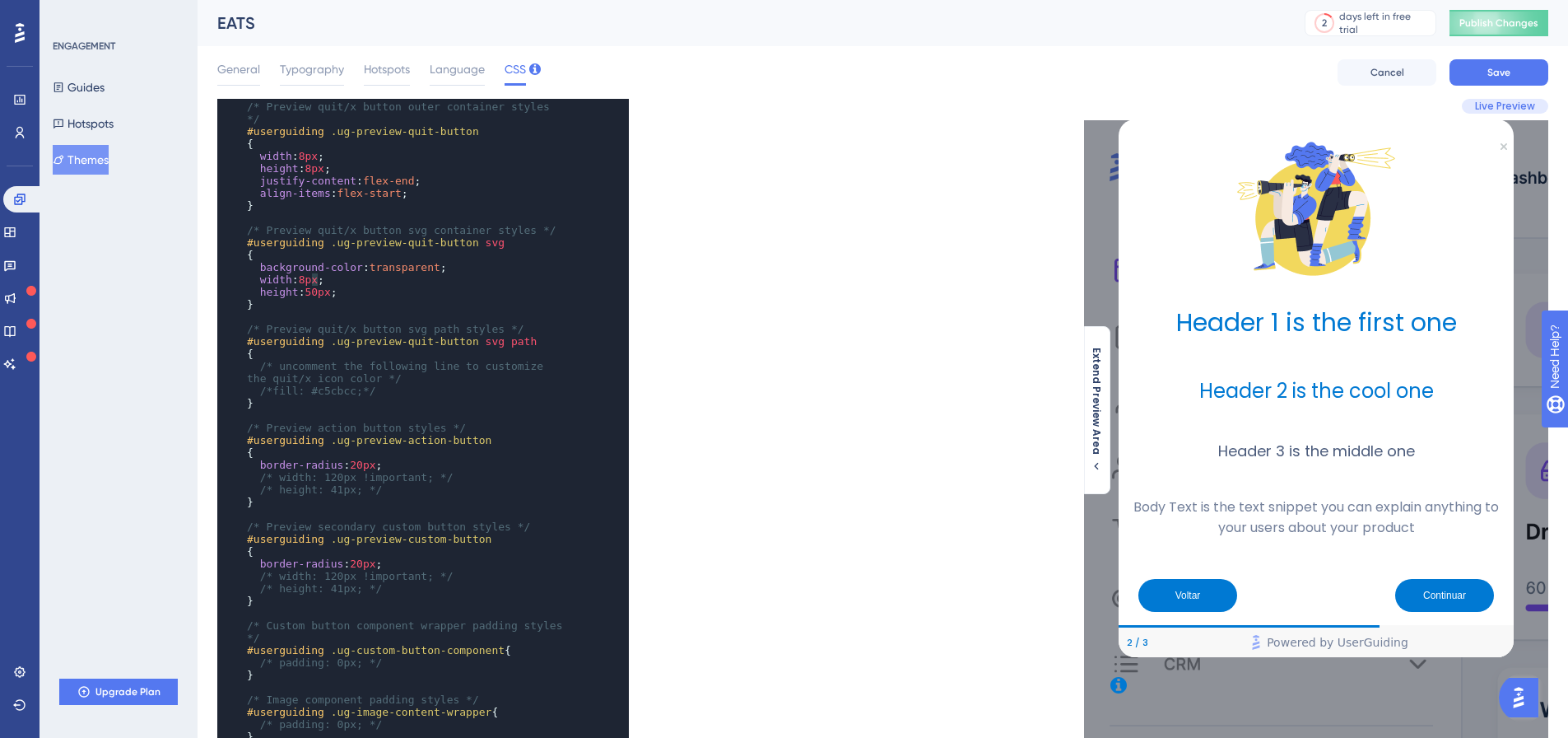
type textarea "50"
type textarea "2"
click at [308, 162] on span "8px" at bounding box center [314, 168] width 19 height 12
type textarea "8"
click at [420, 199] on pre "}" at bounding box center [407, 205] width 327 height 12
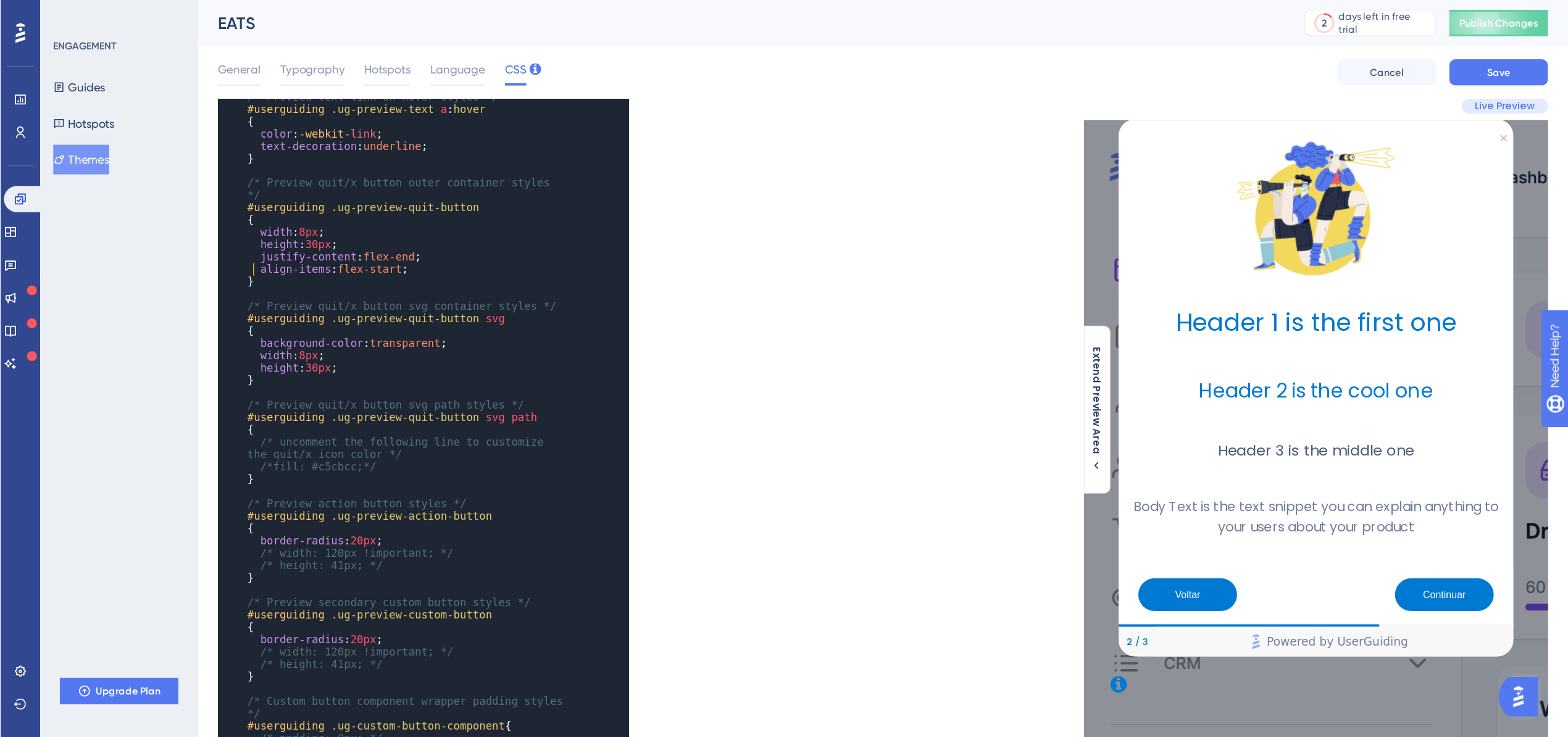
scroll to position [1020, 0]
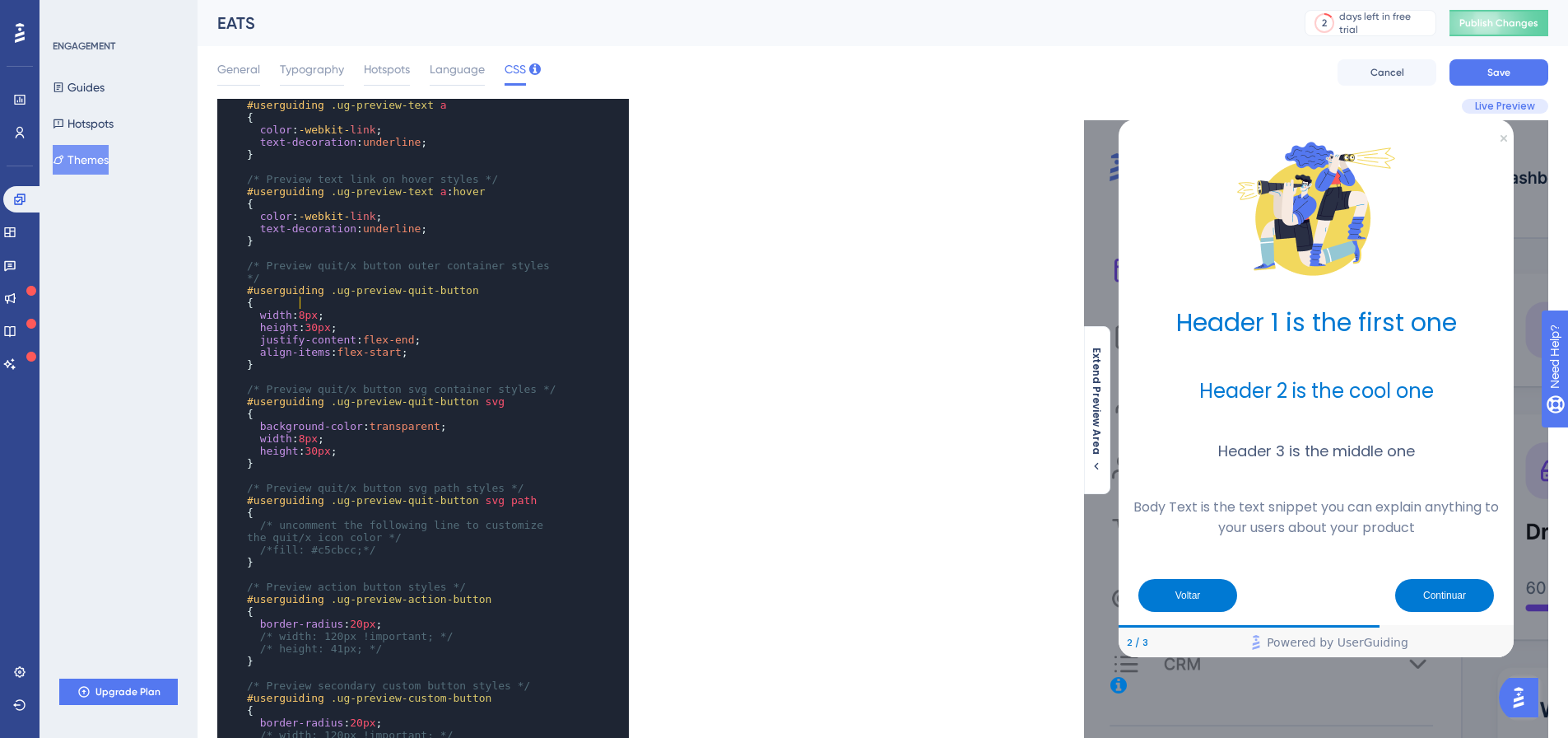
click at [299, 309] on span "width : 8px ;" at bounding box center [285, 314] width 77 height 12
type textarea "8"
click at [301, 432] on span "8px" at bounding box center [308, 438] width 19 height 12
type textarea "8"
type textarea "30"
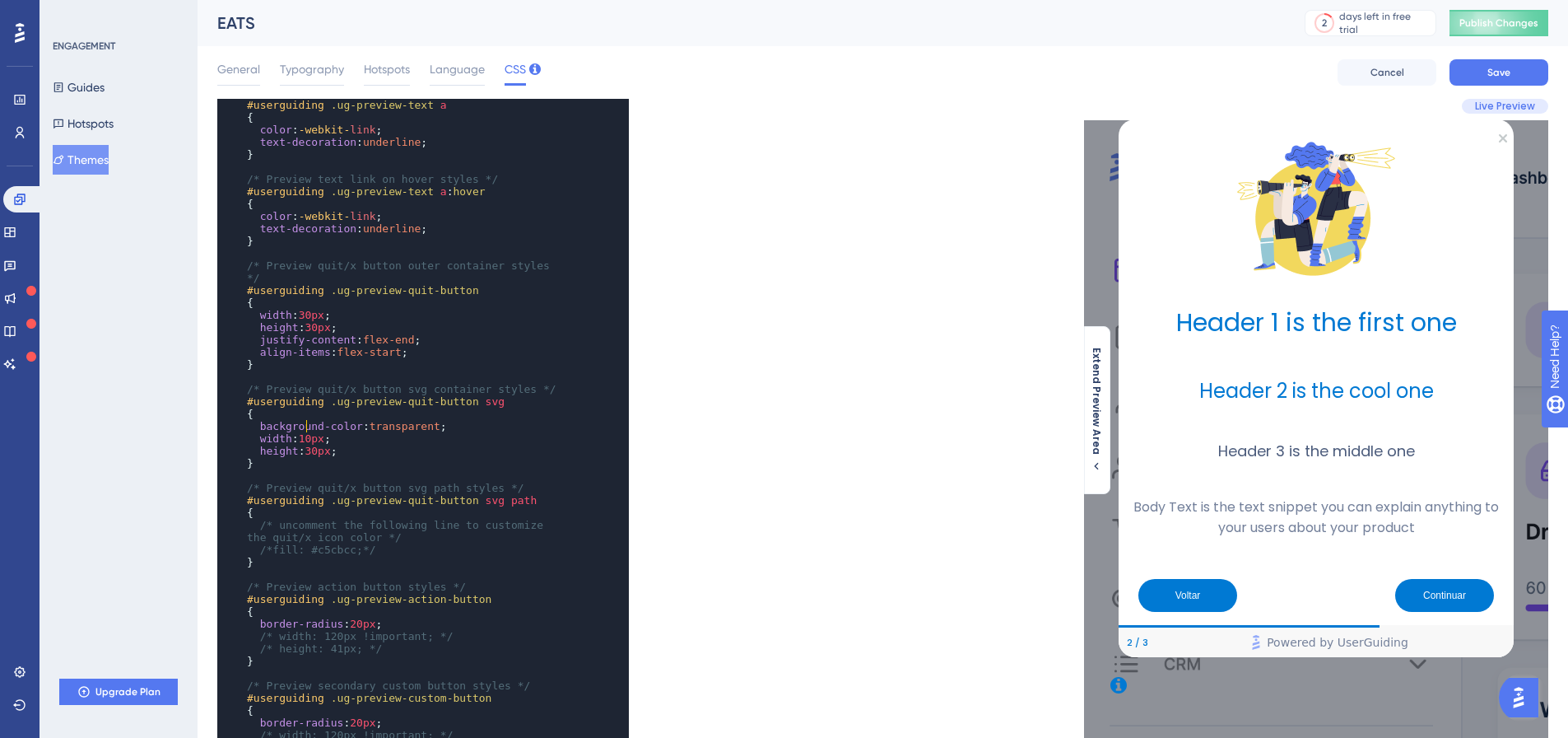
type textarea "0"
type textarea "5"
type textarea "0"
type textarea "5"
click at [358, 617] on span "20px" at bounding box center [362, 623] width 26 height 12
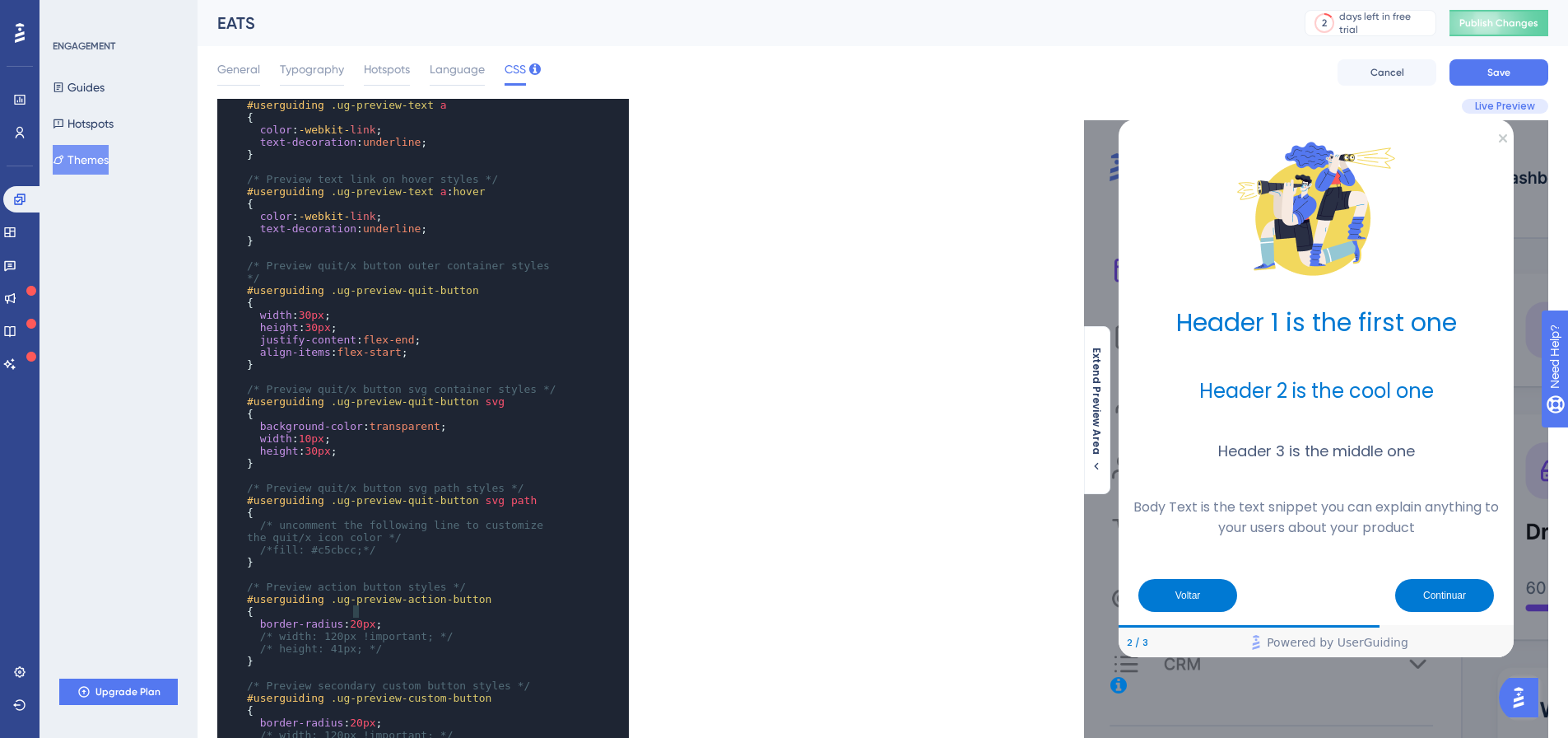
type textarea "20"
type textarea "3"
click at [373, 333] on span "flex-end" at bounding box center [388, 339] width 51 height 12
type textarea "flex-end"
click at [350, 333] on span "justify-content : flex-end ;" at bounding box center [333, 339] width 173 height 12
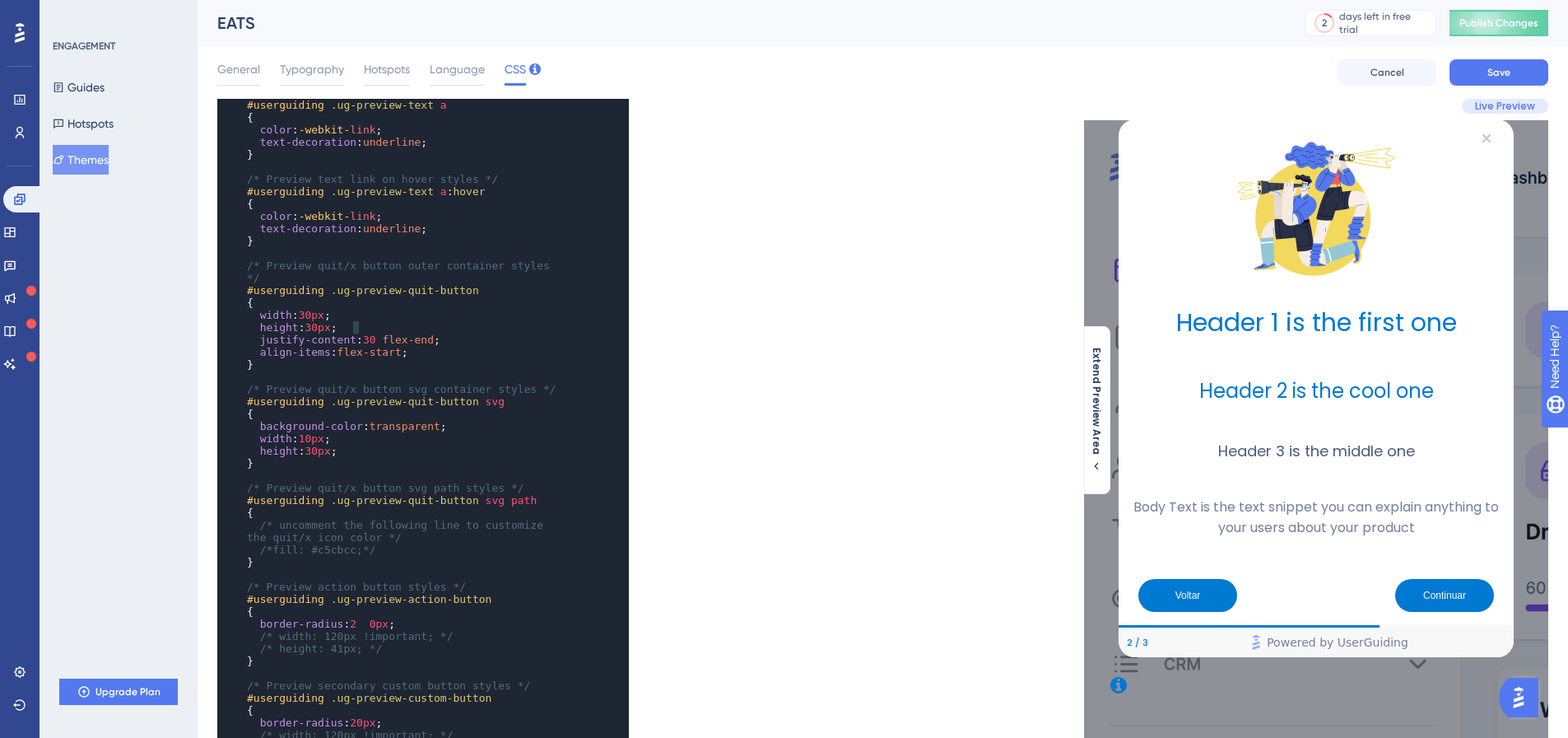
type textarea "30"
type textarea "flex-end"
type textarea "30"
type textarea "20"
type textarea "30px"
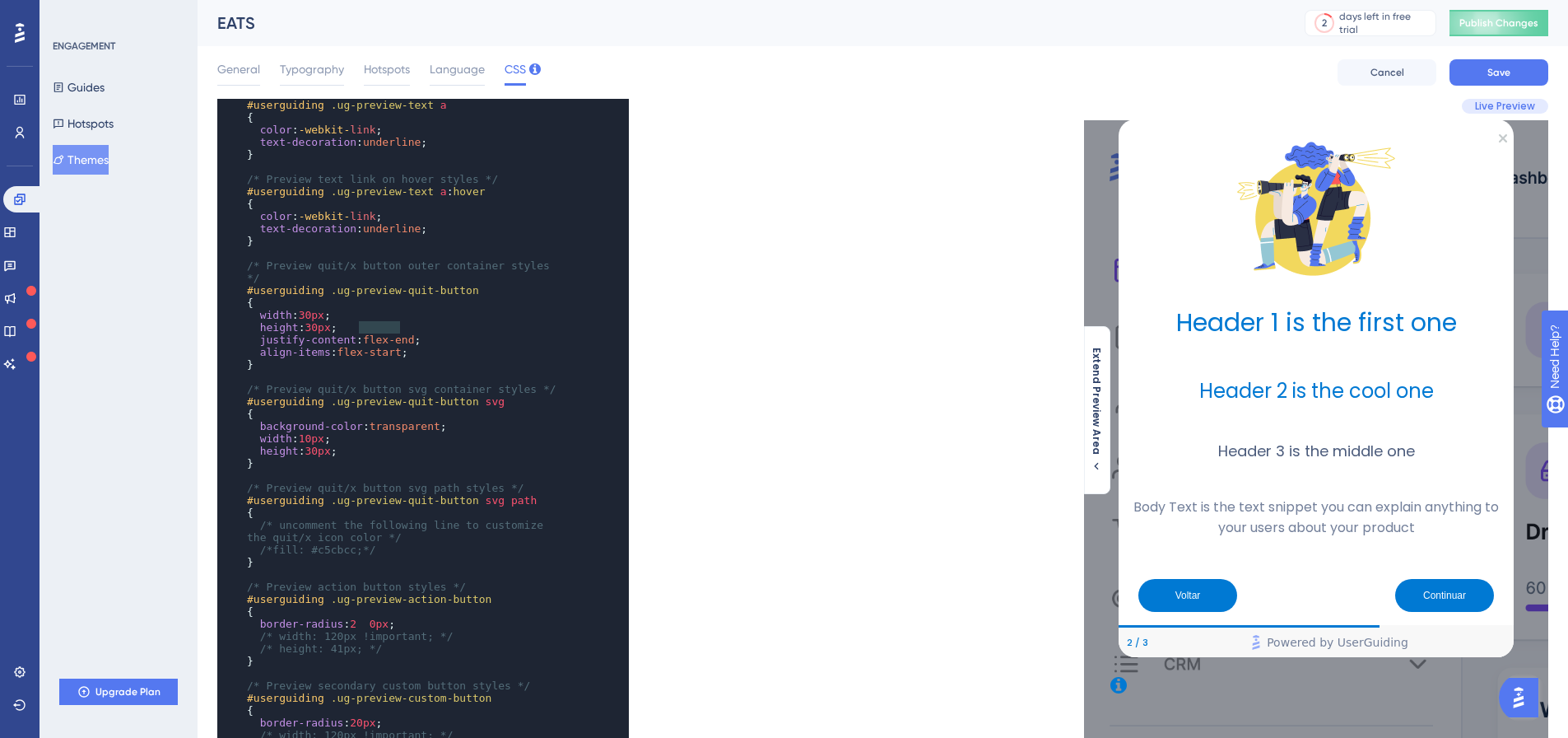
type textarea "flex-end"
type textarea "10px"
drag, startPoint x: 412, startPoint y: 326, endPoint x: 240, endPoint y: 331, distance: 172.1
click at [240, 331] on div "x ​ ​ /* Text component padding styles */ #userguiding .ug-text-content-wrapper…" at bounding box center [400, 537] width 367 height 1275
type textarea "justify-content: flex-end;"
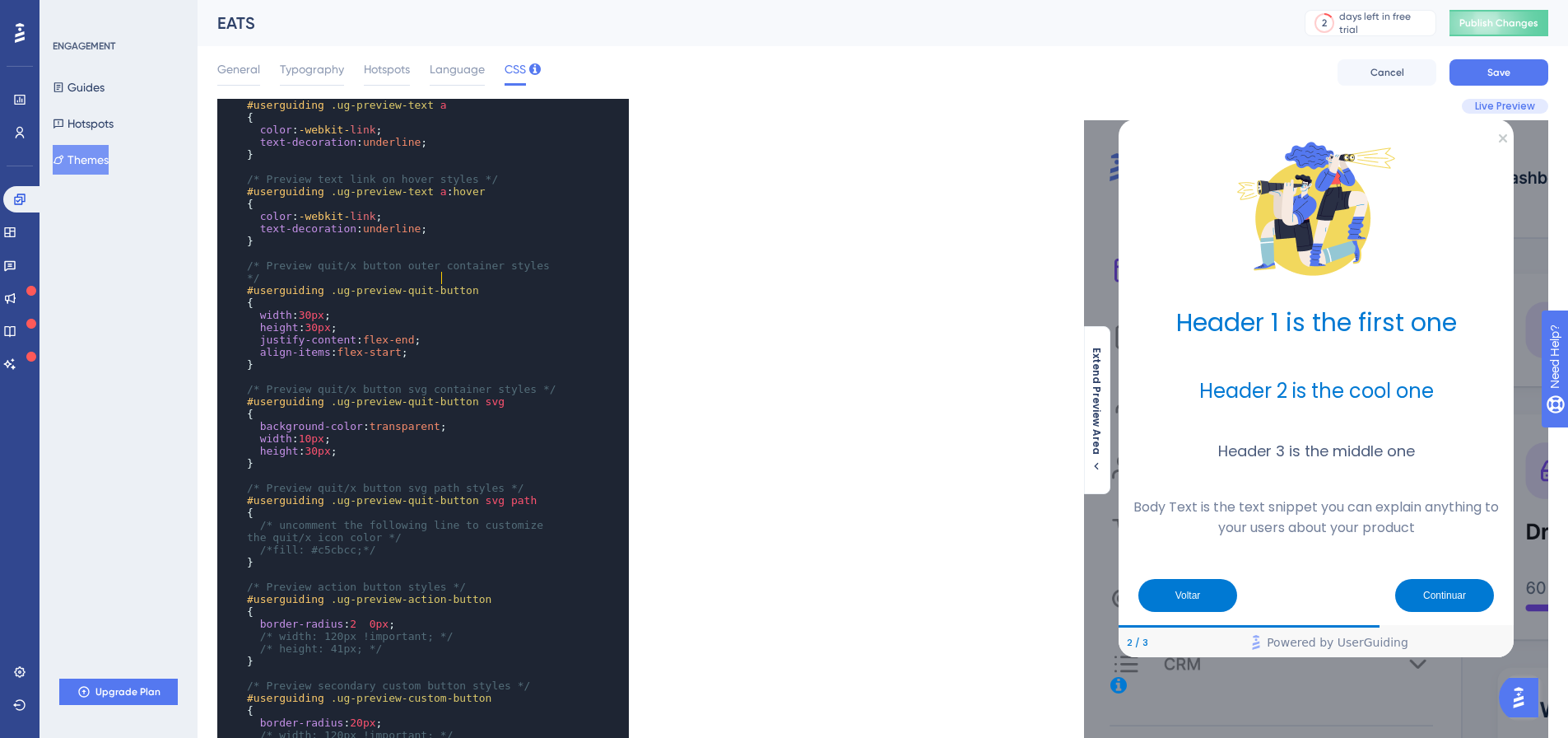
click at [442, 284] on span ".ug-preview-quit-button" at bounding box center [406, 289] width 149 height 12
type textarea "guiding .ug-p"
drag, startPoint x: 275, startPoint y: 276, endPoint x: 355, endPoint y: 276, distance: 80.0
click at [355, 284] on span "#userguiding .ug-preview-quit-button" at bounding box center [363, 289] width 232 height 12
click at [377, 309] on pre "width : 30px ;" at bounding box center [407, 314] width 327 height 12
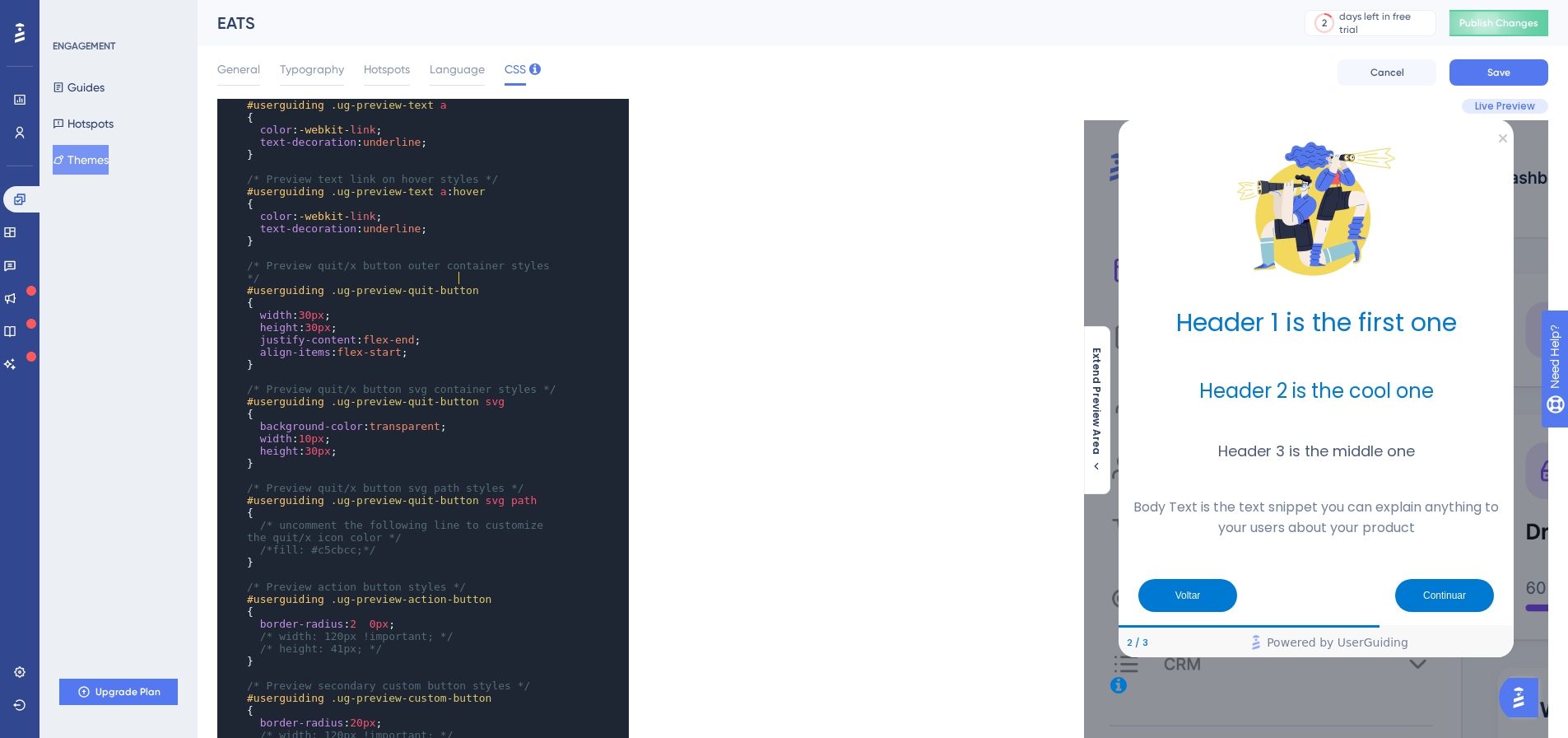
click at [459, 284] on span ".ug-preview-quit-button" at bounding box center [406, 289] width 149 height 12
type textarea "justify-content: flex-end"
drag, startPoint x: 406, startPoint y: 325, endPoint x: 260, endPoint y: 328, distance: 146.0
click at [260, 333] on span "justify-content : flex-end ;" at bounding box center [333, 339] width 173 height 12
paste textarea "Code editor"
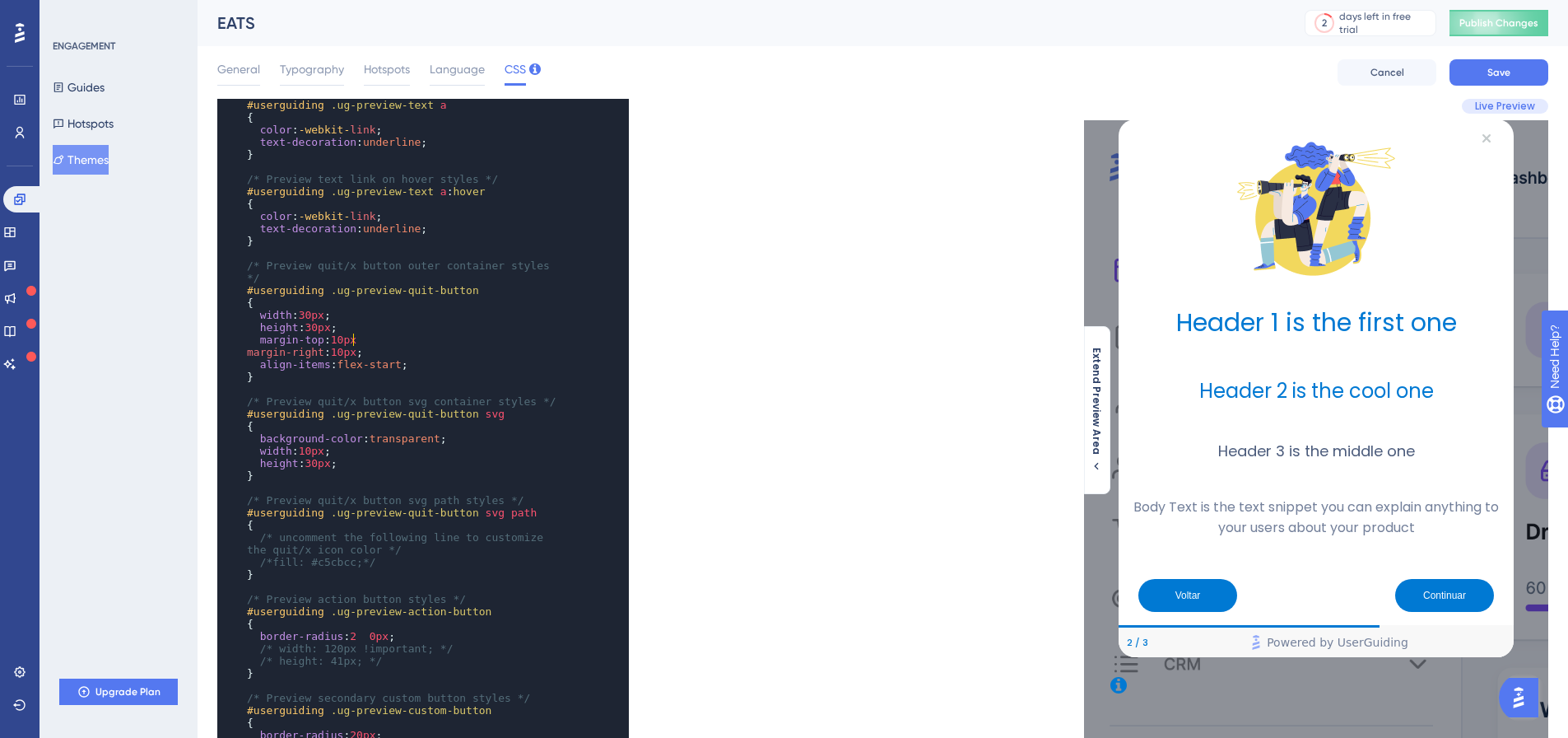
click at [234, 337] on div "x ​ ​ /* Text component padding styles */ #userguiding .ug-text-content-wrapper…" at bounding box center [400, 544] width 367 height 1287
click at [1507, 71] on span "Save" at bounding box center [1499, 72] width 23 height 13
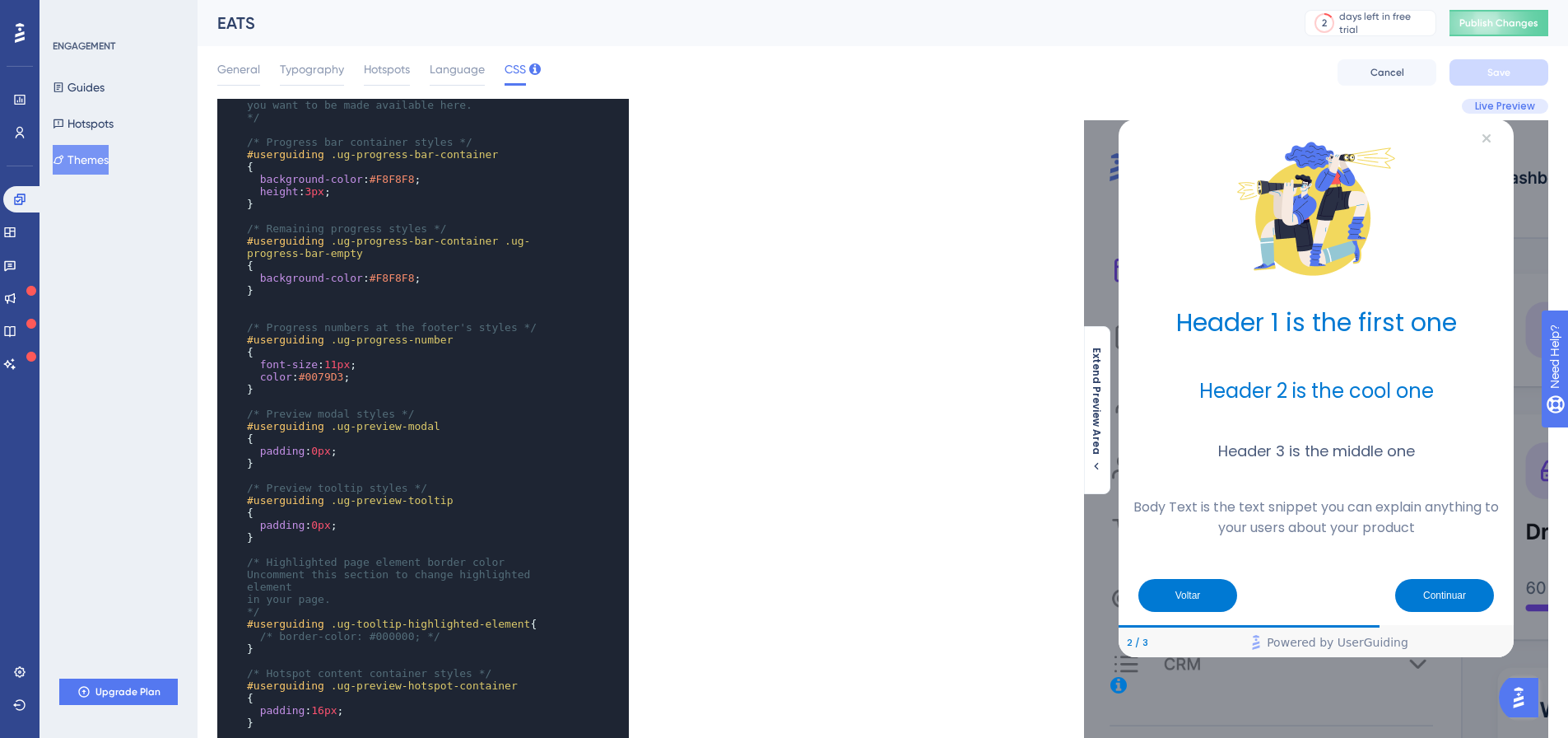
scroll to position [0, 0]
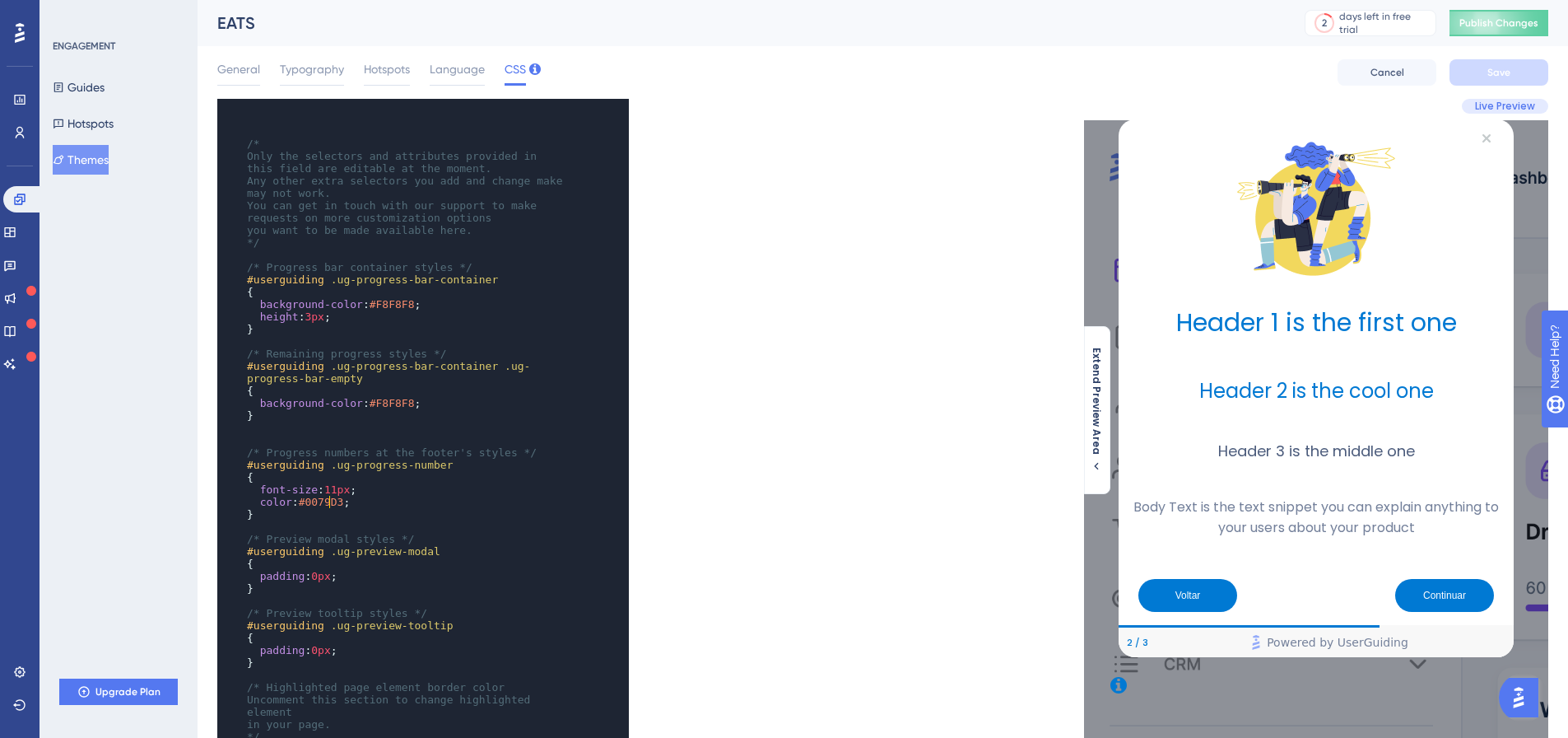
click at [331, 504] on span "#0079D3" at bounding box center [322, 501] width 46 height 12
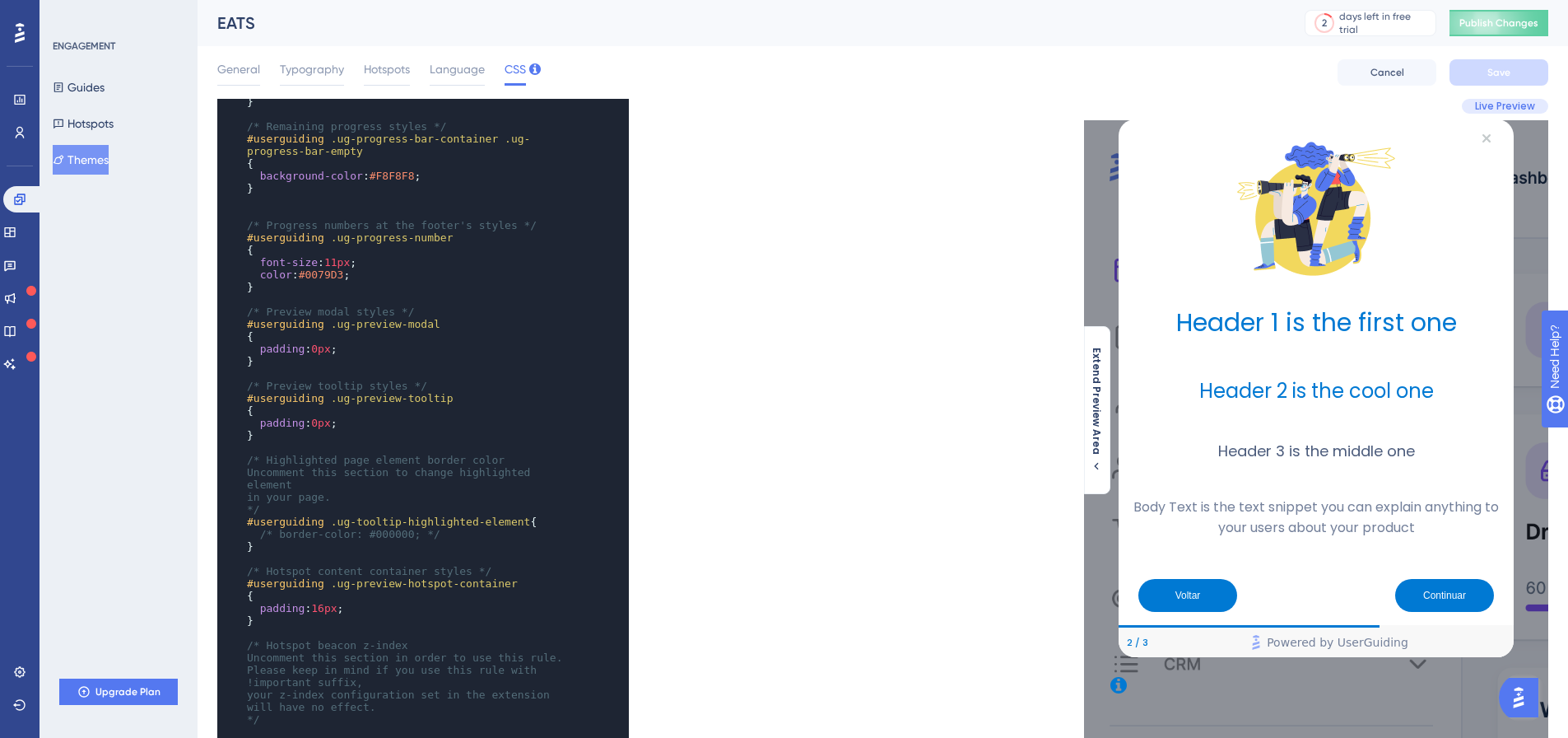
scroll to position [166, 0]
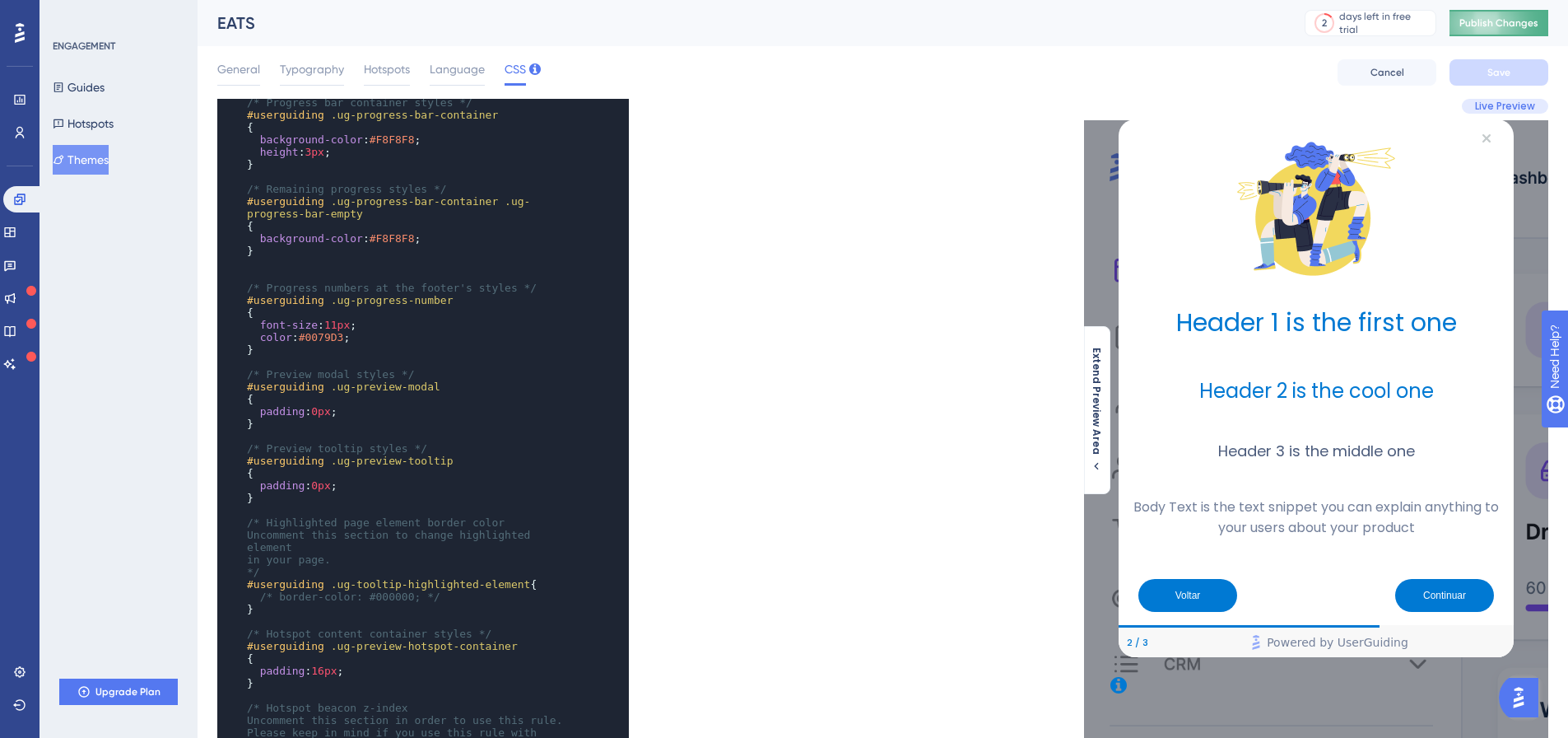
click at [1523, 27] on span "Publish Changes" at bounding box center [1499, 23] width 79 height 13
